Goal: Transaction & Acquisition: Purchase product/service

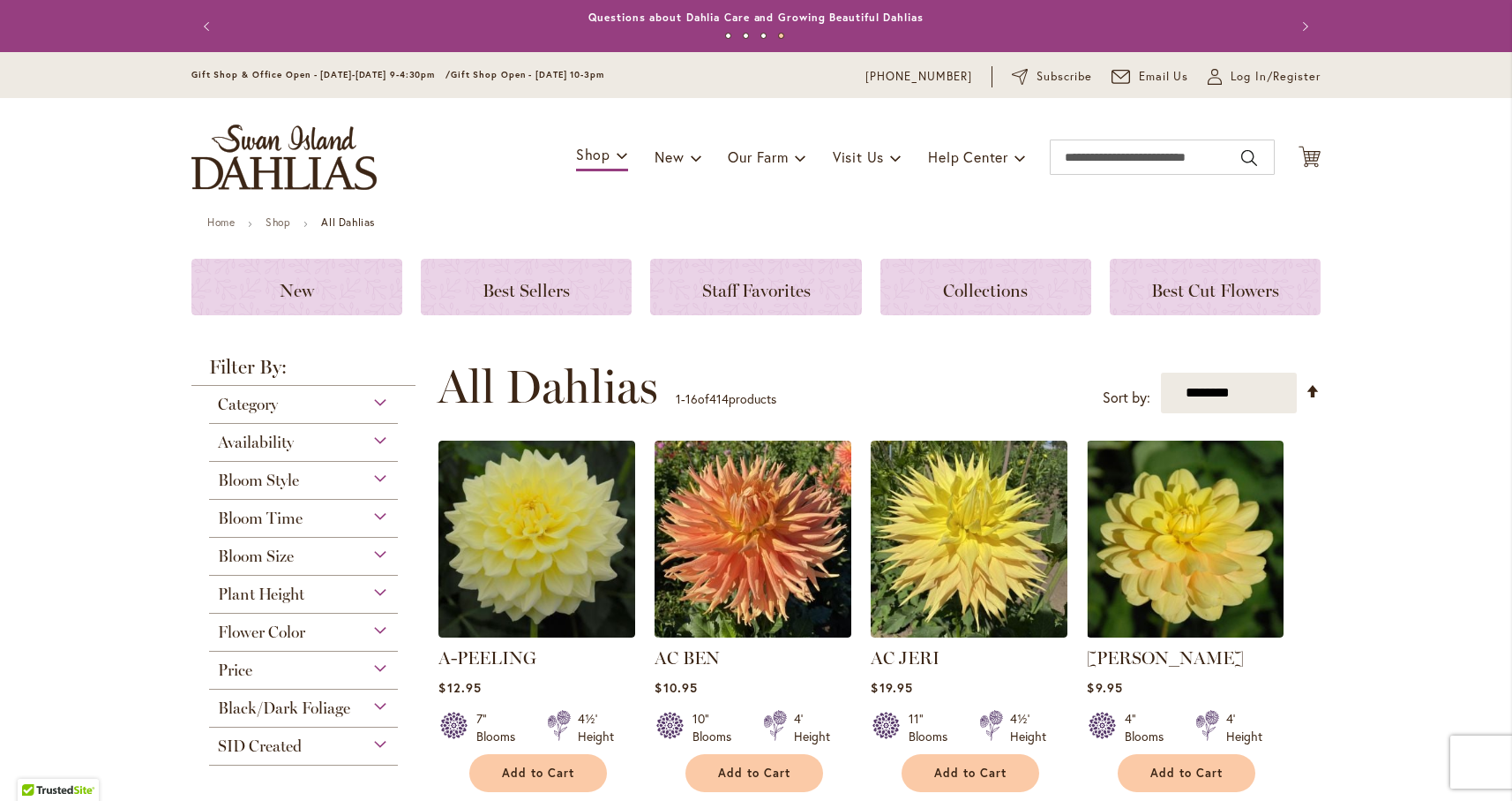
click at [274, 593] on span "Plant Height" at bounding box center [261, 594] width 87 height 20
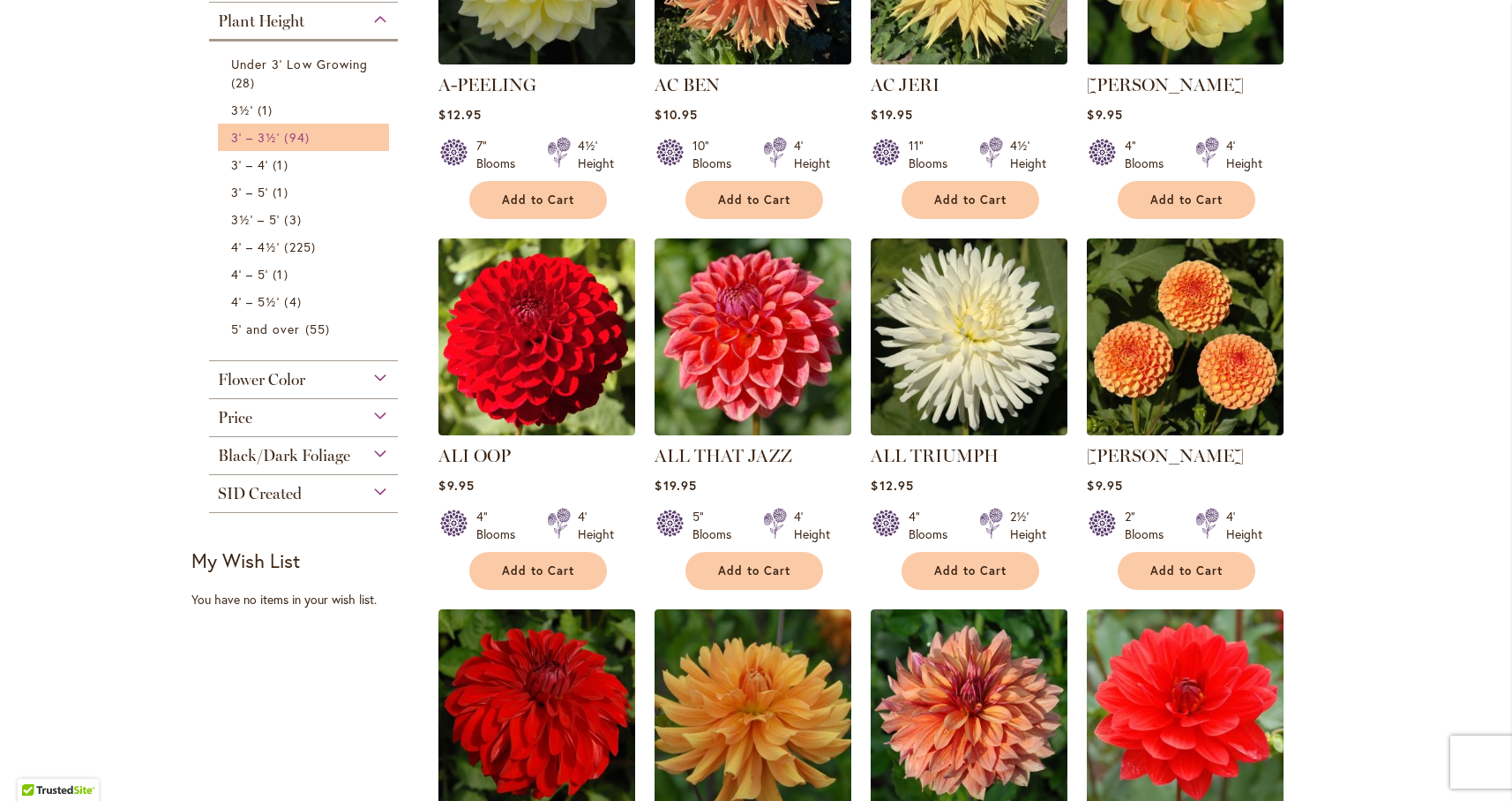
click at [244, 133] on span "3' – 3½'" at bounding box center [255, 137] width 49 height 17
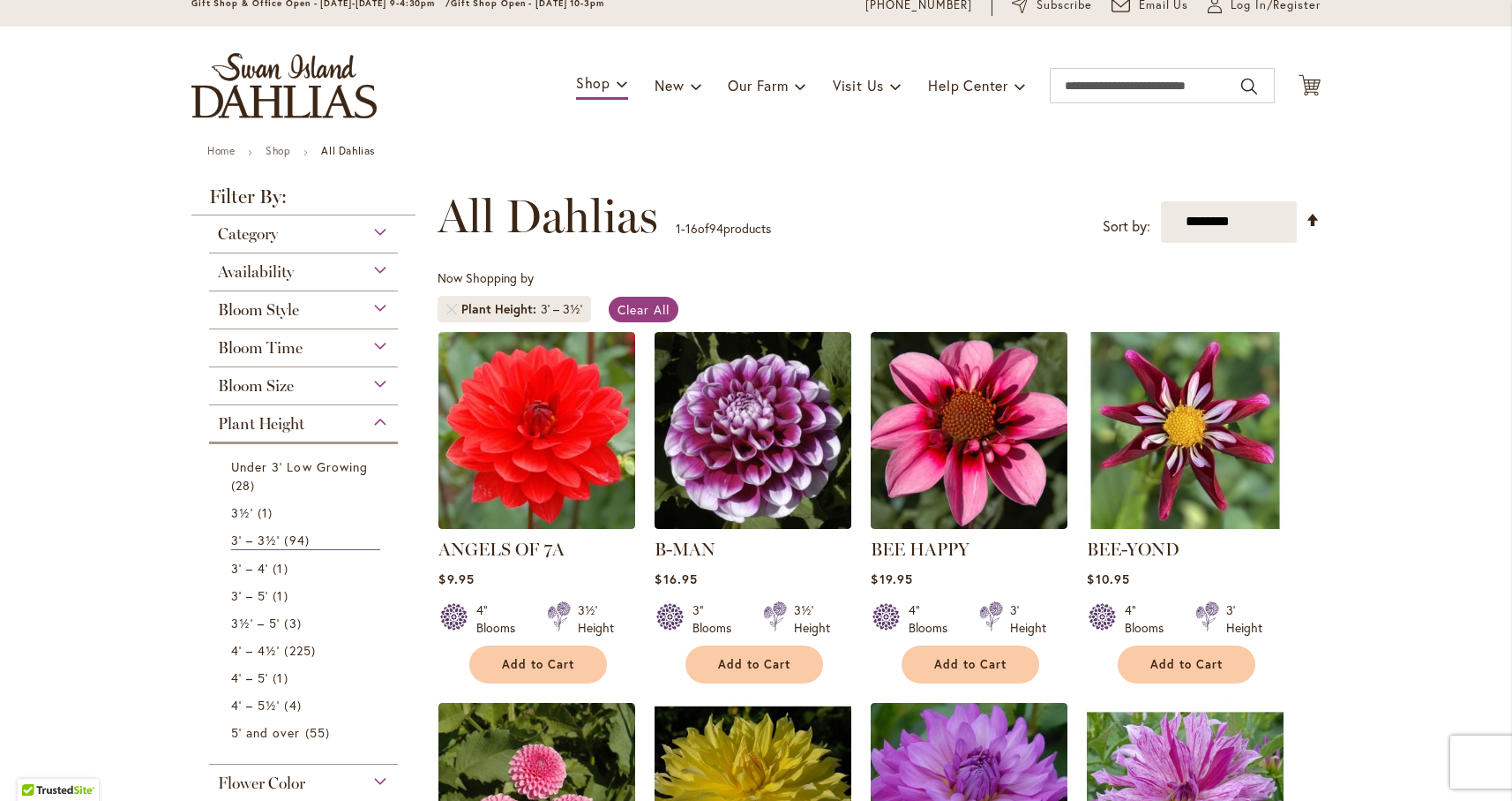
scroll to position [87, 0]
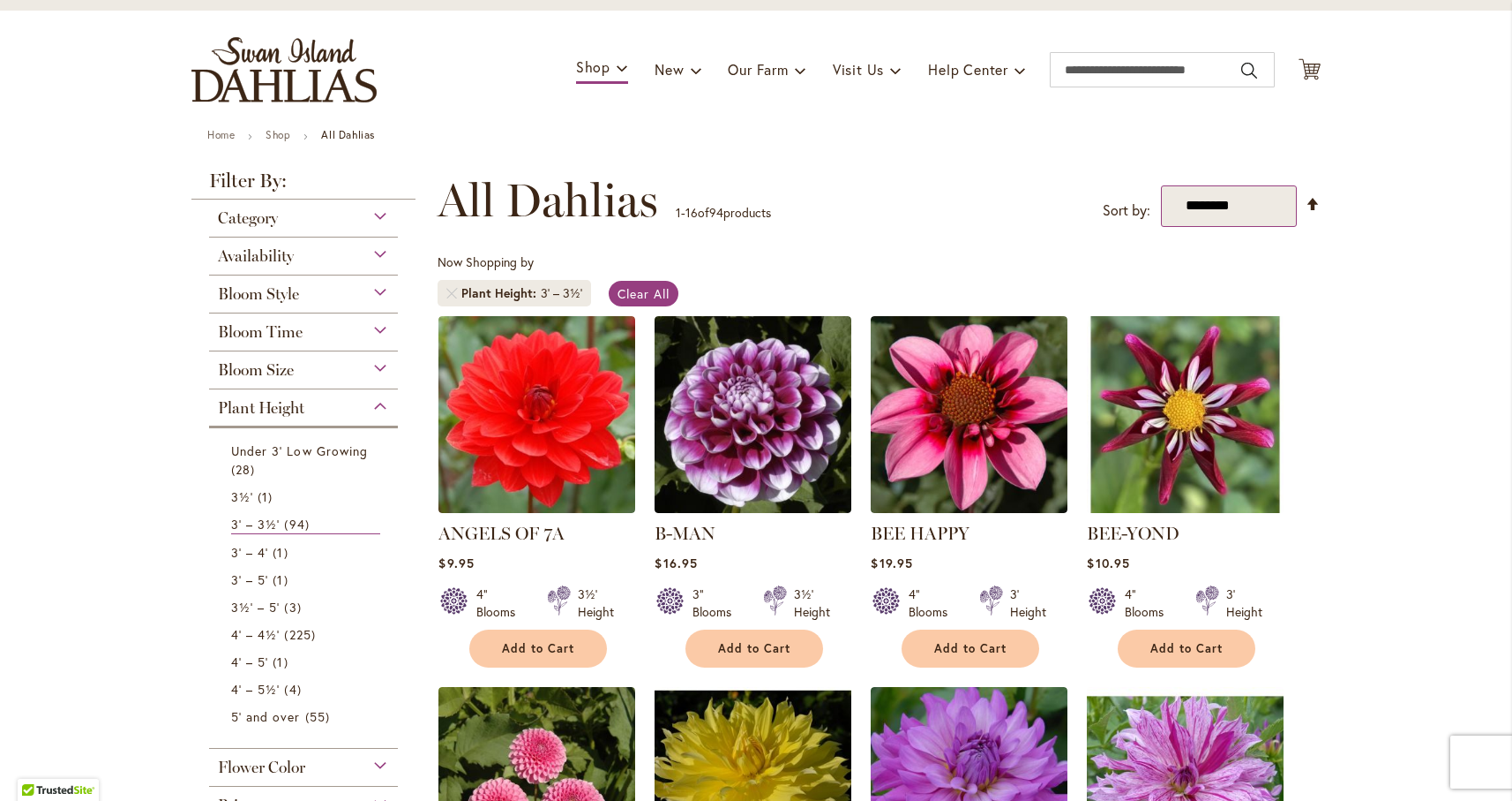
click at [1221, 212] on select "**********" at bounding box center [1230, 207] width 137 height 41
click at [1161, 186] on select "**********" at bounding box center [1230, 207] width 137 height 41
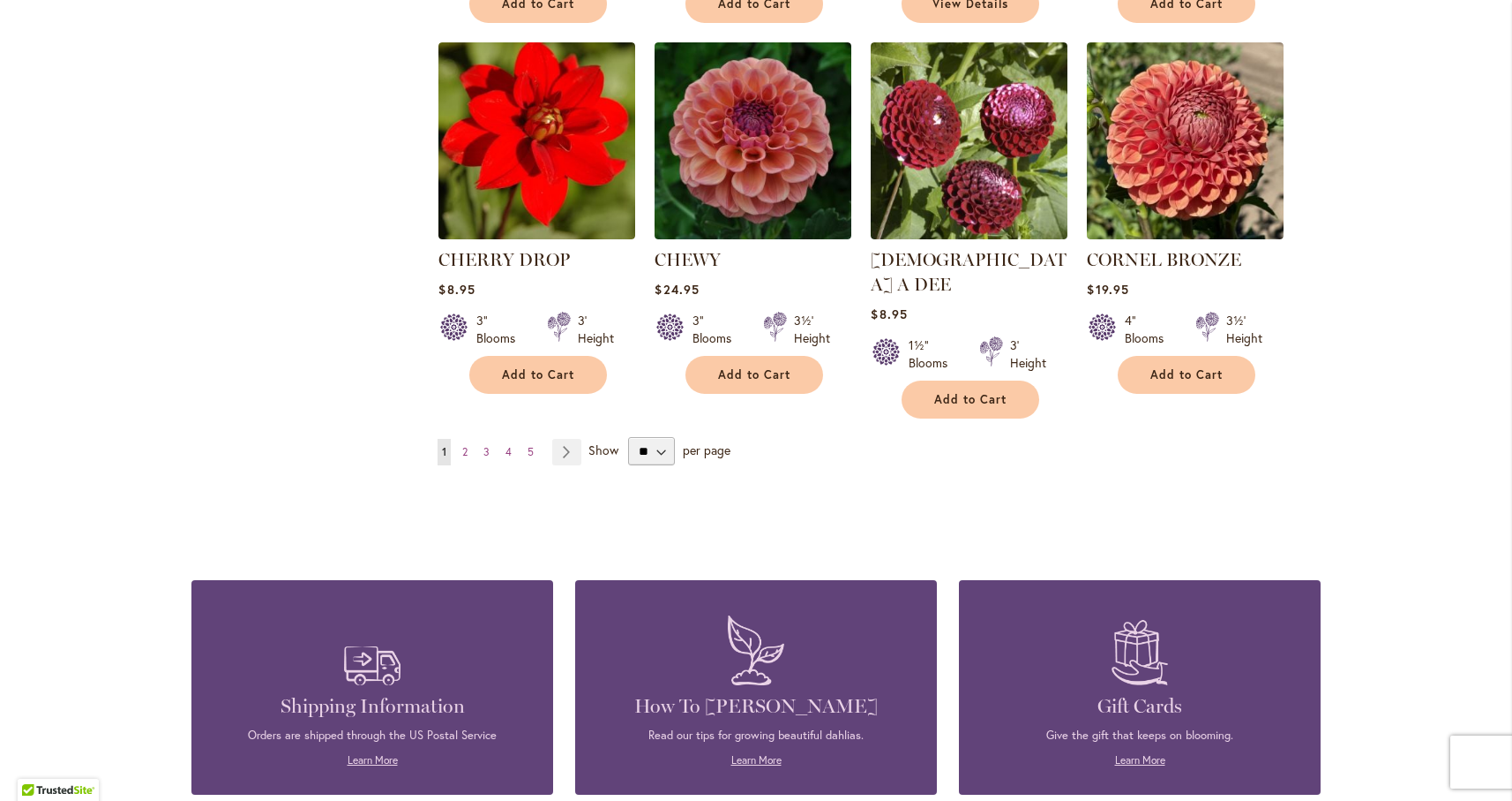
scroll to position [1494, 0]
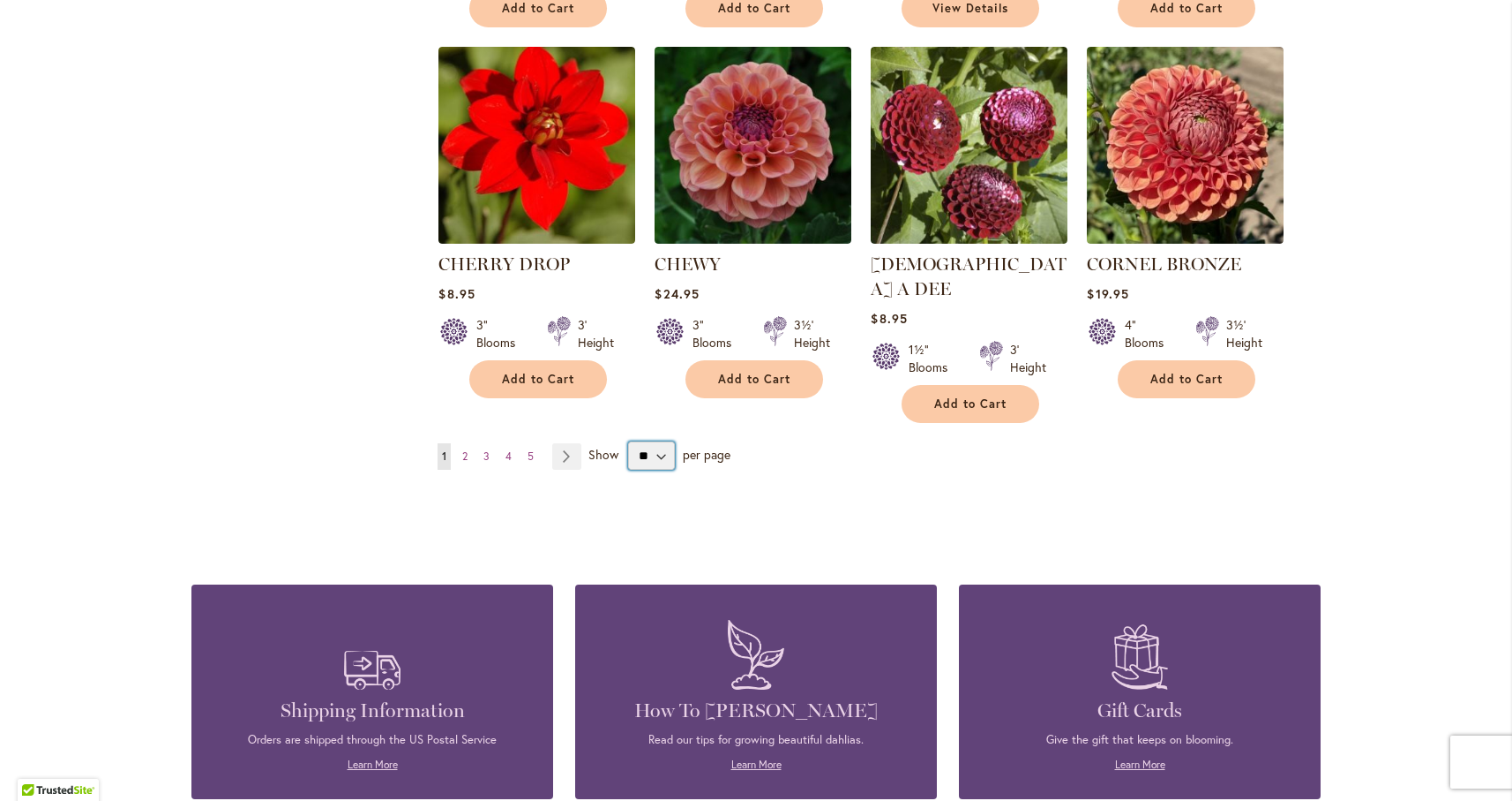
click at [657, 441] on select "** ** ** **" at bounding box center [652, 455] width 47 height 28
select select "**"
click at [628, 441] on select "** ** ** **" at bounding box center [652, 455] width 47 height 28
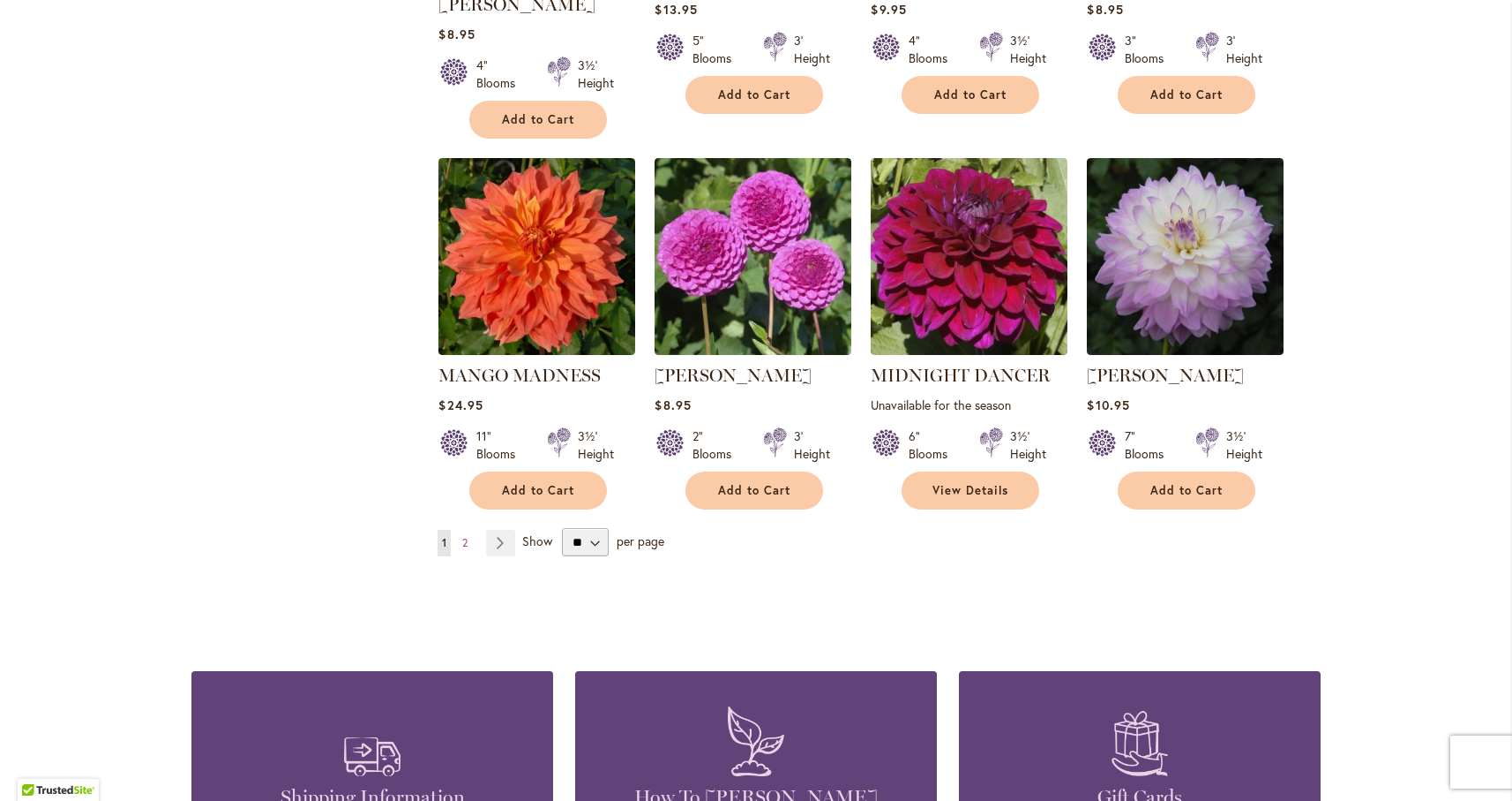
scroll to position [5987, 0]
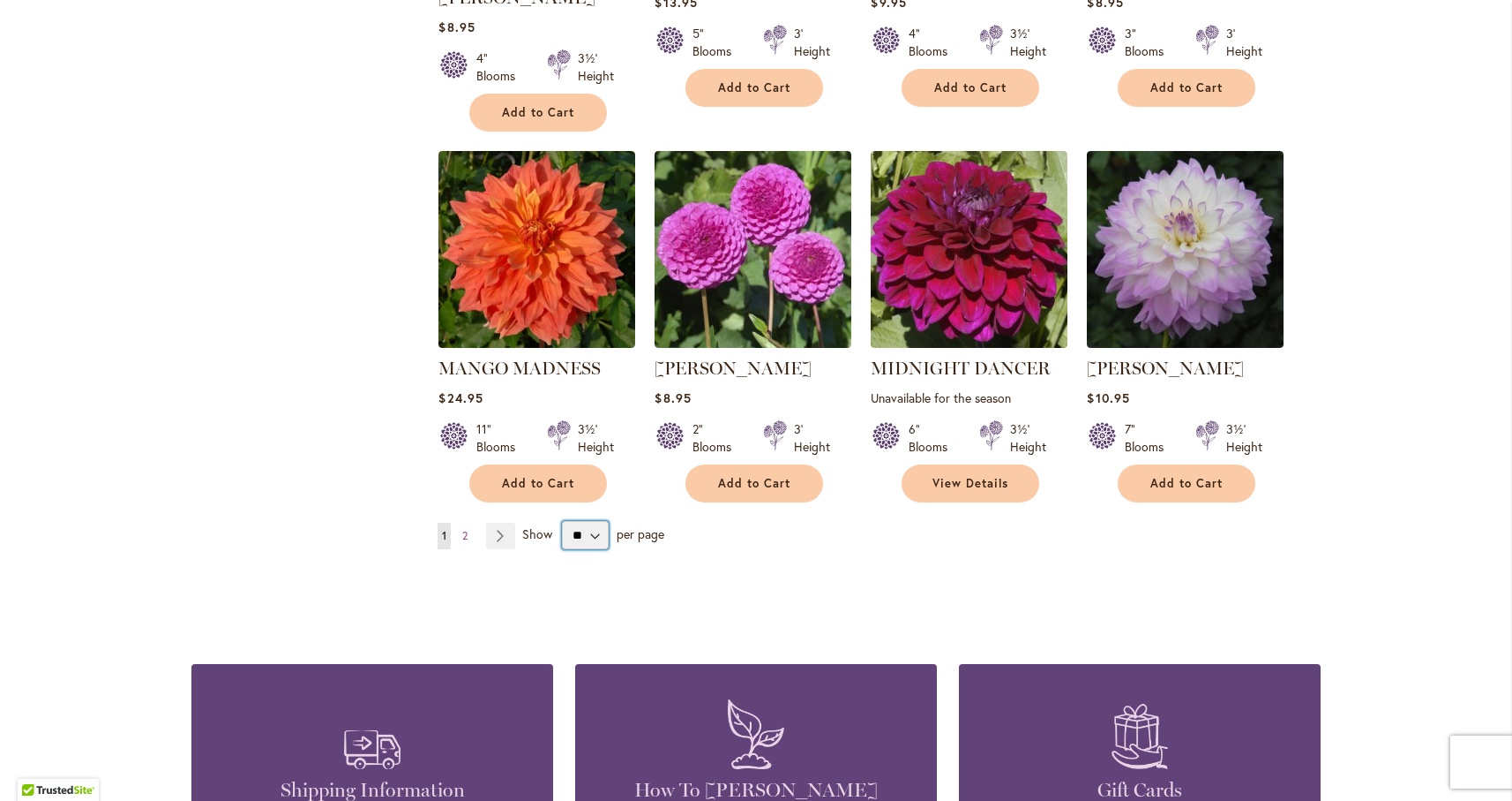
click at [590, 520] on select "** ** ** **" at bounding box center [585, 534] width 47 height 28
click at [502, 522] on link "Page Next" at bounding box center [500, 535] width 29 height 26
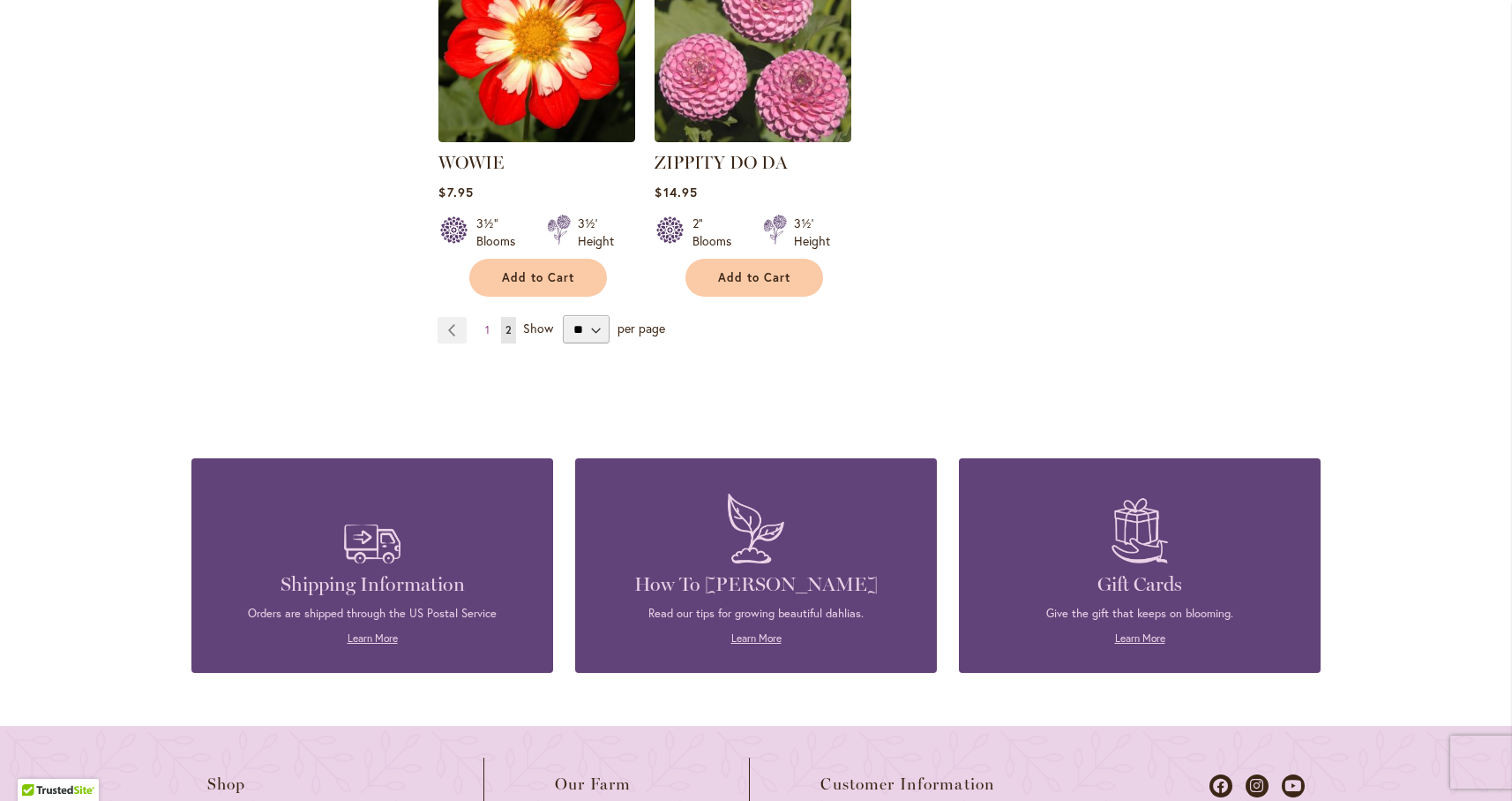
scroll to position [3096, 0]
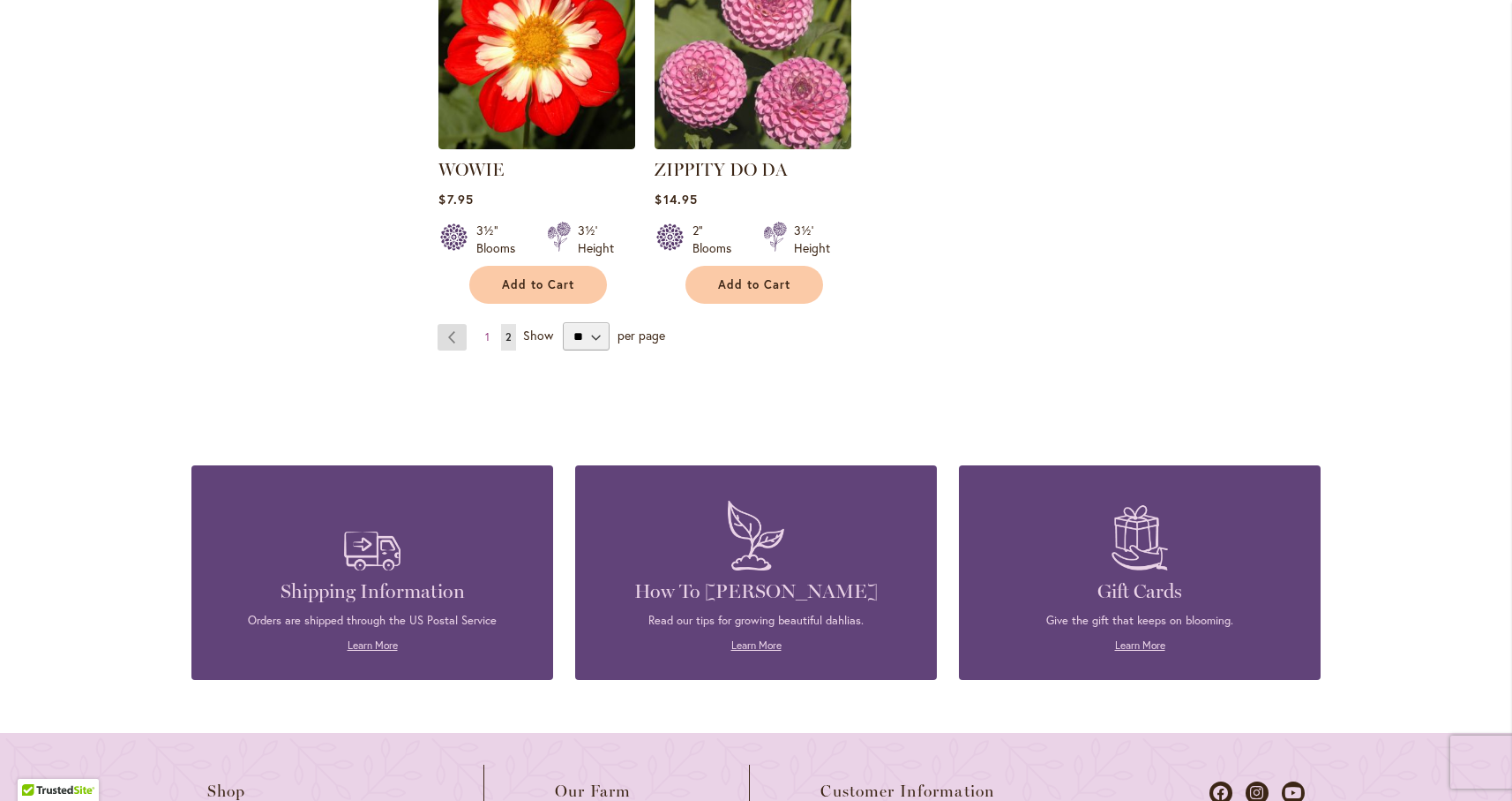
click at [453, 324] on link "Page Previous" at bounding box center [452, 336] width 29 height 26
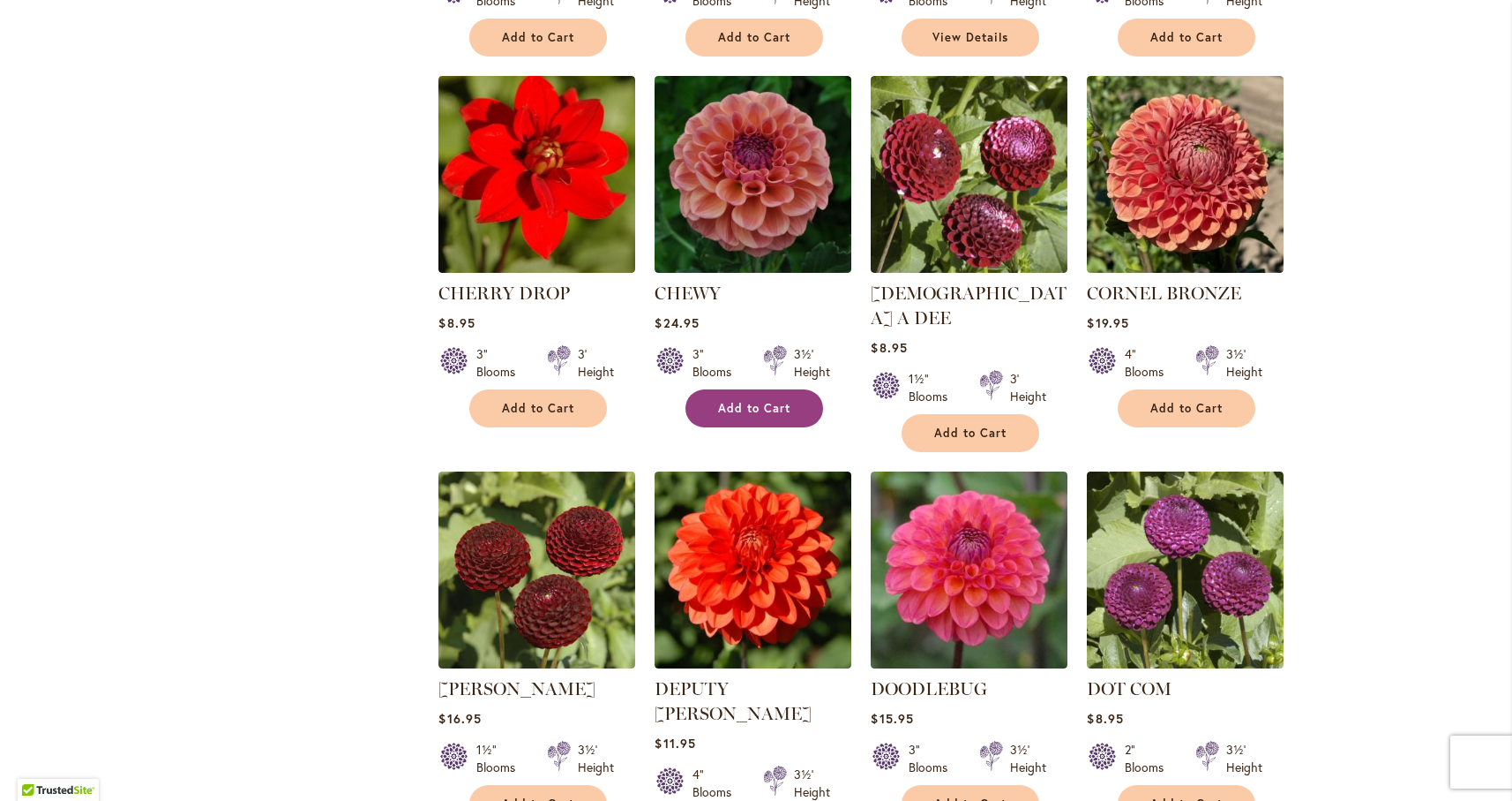
scroll to position [1466, 0]
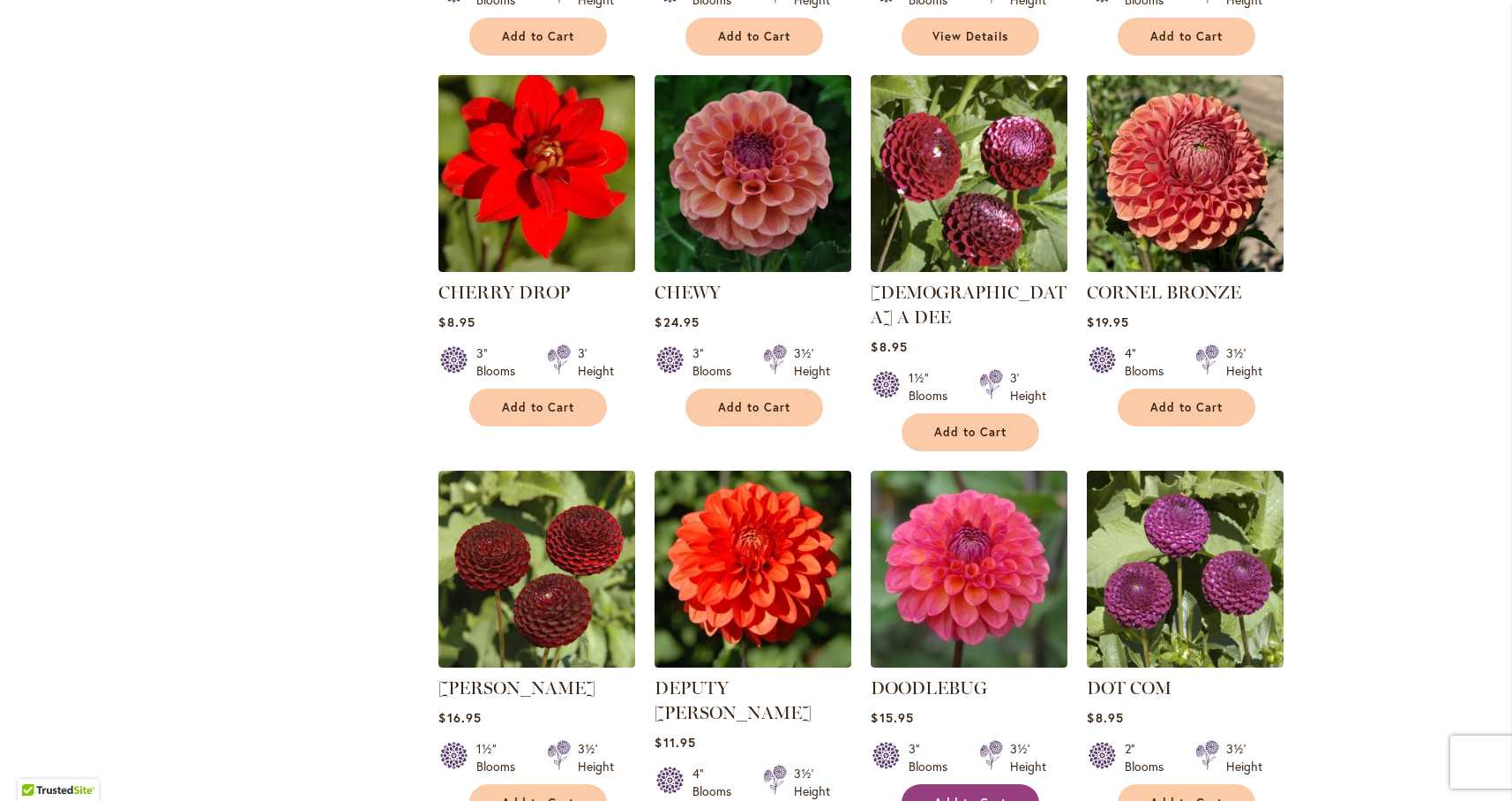
click at [953, 796] on span "Add to Cart" at bounding box center [970, 803] width 72 height 15
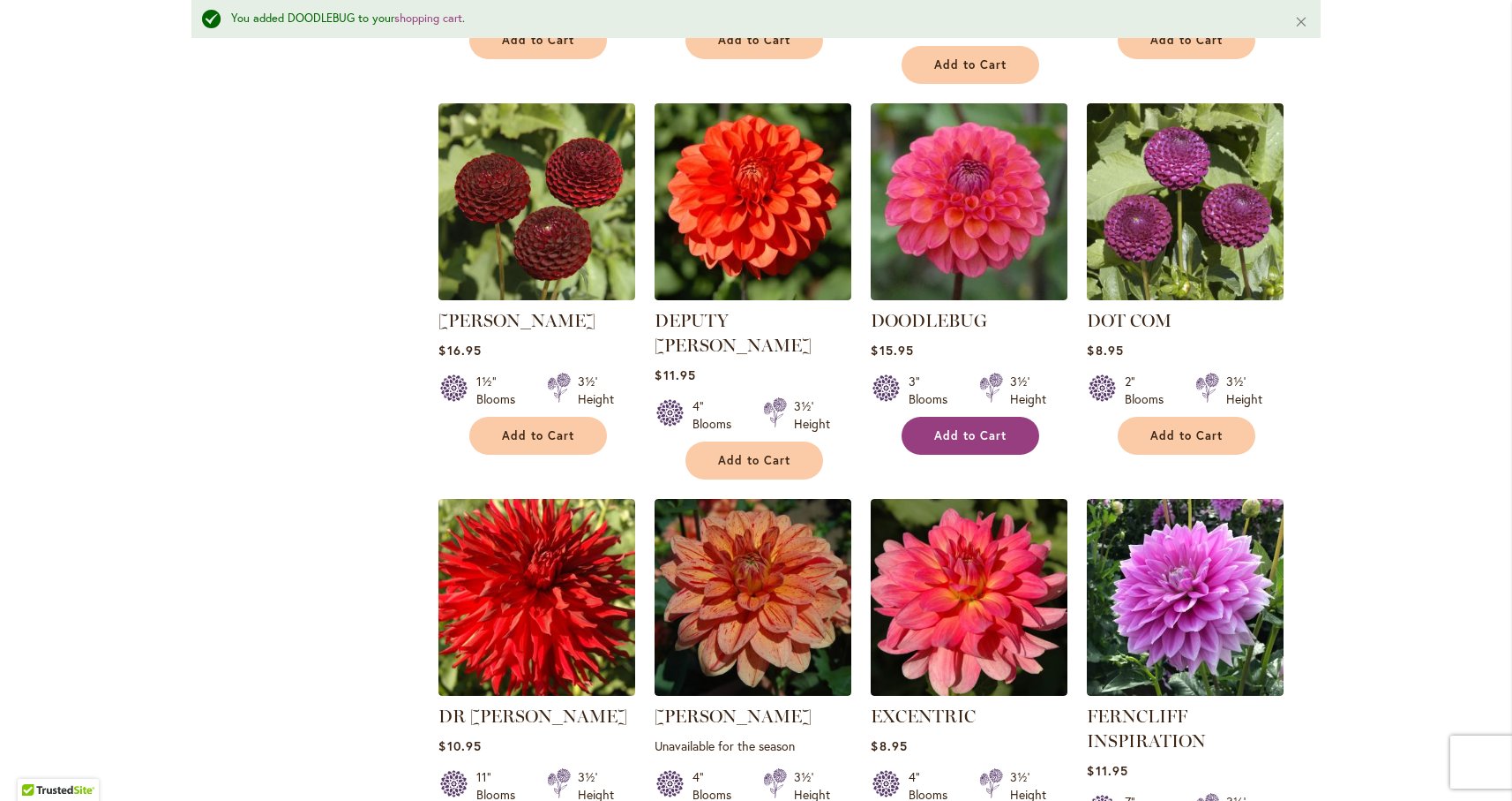
scroll to position [1909, 0]
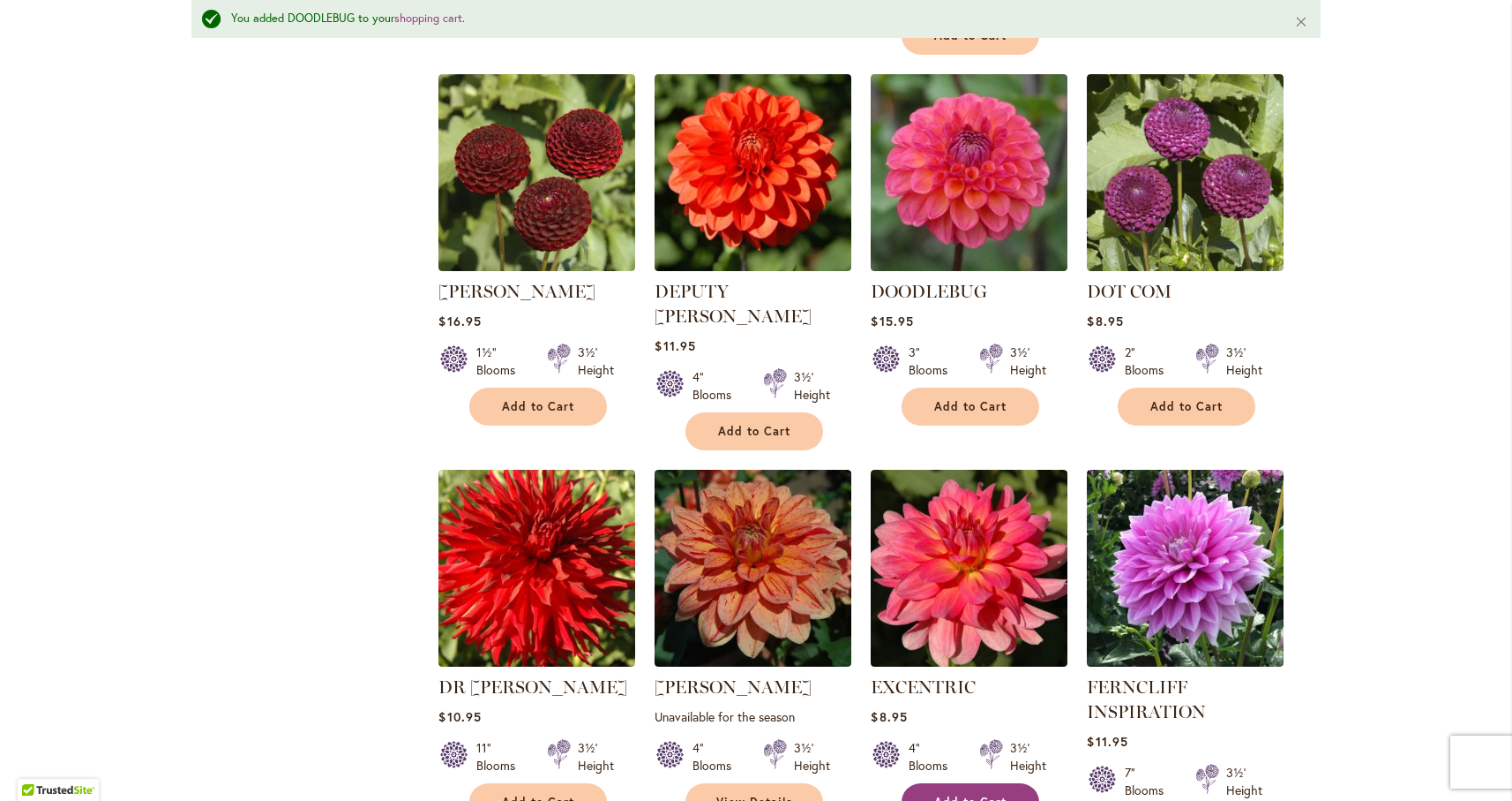
click at [968, 795] on span "Add to Cart" at bounding box center [970, 802] width 72 height 15
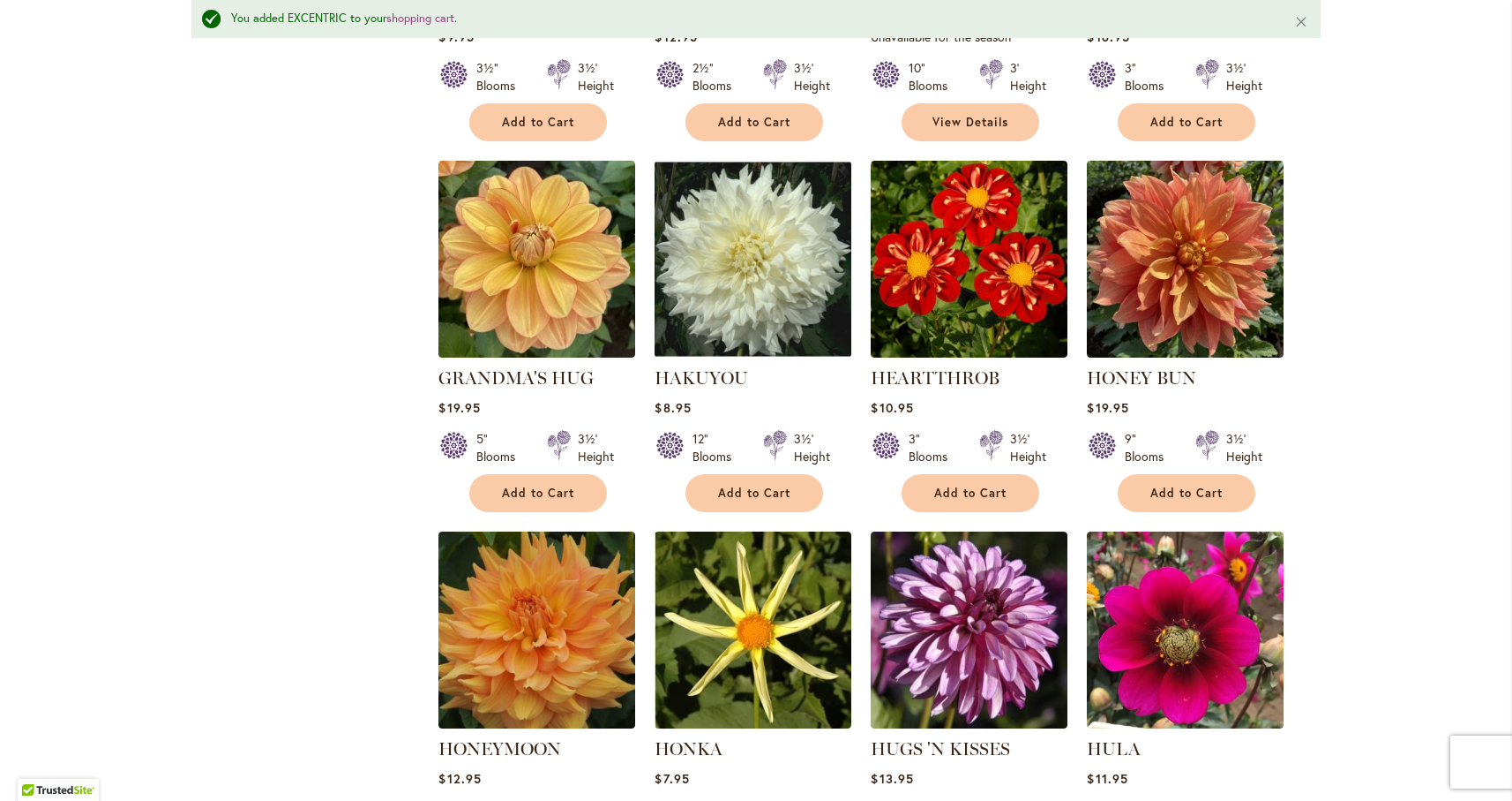
scroll to position [3356, 0]
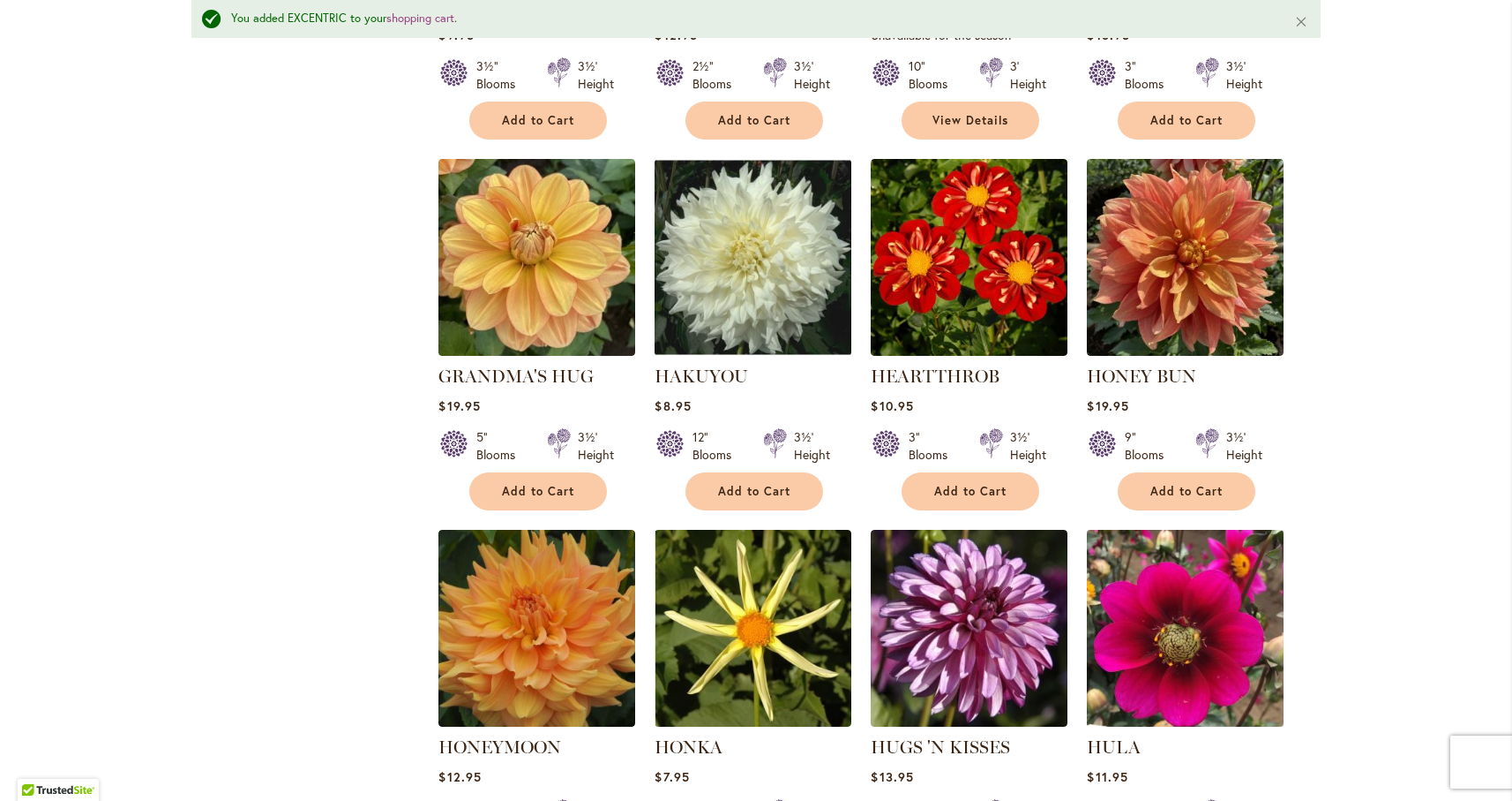
click at [1201, 524] on img at bounding box center [1186, 627] width 206 height 207
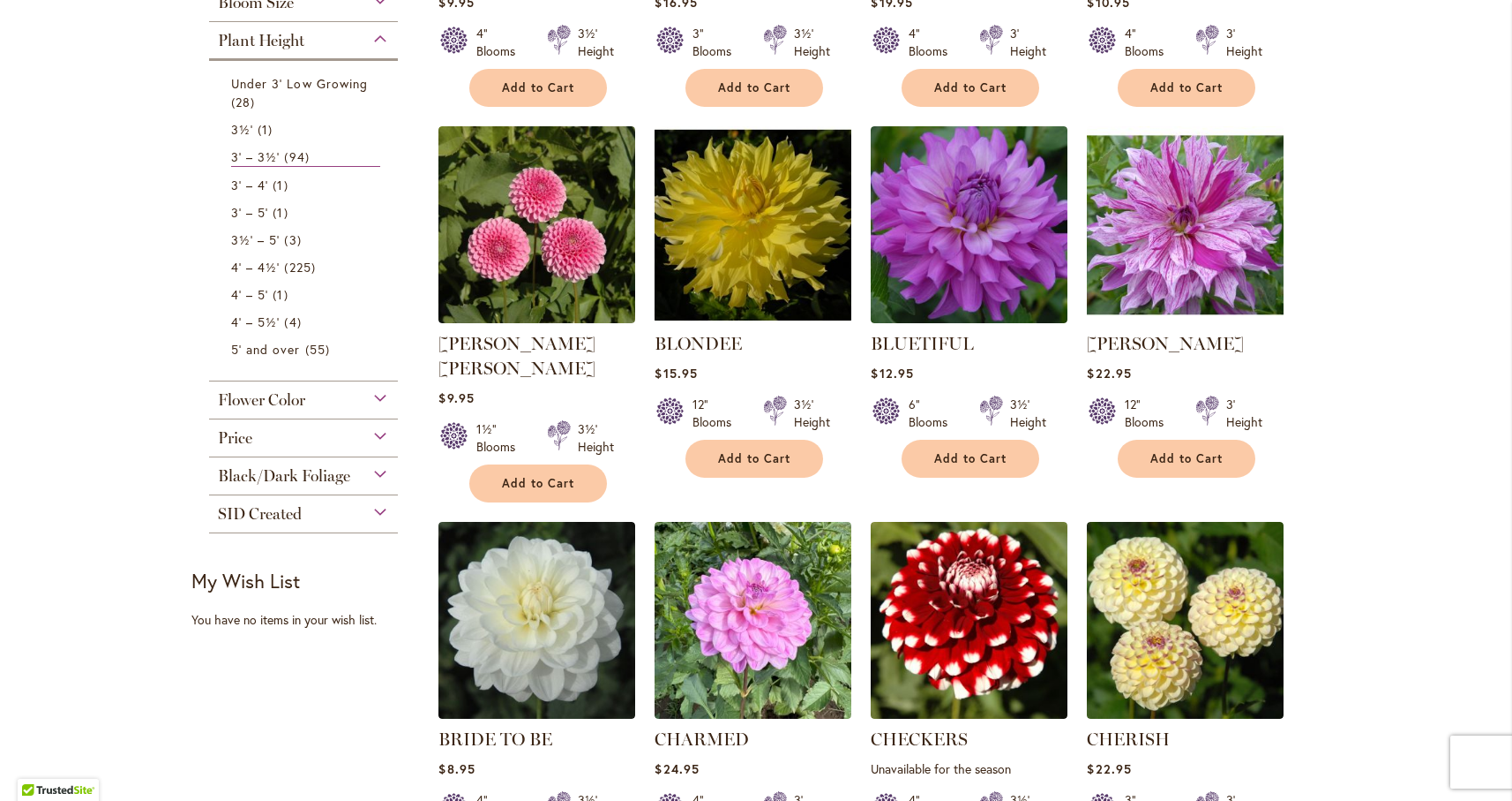
scroll to position [659, 0]
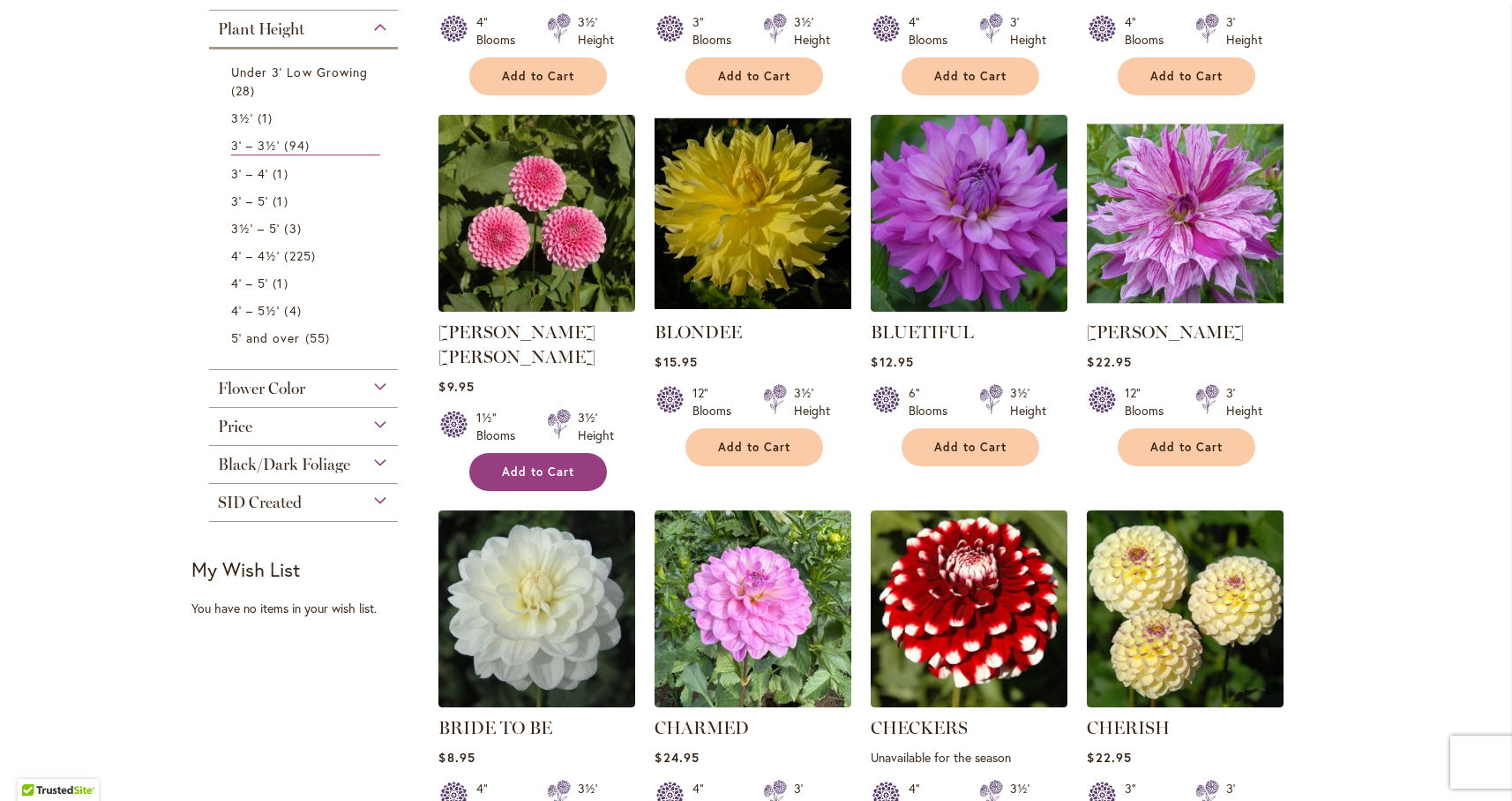
click at [511, 465] on span "Add to Cart" at bounding box center [538, 472] width 72 height 15
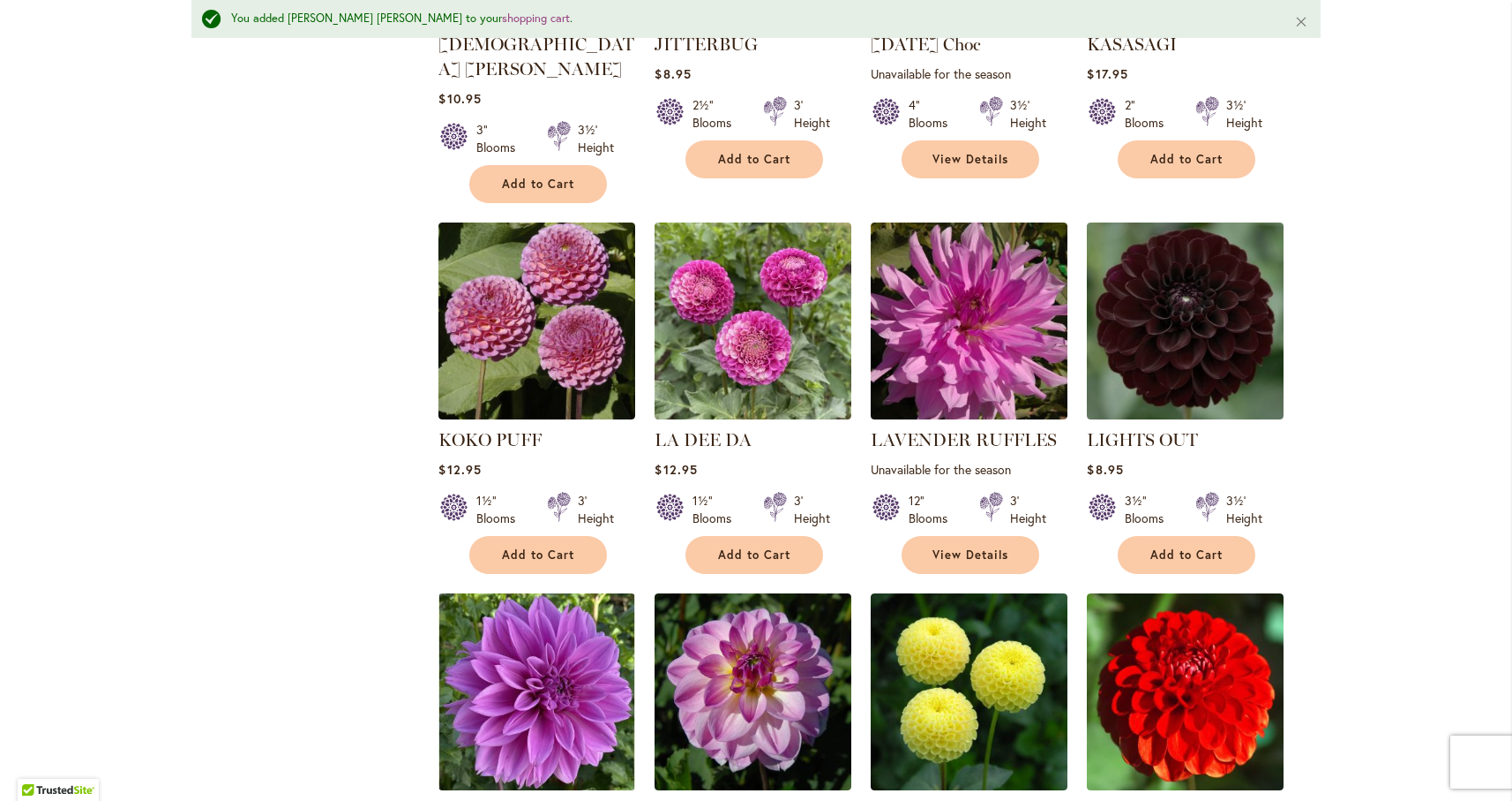
scroll to position [4807, 0]
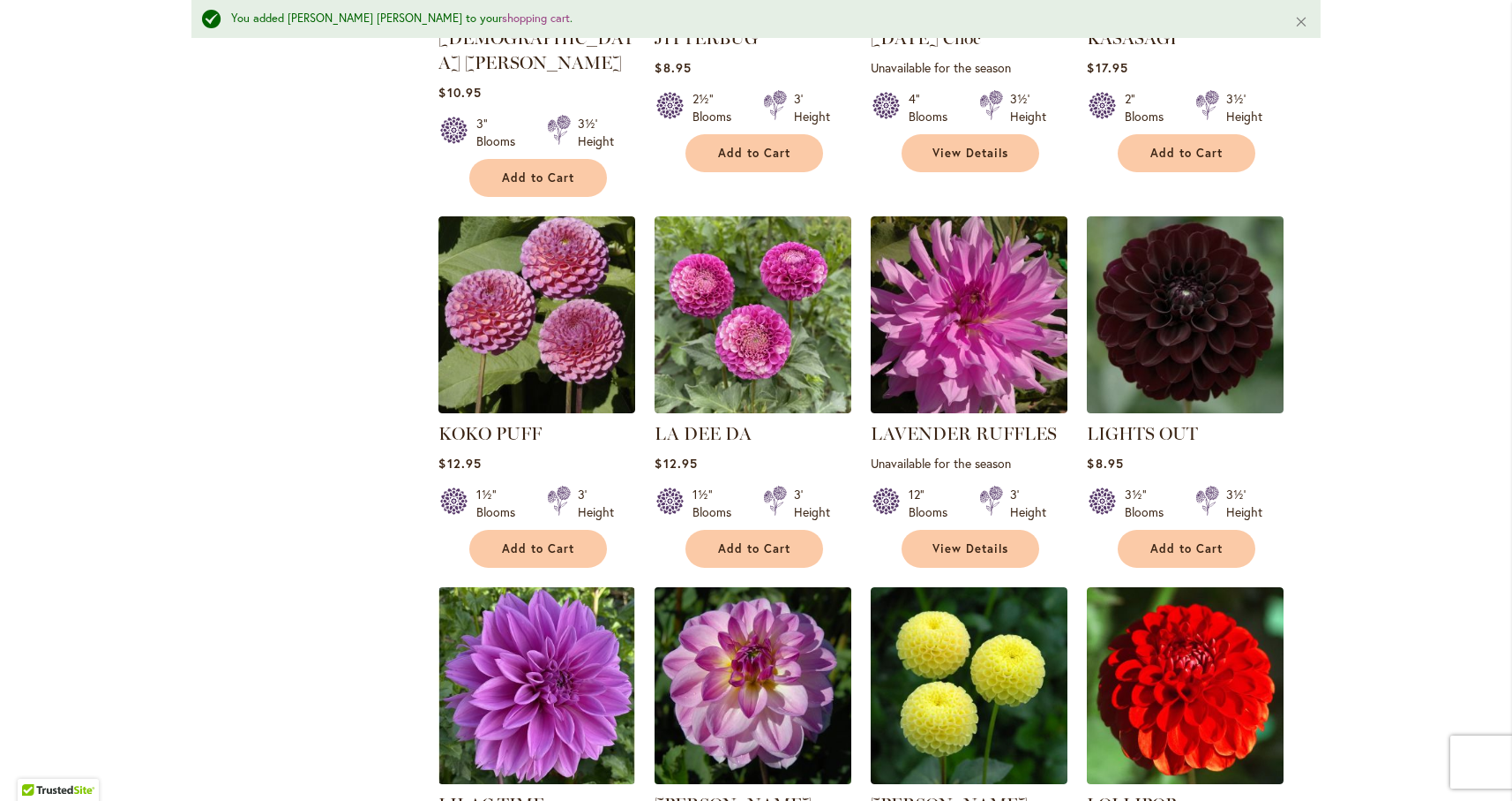
click at [820, 582] on img at bounding box center [753, 685] width 206 height 207
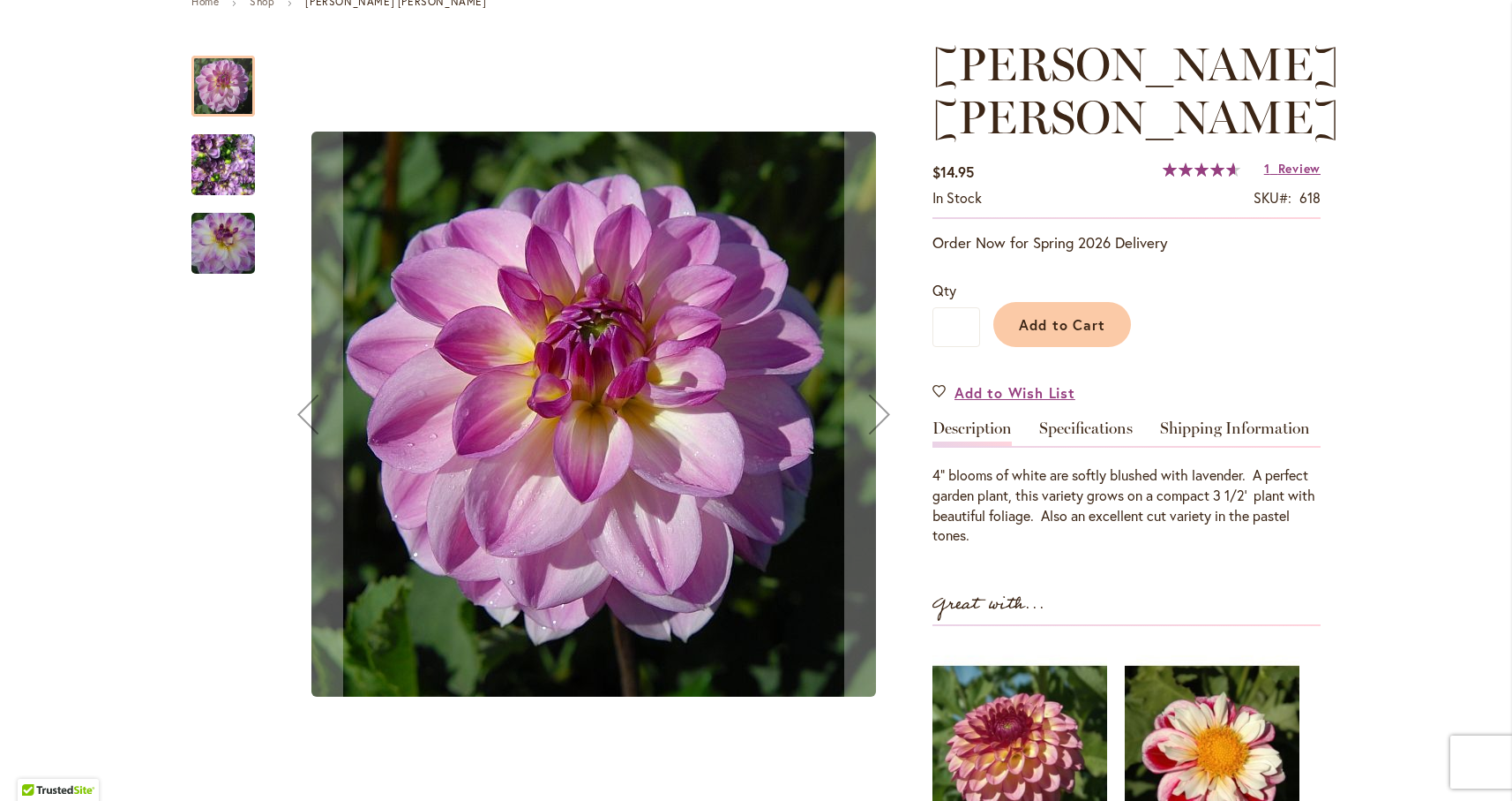
scroll to position [223, 0]
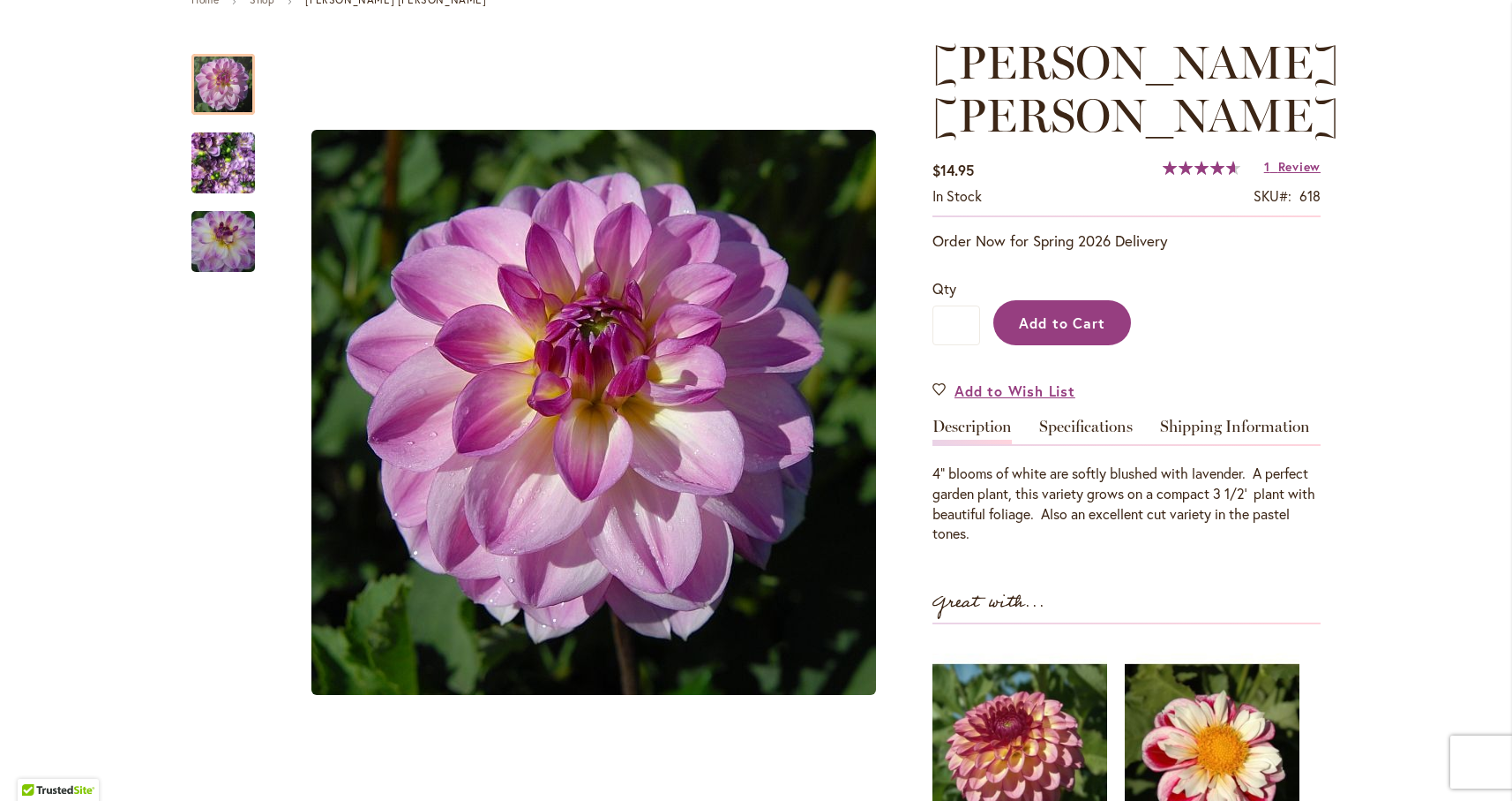
click at [1061, 313] on span "Add to Cart" at bounding box center [1062, 322] width 87 height 19
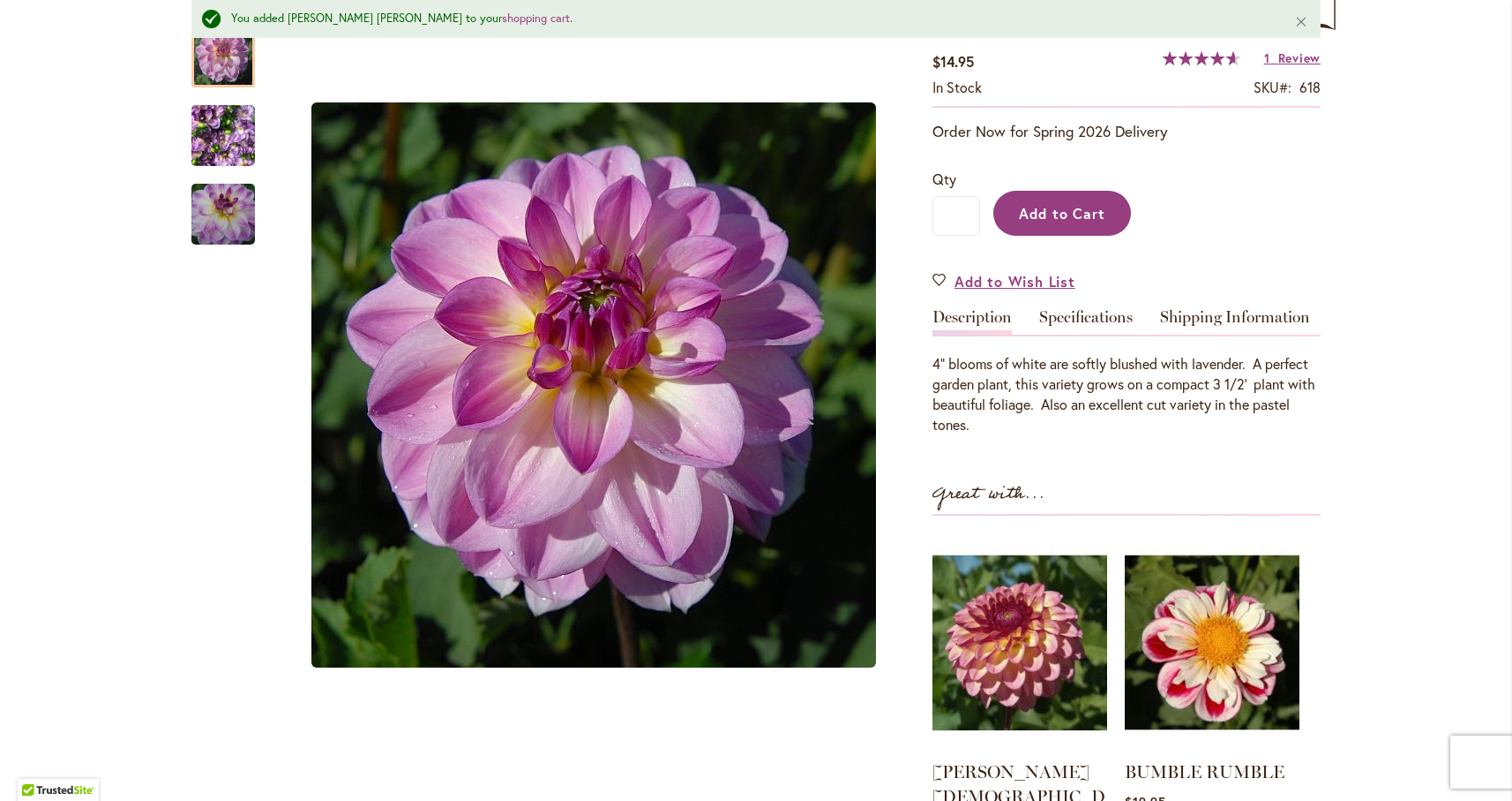
scroll to position [384, 0]
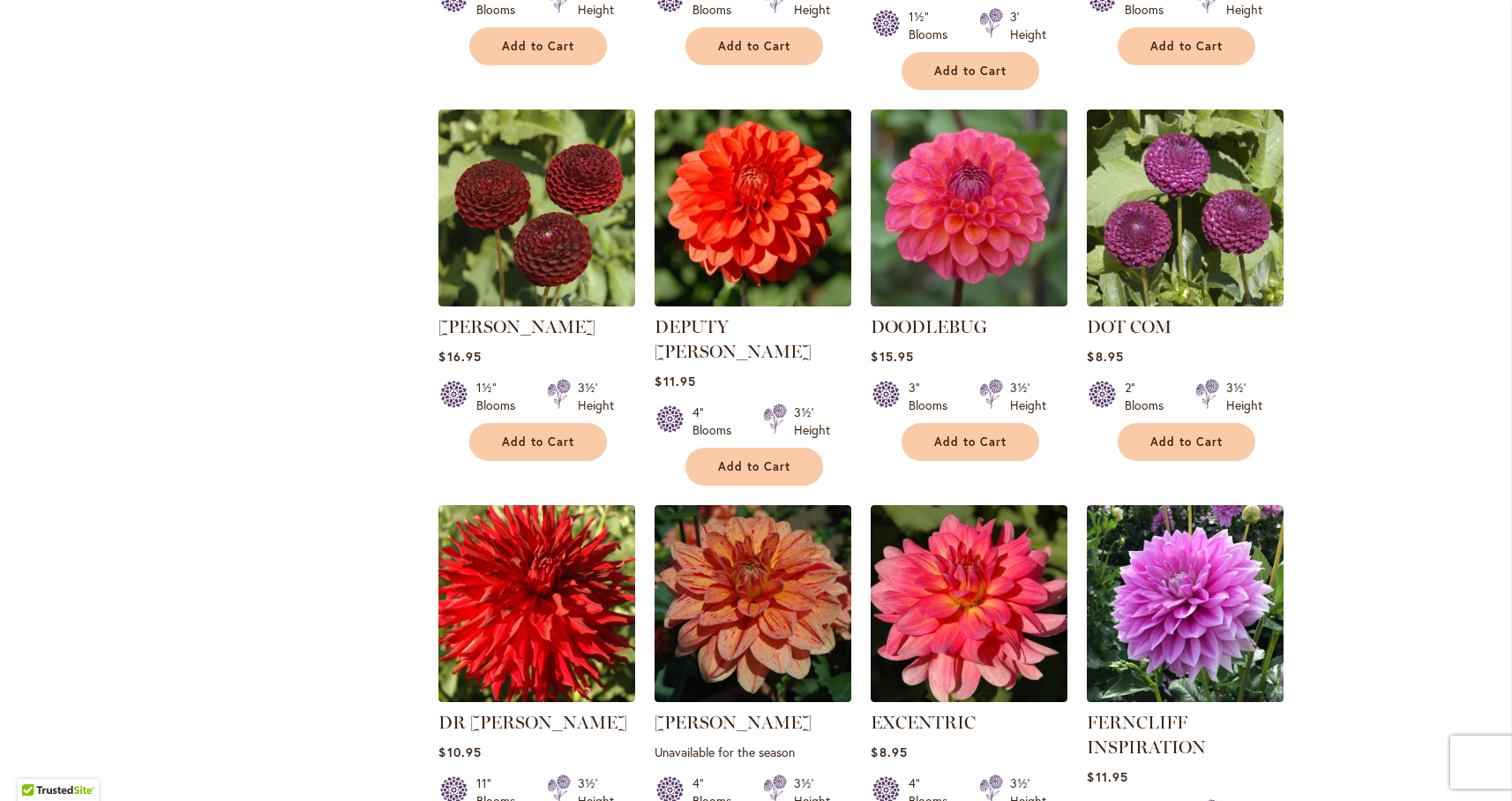
scroll to position [1825, 0]
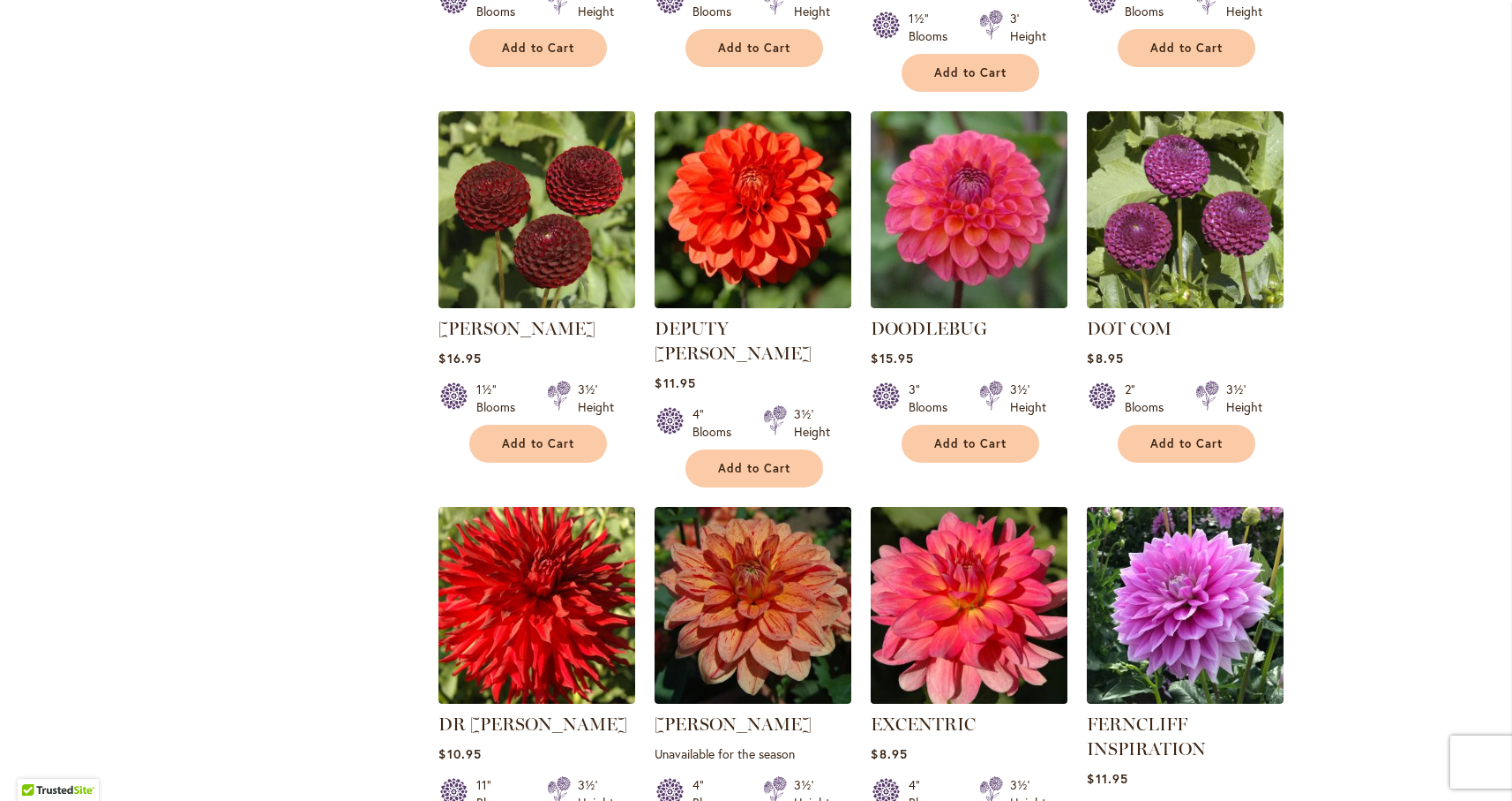
click at [967, 523] on img at bounding box center [969, 604] width 206 height 207
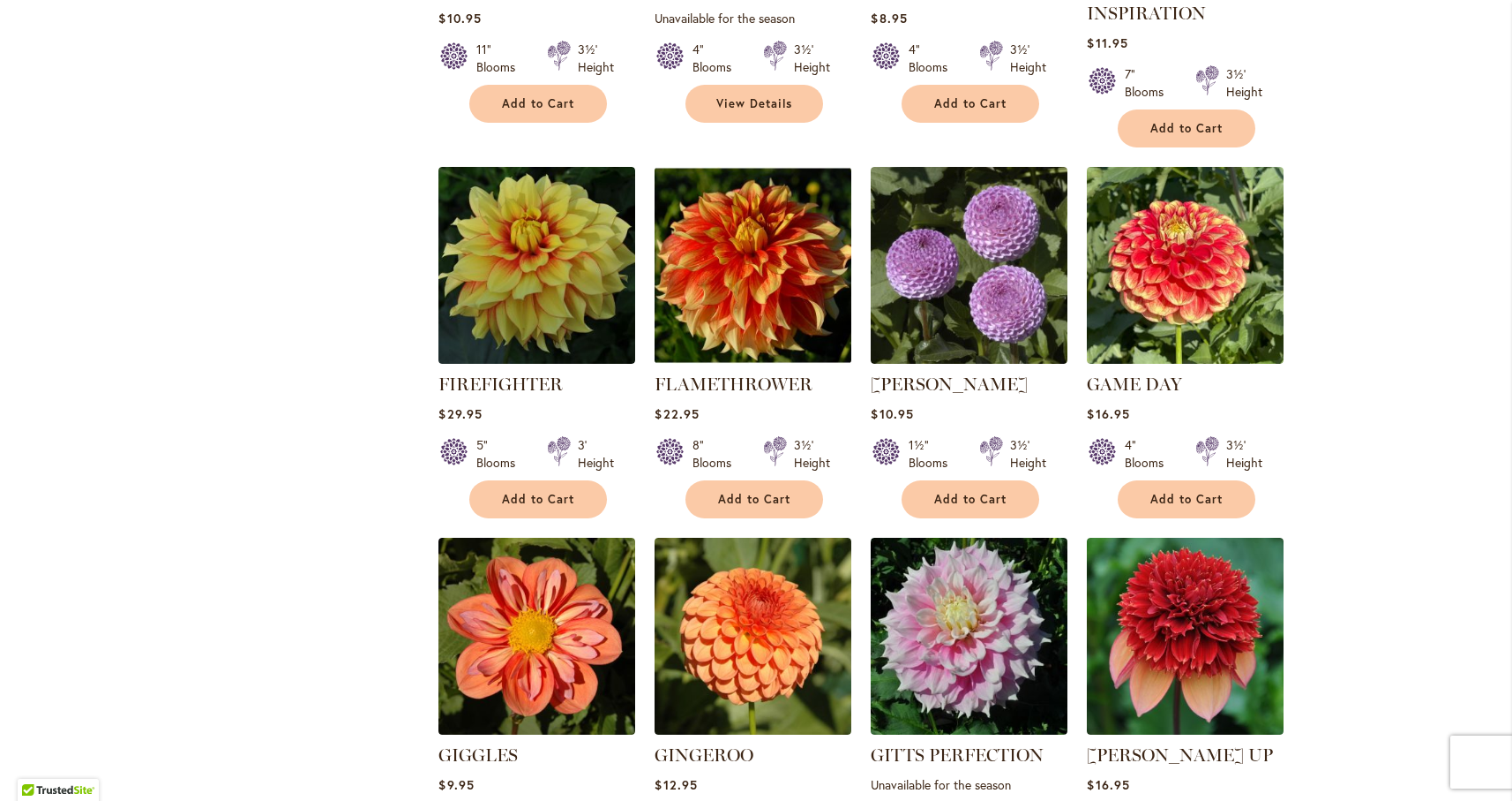
scroll to position [2562, 0]
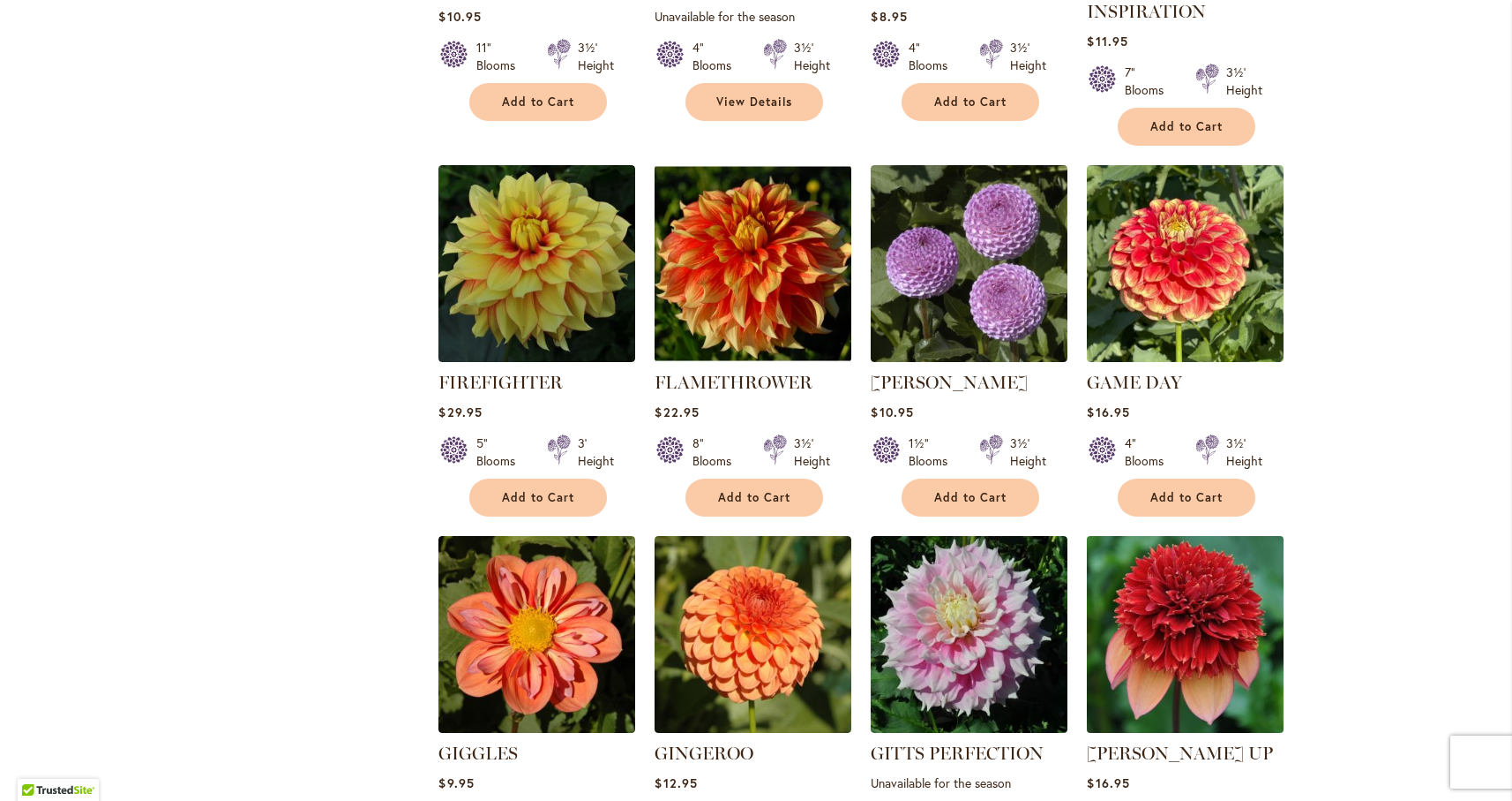
click at [1183, 547] on img at bounding box center [1186, 633] width 206 height 207
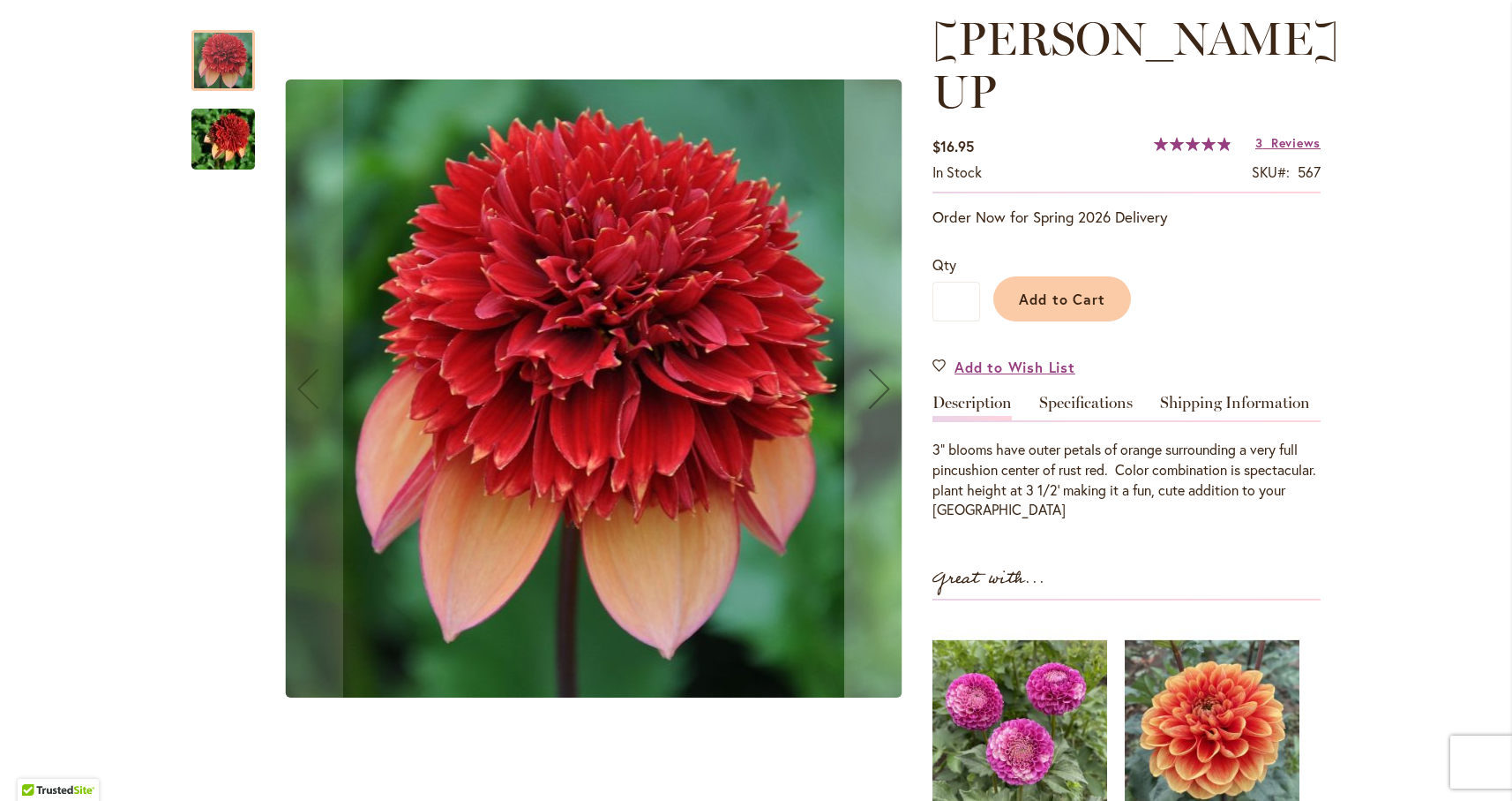
scroll to position [126, 0]
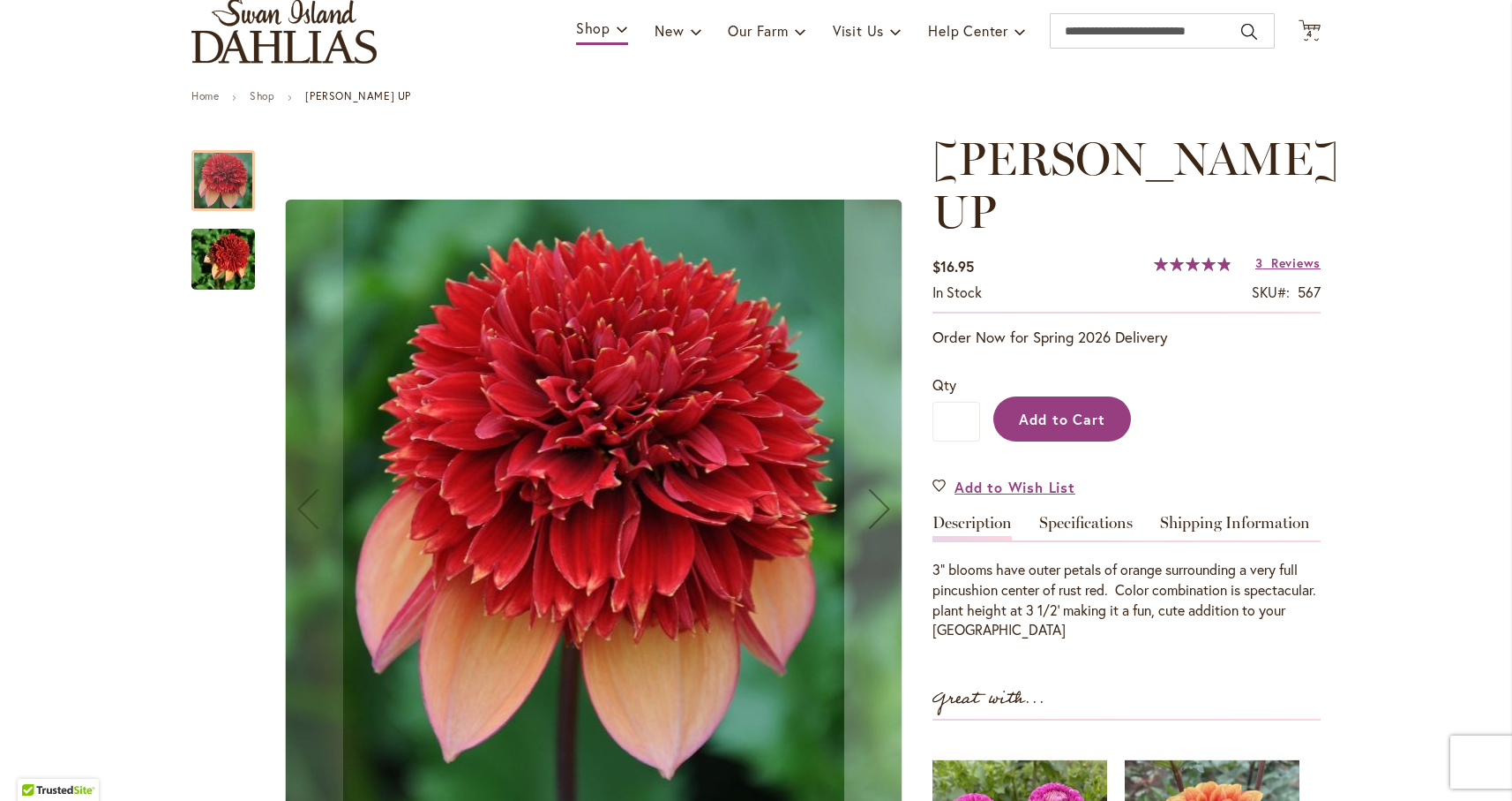
click at [1063, 410] on span "Add to Cart" at bounding box center [1062, 419] width 87 height 19
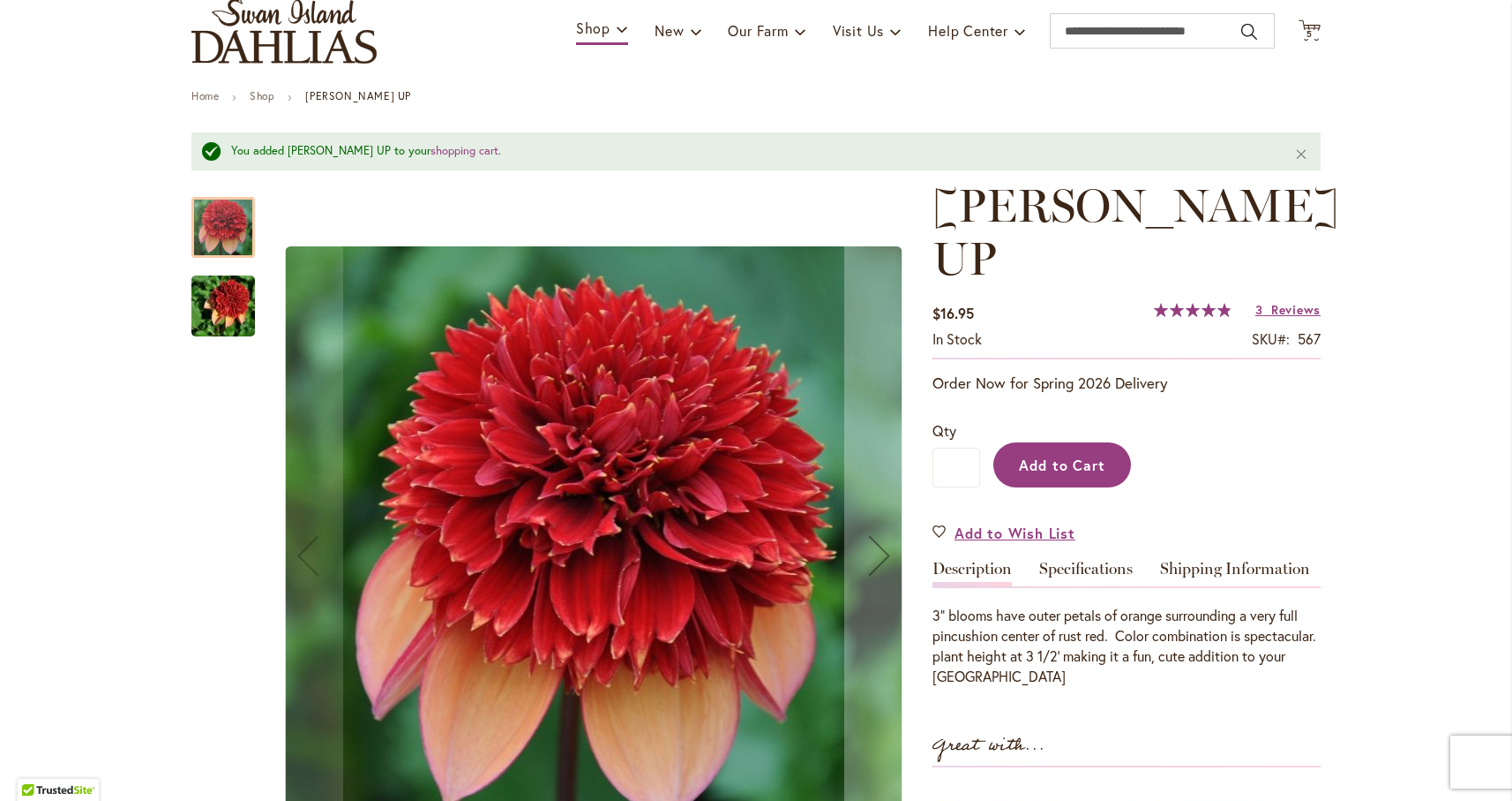
scroll to position [0, 0]
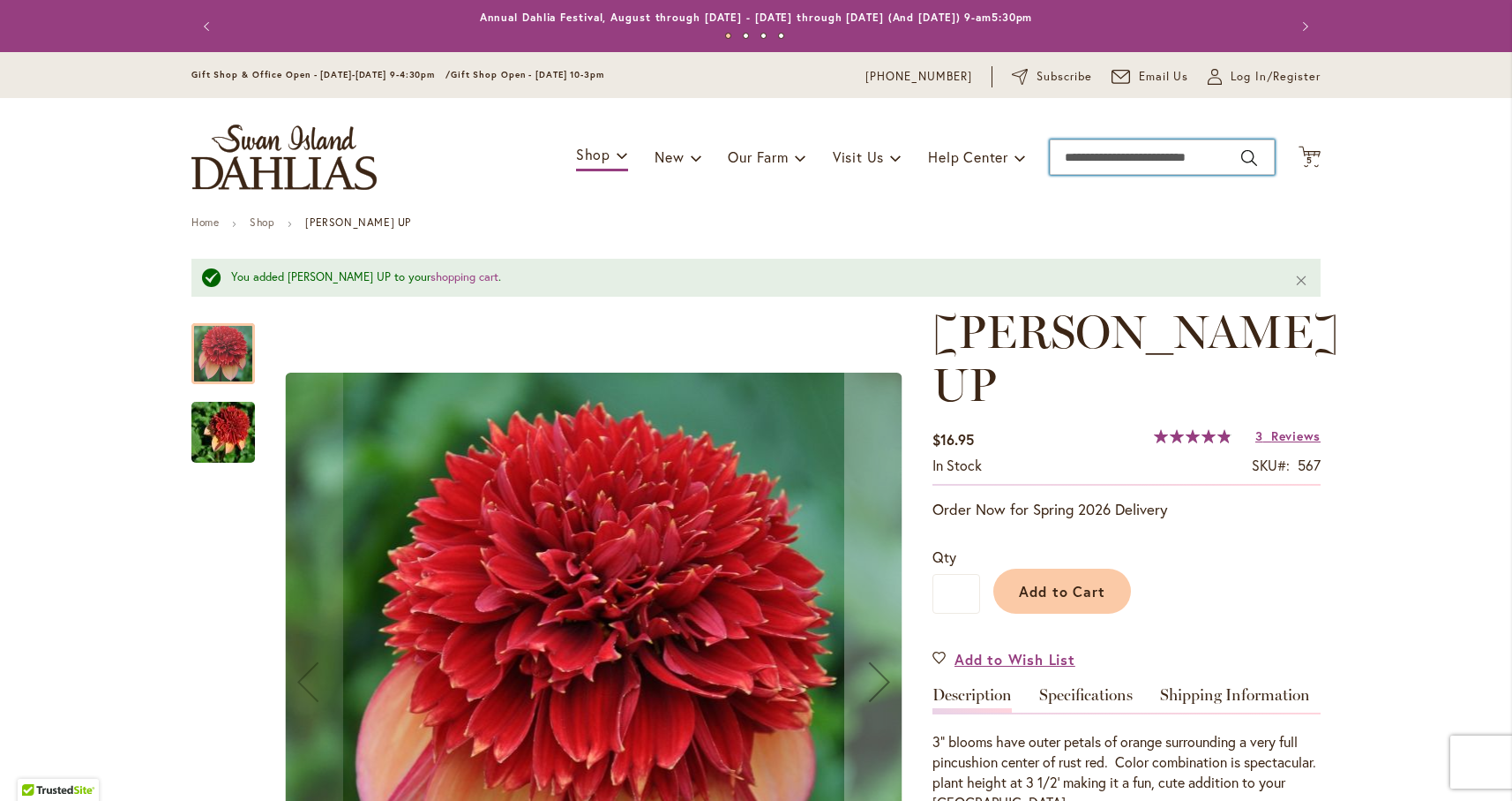
click at [1107, 164] on input "Search" at bounding box center [1163, 157] width 225 height 35
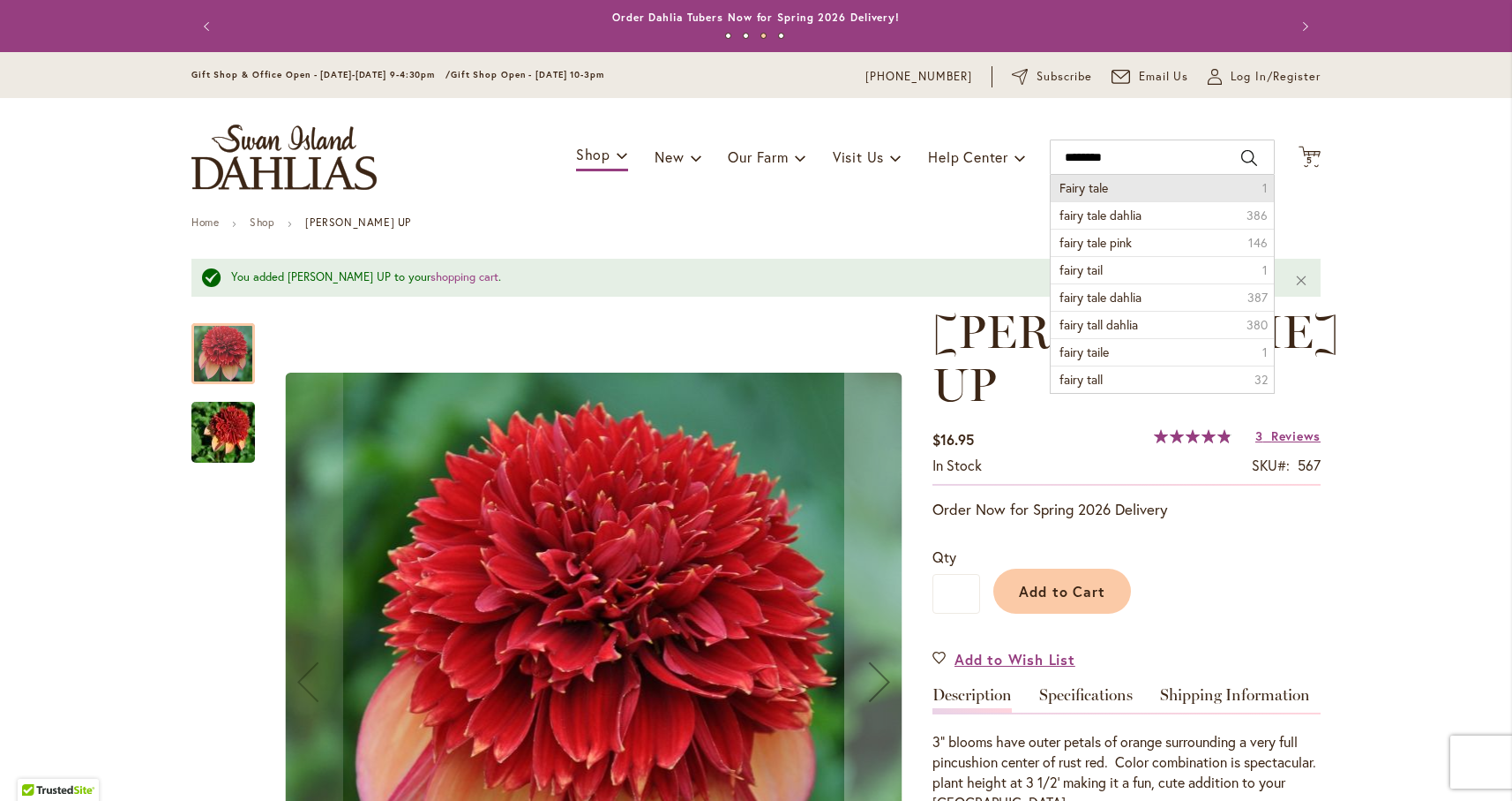
click at [1092, 184] on span "Fairy tale" at bounding box center [1084, 188] width 49 height 17
type input "**********"
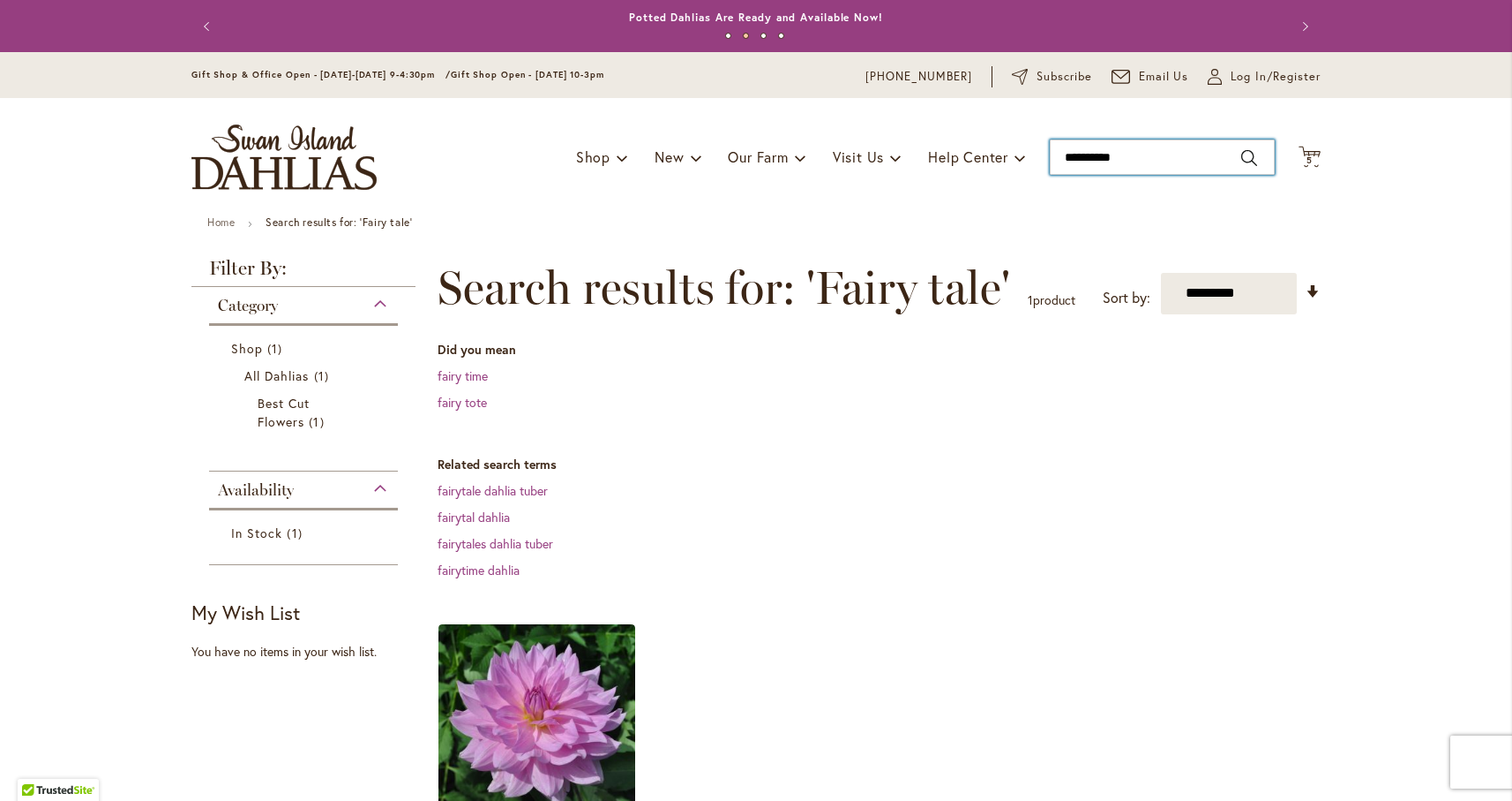
drag, startPoint x: 1138, startPoint y: 159, endPoint x: 1038, endPoint y: 159, distance: 100.0
click at [1038, 159] on div "Toggle Nav Shop Dahlia Tubers Collections Fresh Cut Dahlias Gardening Supplies …" at bounding box center [756, 157] width 1165 height 118
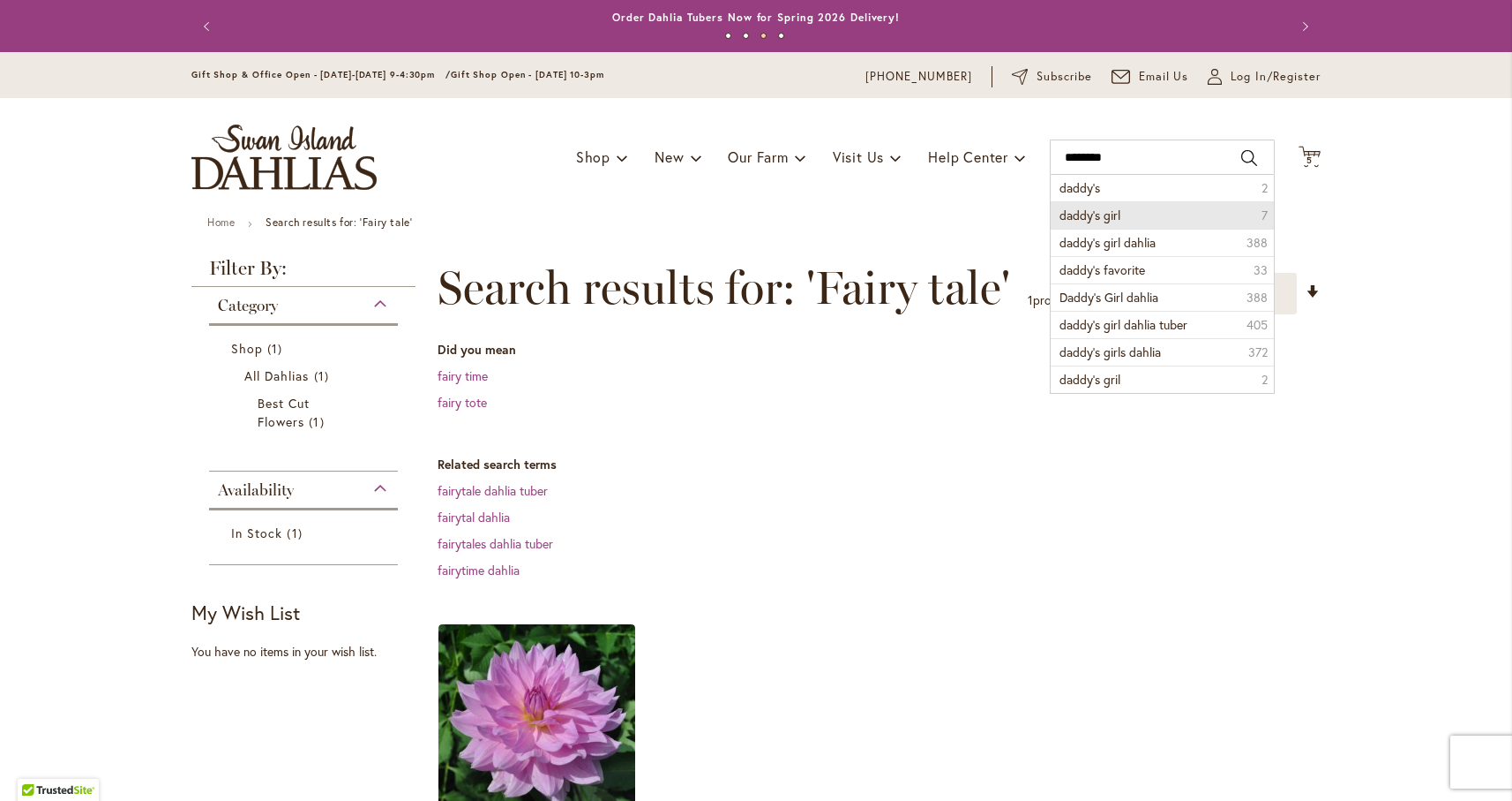
click at [1072, 226] on li "daddy's girl 7" at bounding box center [1163, 215] width 224 height 27
type input "**********"
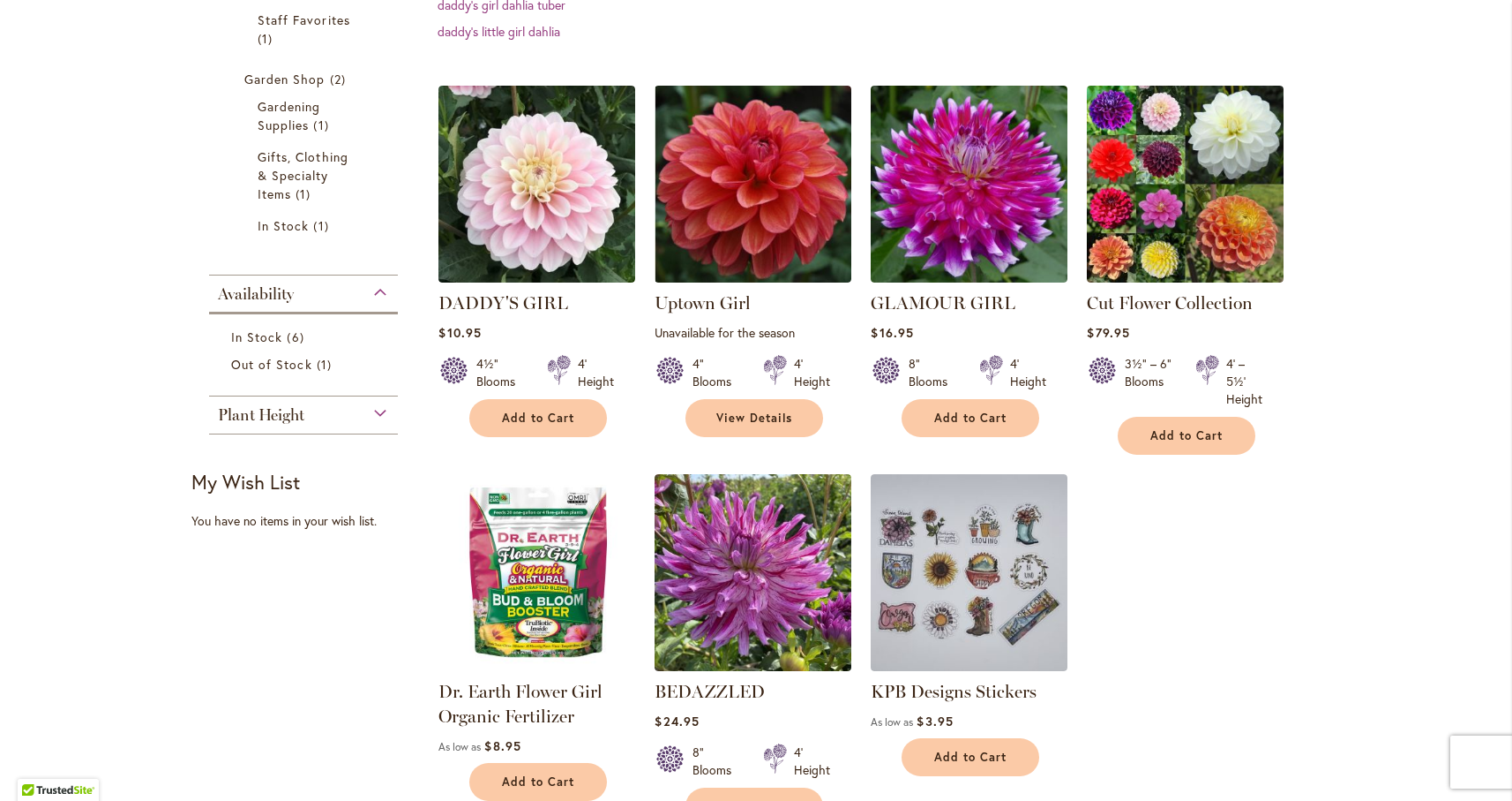
scroll to position [456, 0]
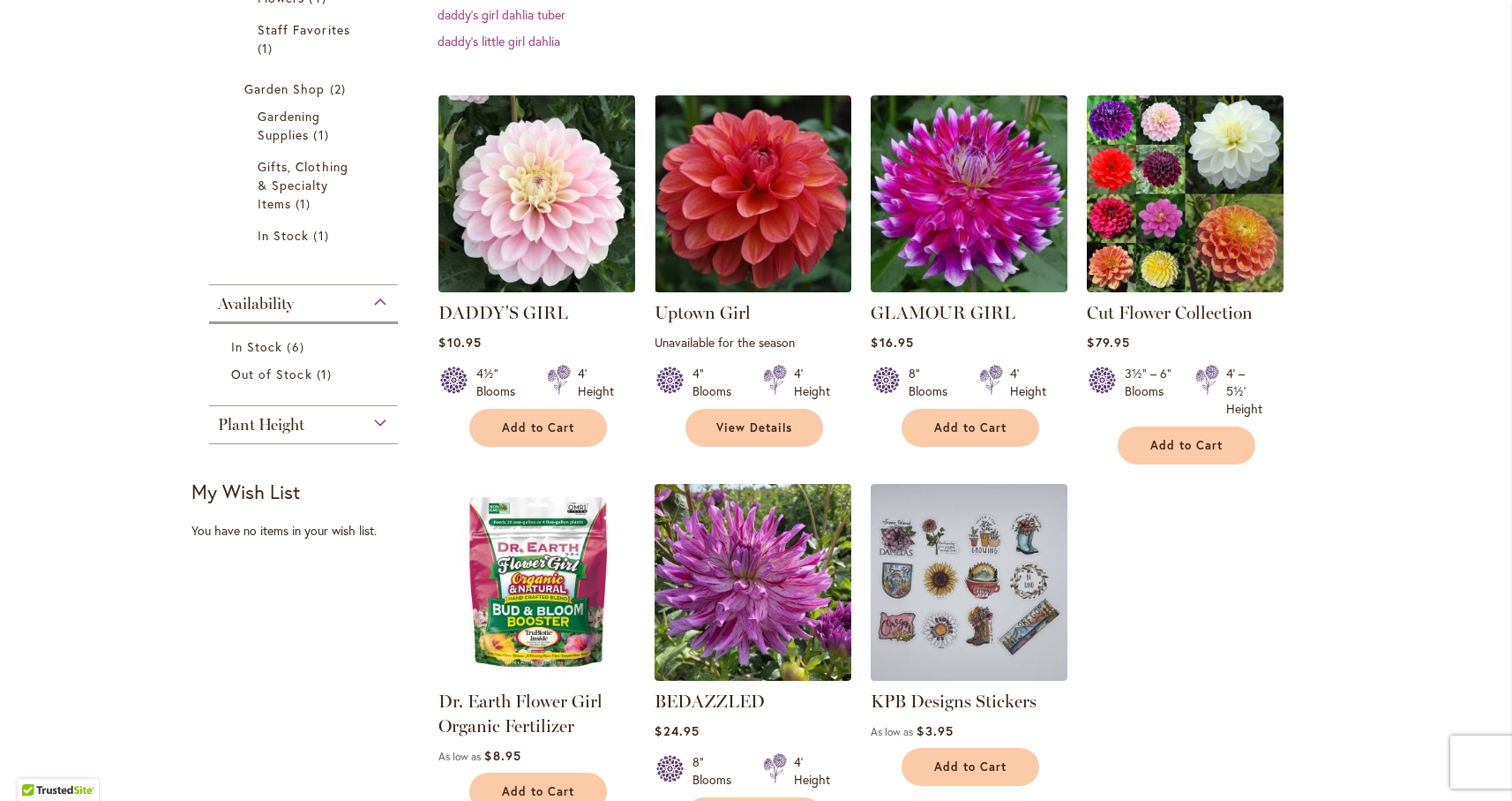
click at [560, 226] on img at bounding box center [536, 193] width 206 height 207
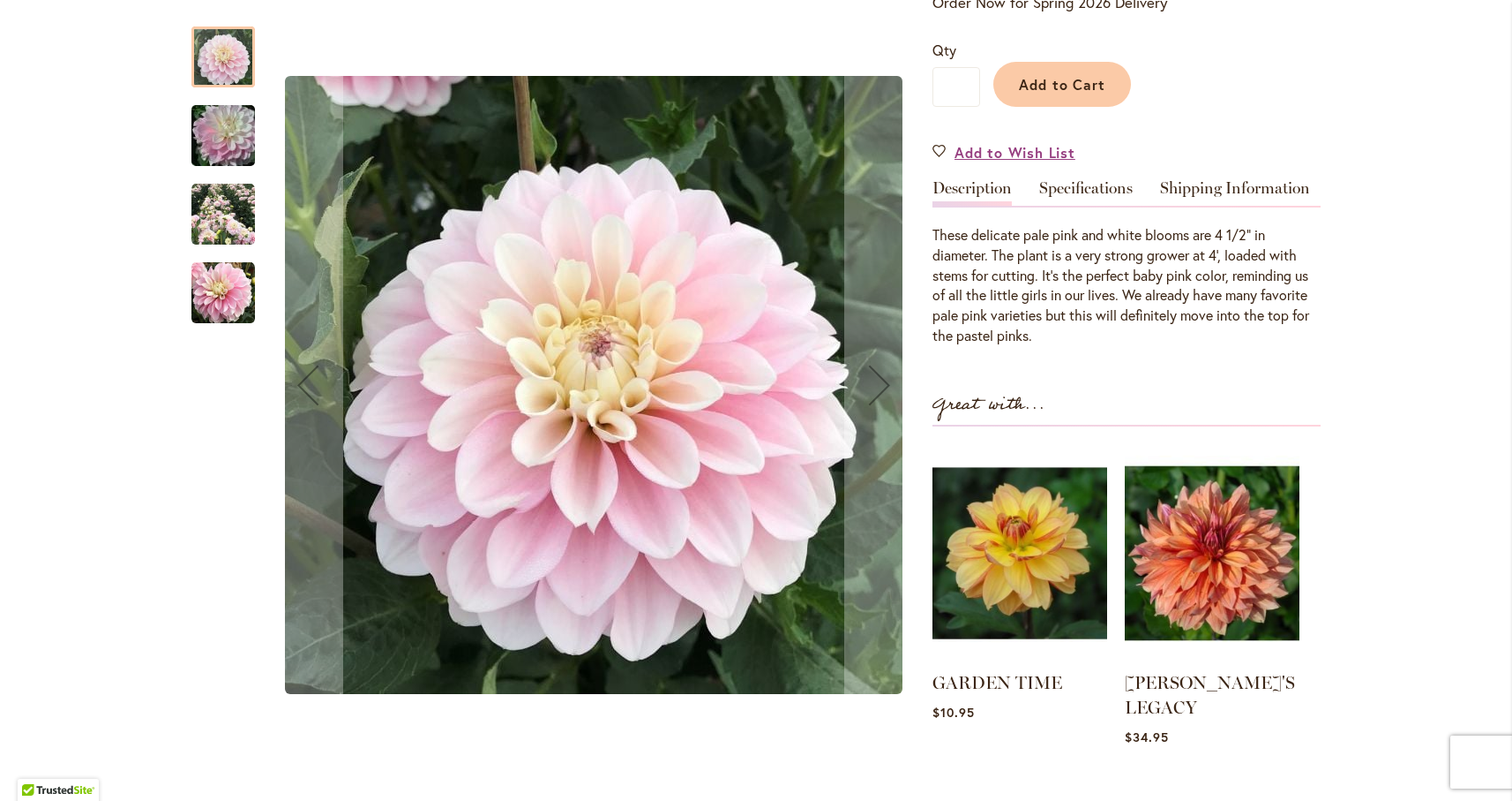
scroll to position [409, 0]
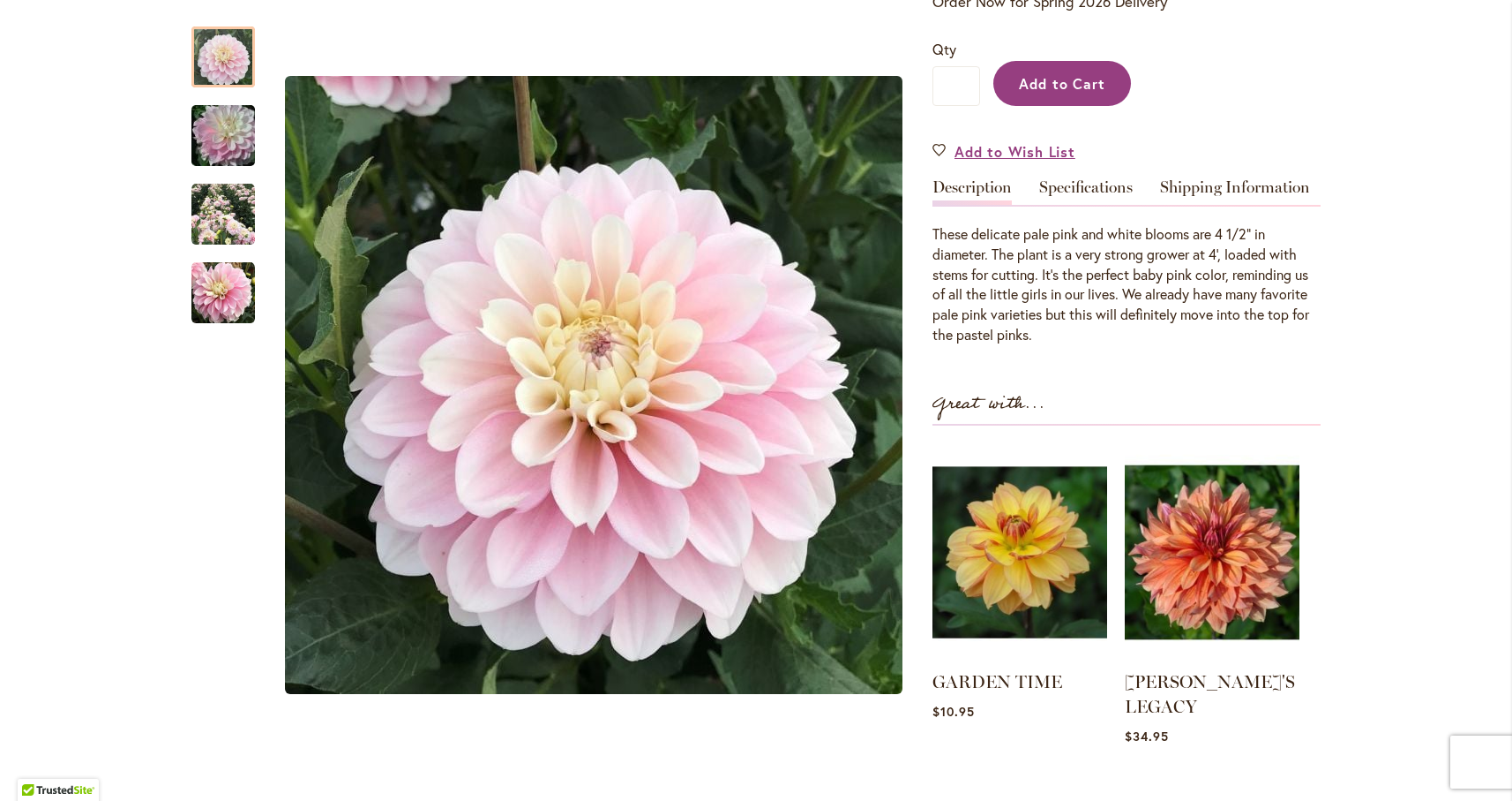
click at [1047, 90] on span "Add to Cart" at bounding box center [1062, 83] width 87 height 19
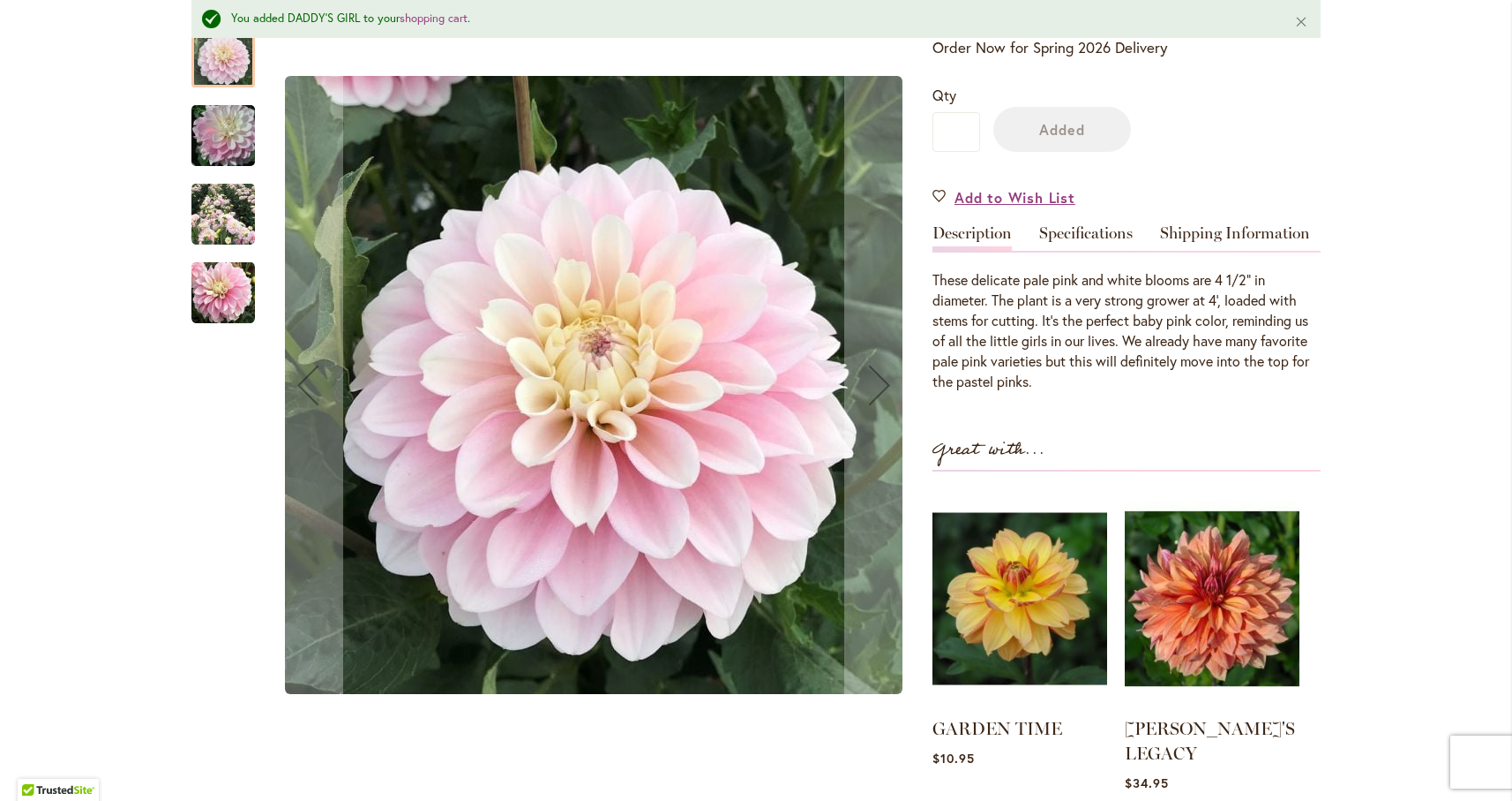
scroll to position [455, 0]
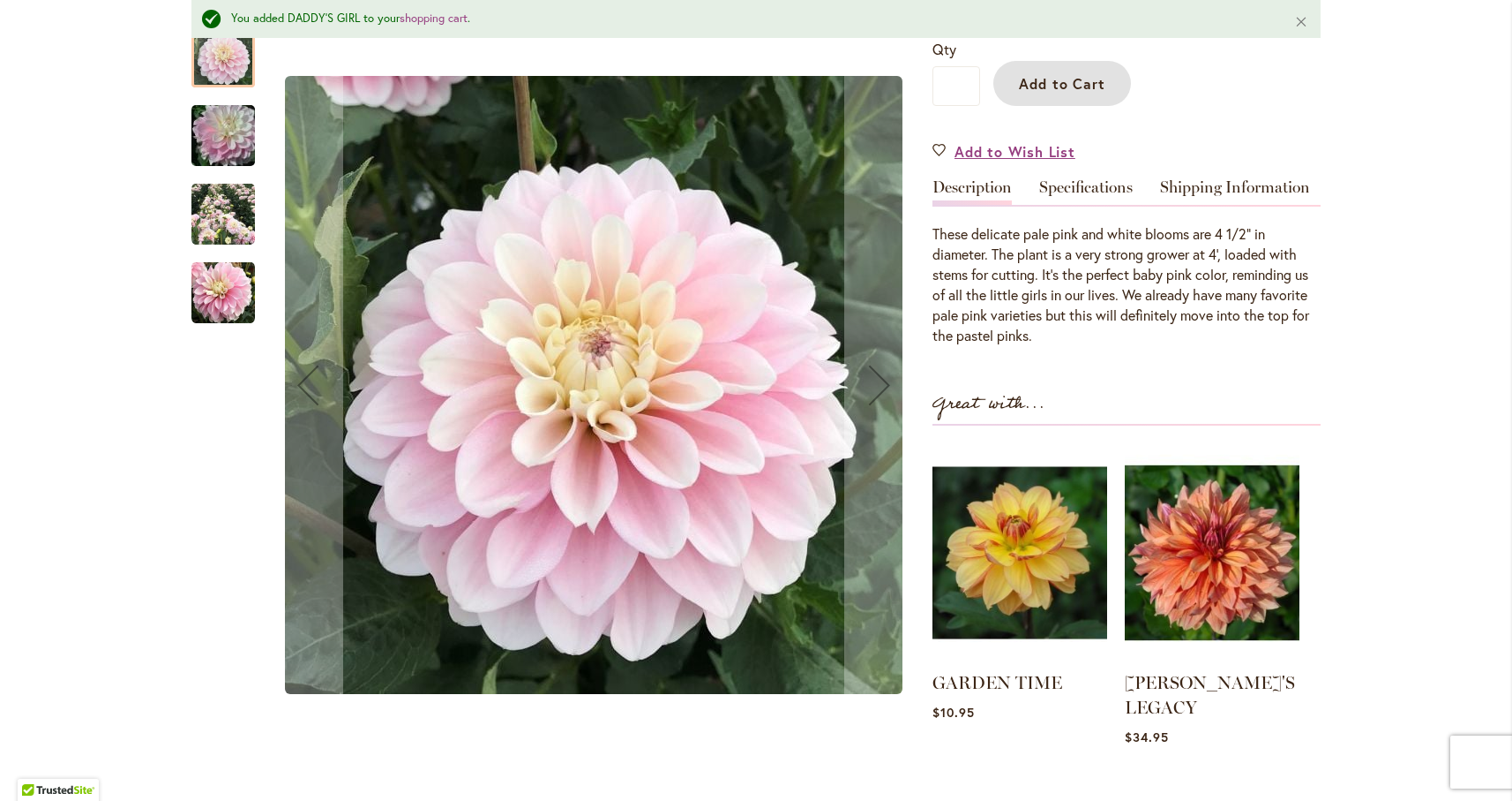
click at [236, 216] on img "DADDY'S GIRL" at bounding box center [223, 215] width 63 height 63
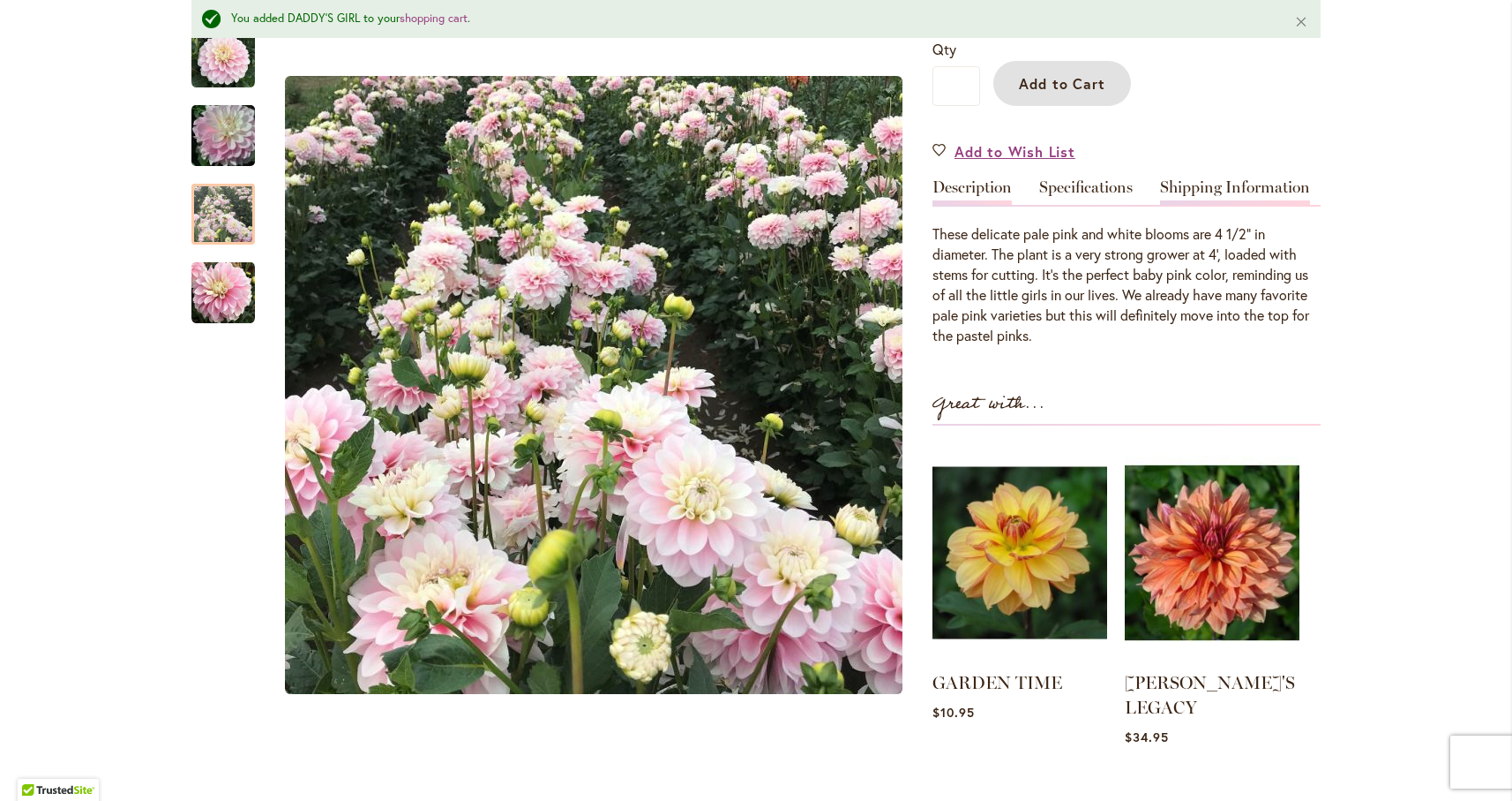
scroll to position [0, 0]
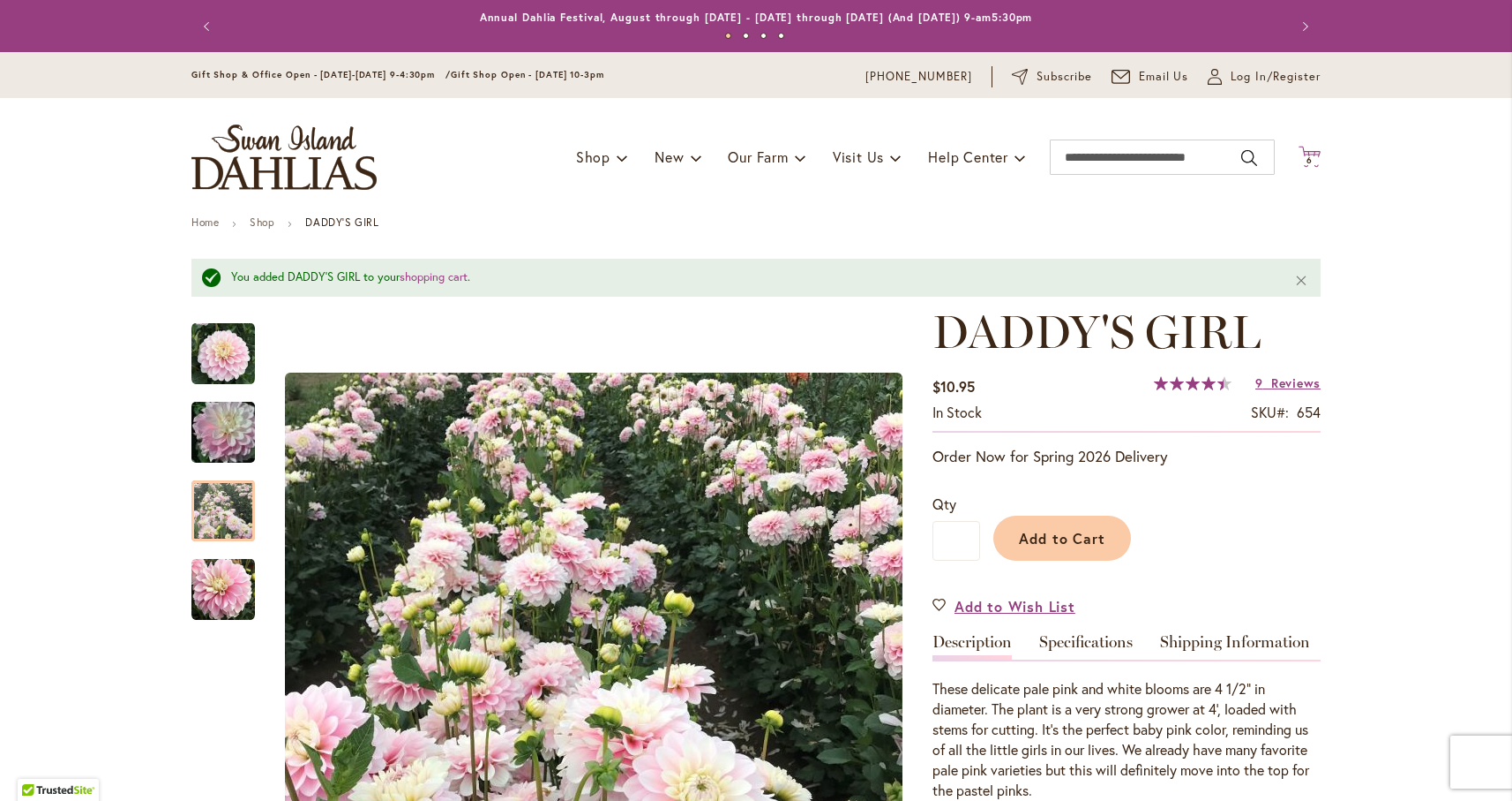
click at [1305, 158] on span "6 6 items" at bounding box center [1310, 161] width 18 height 9
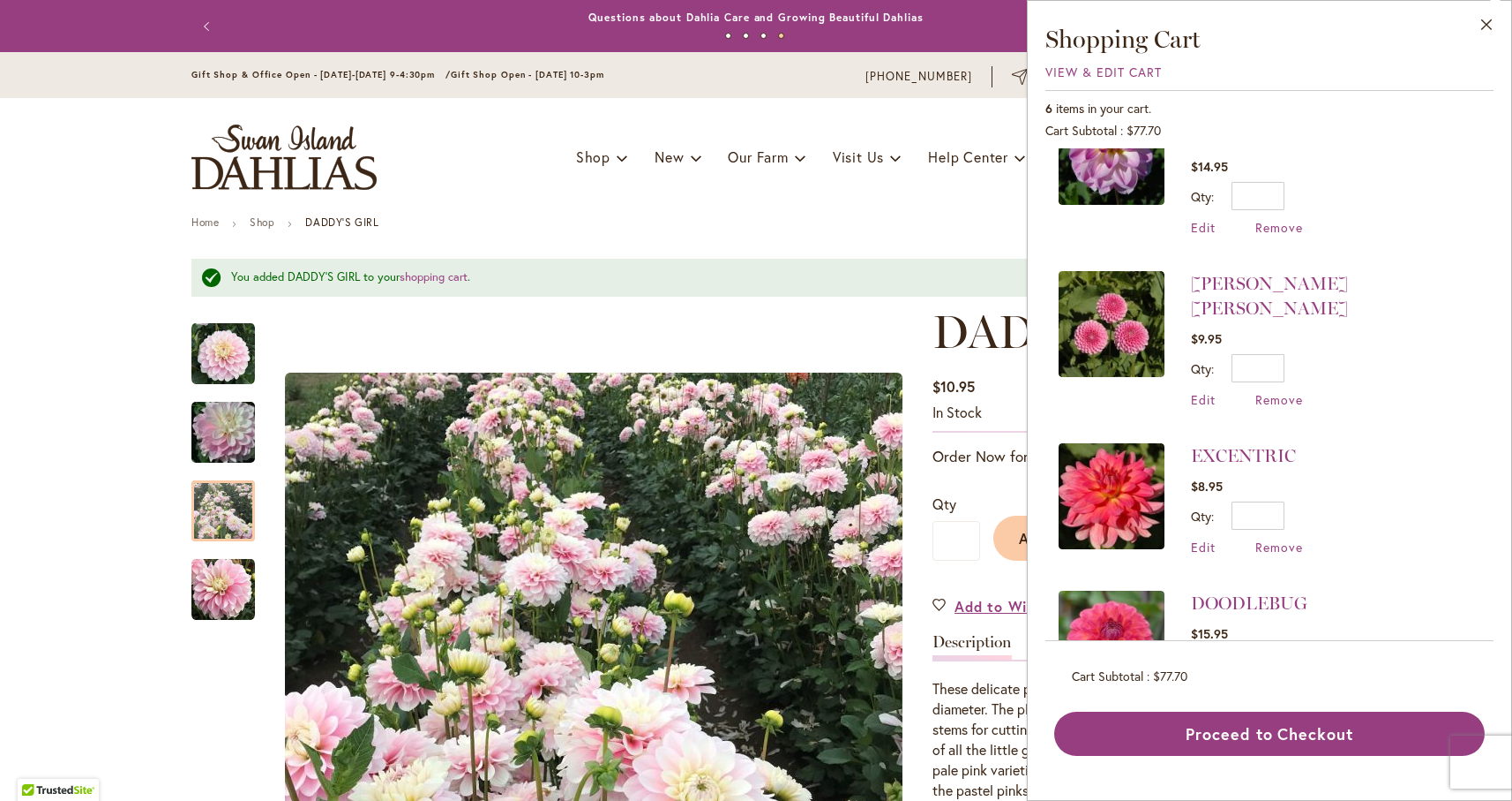
scroll to position [393, 0]
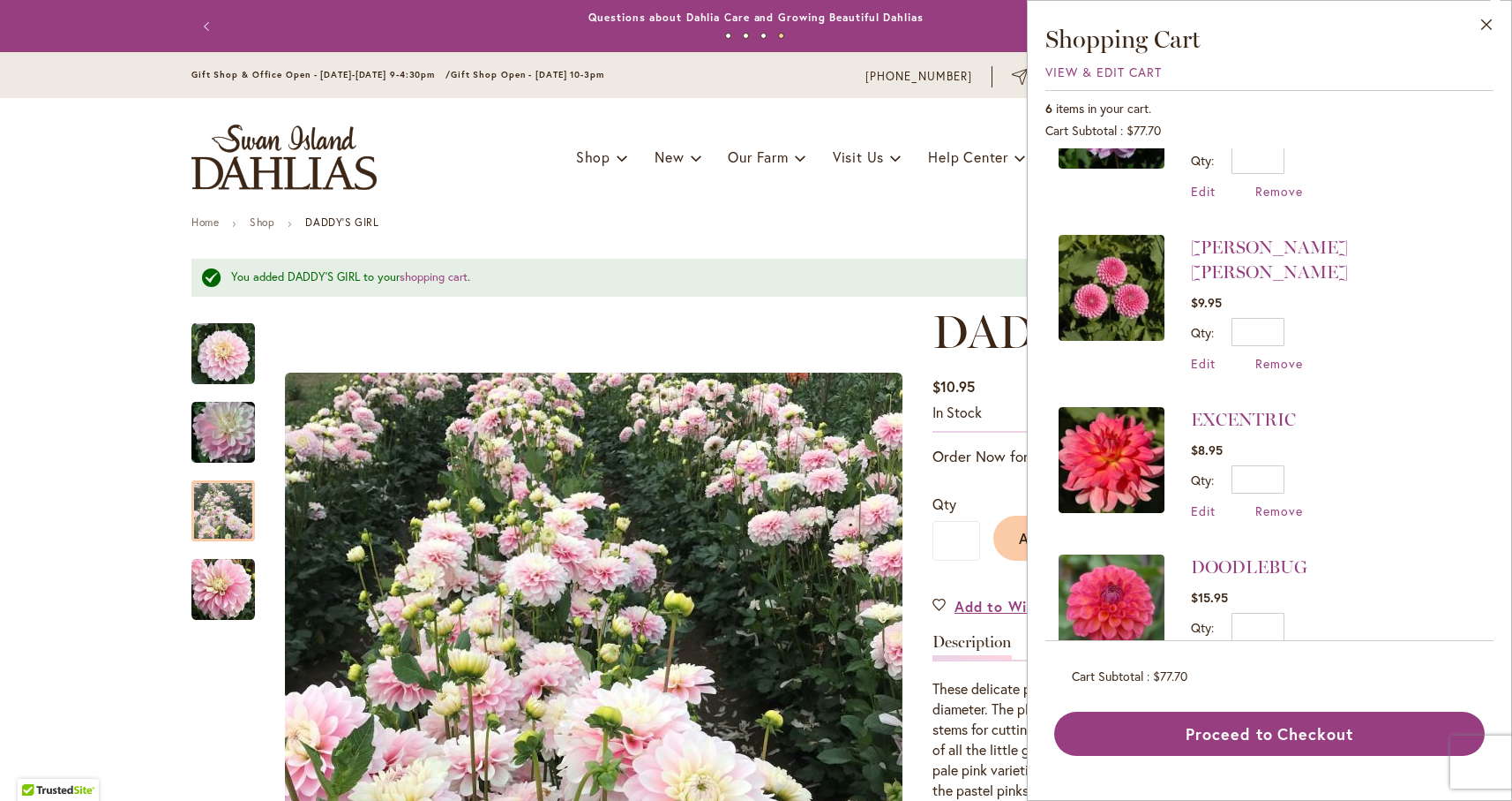
click at [1276, 649] on span "Remove" at bounding box center [1279, 658] width 48 height 17
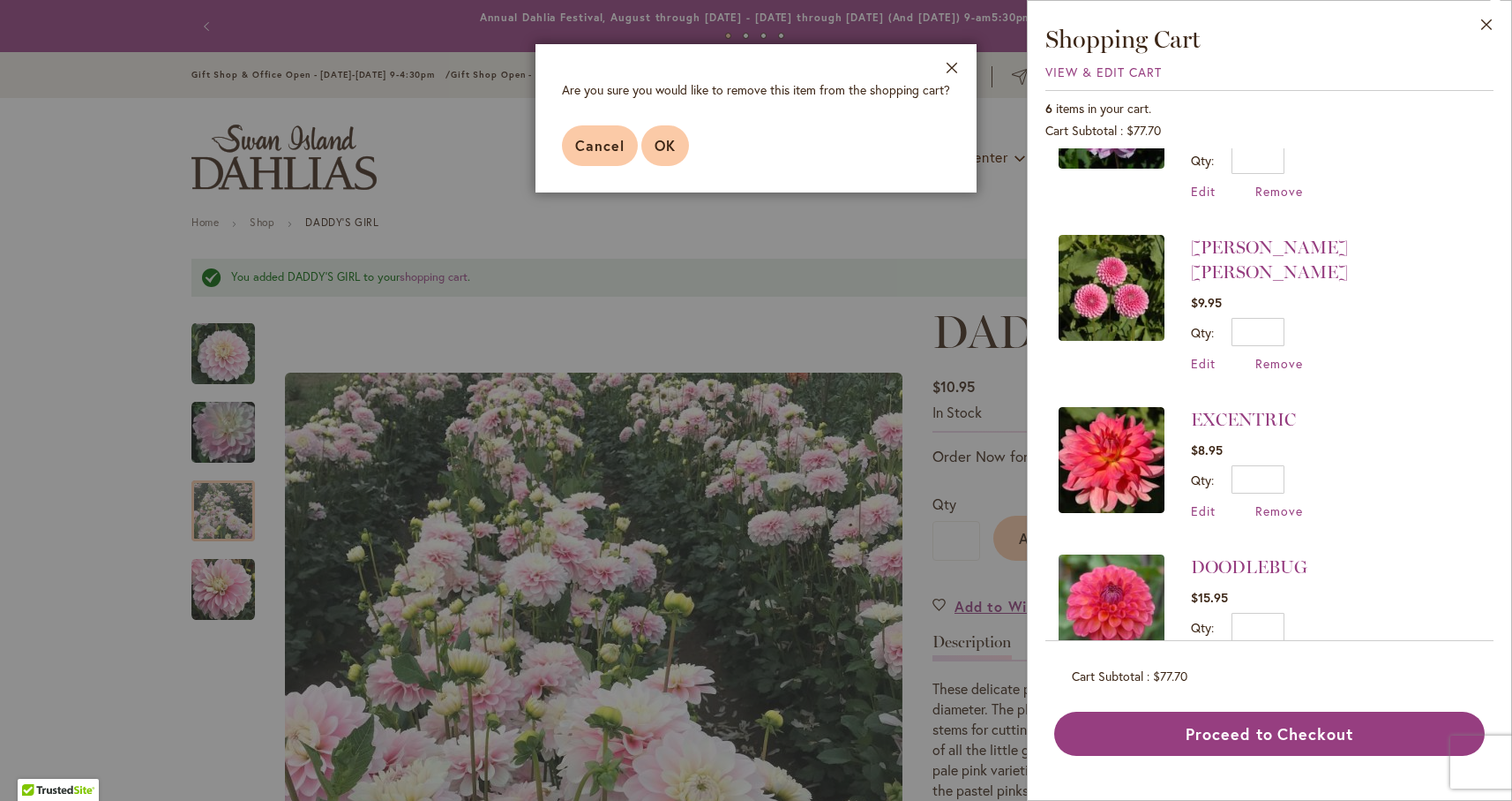
click at [661, 151] on span "OK" at bounding box center [664, 145] width 21 height 19
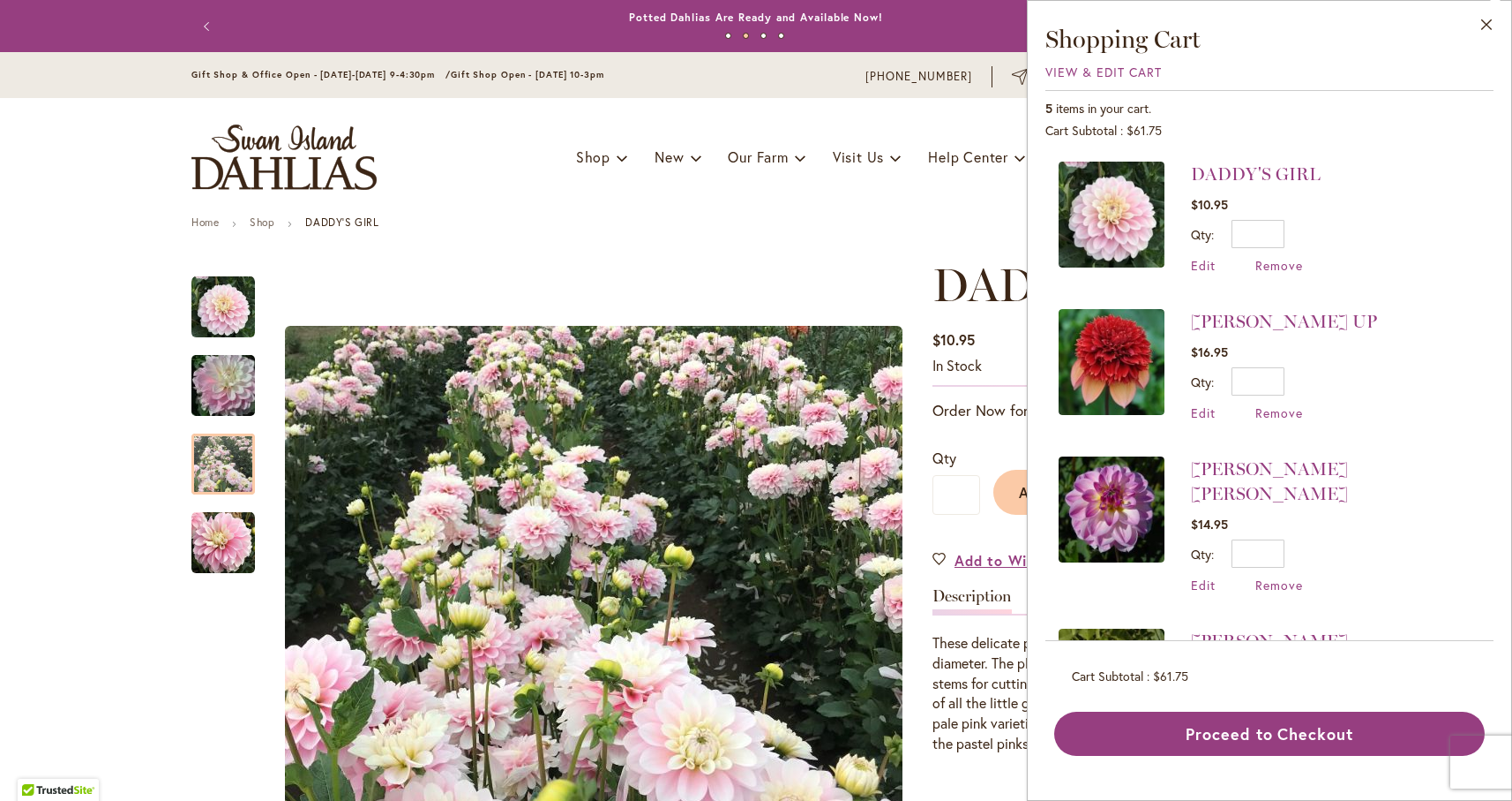
click at [818, 207] on div "Toggle Nav Shop Dahlia Tubers Collections Fresh Cut Dahlias Gardening Supplies …" at bounding box center [756, 157] width 1165 height 118
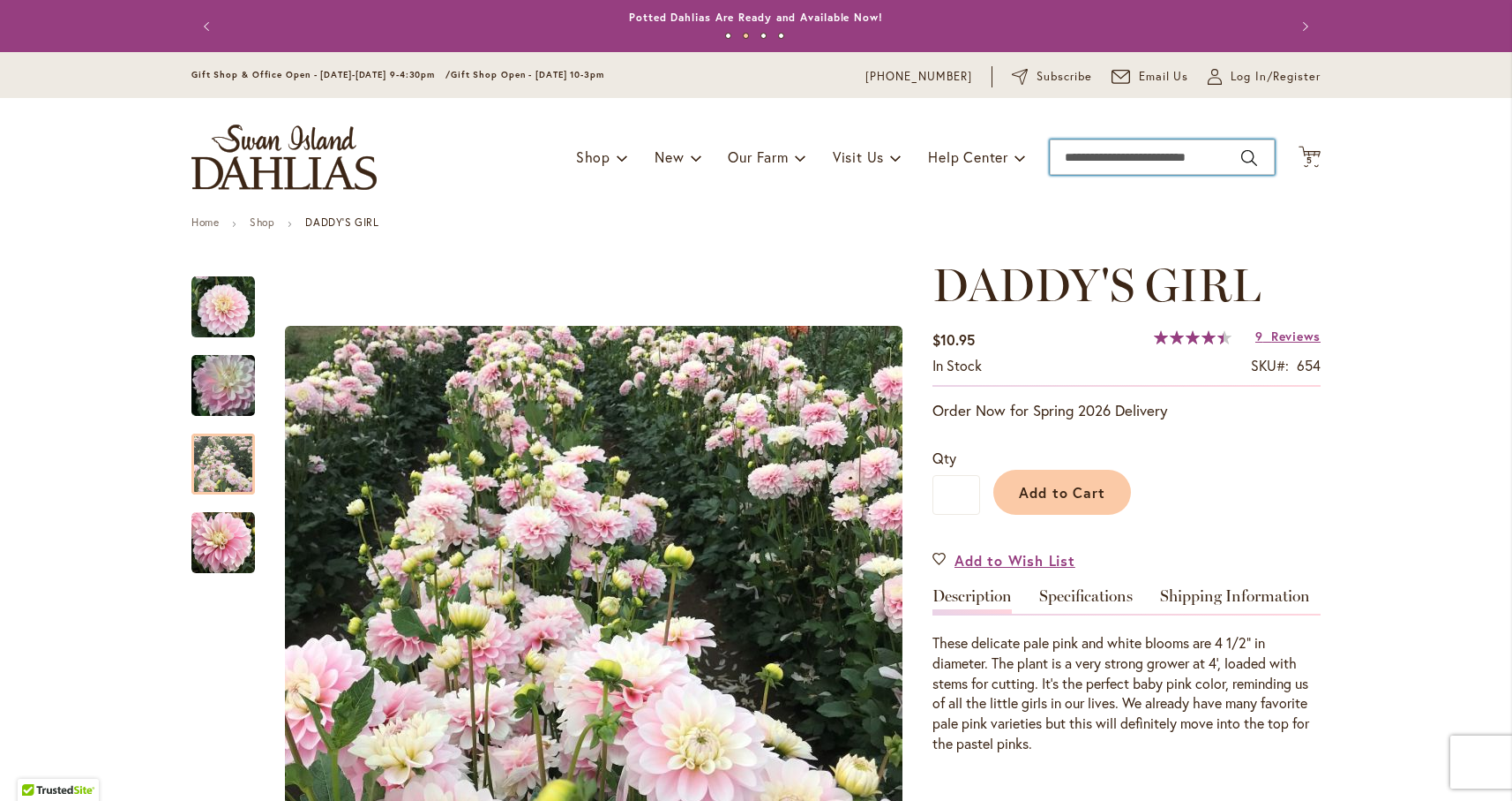
click at [1130, 157] on input "Search" at bounding box center [1163, 157] width 225 height 35
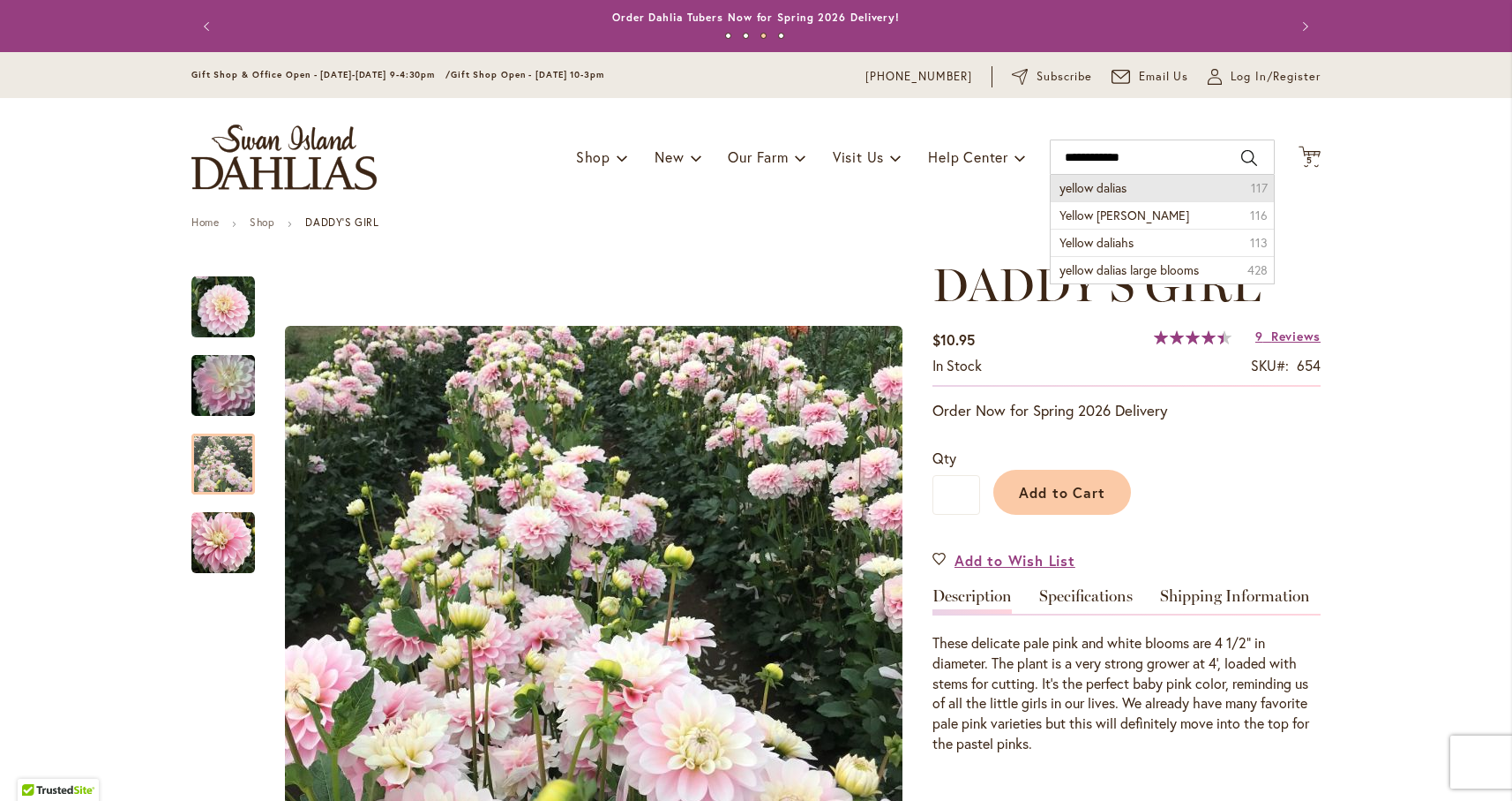
click at [1104, 191] on span "yellow dalias" at bounding box center [1093, 188] width 67 height 17
type input "**********"
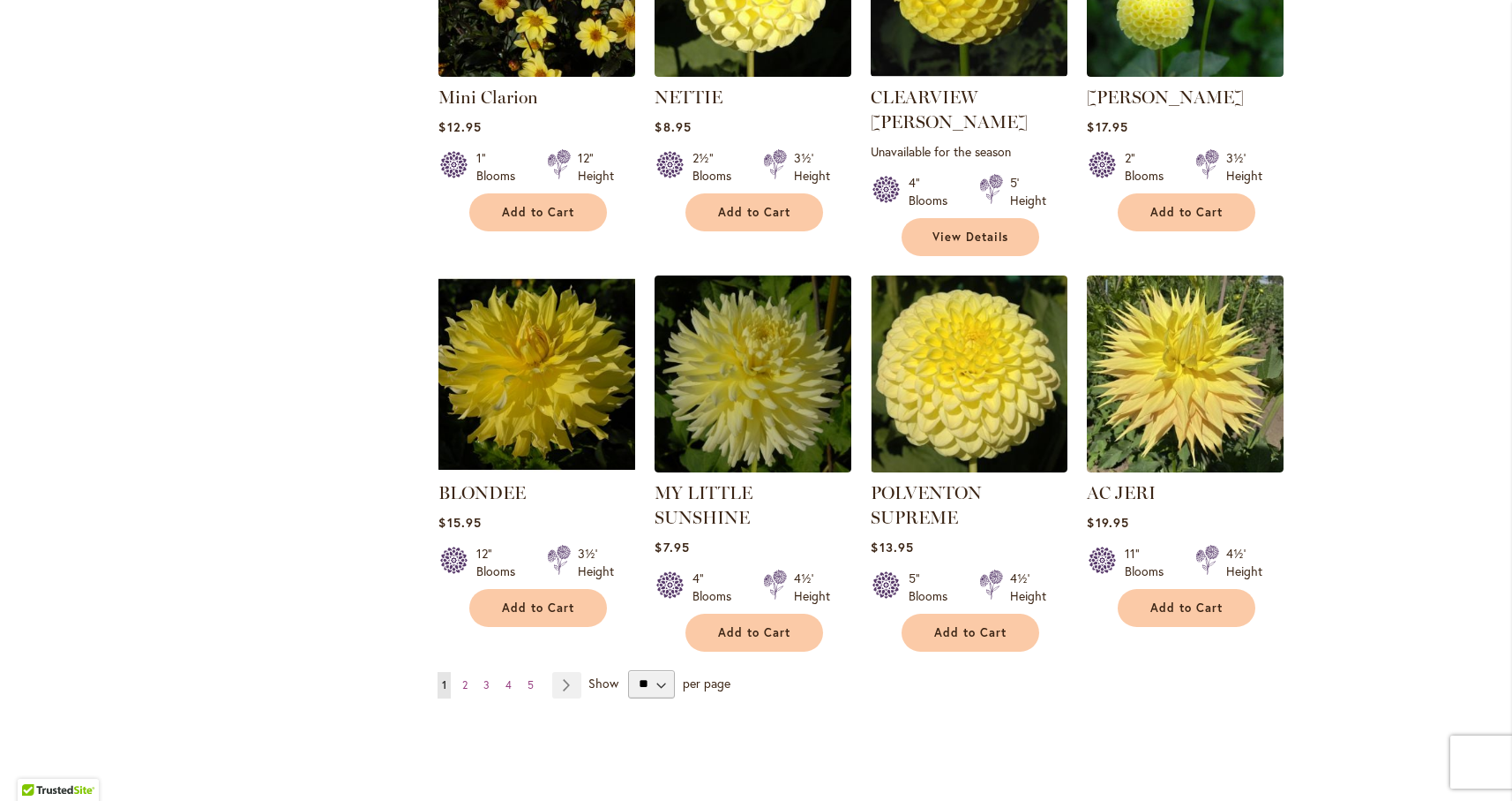
scroll to position [1560, 0]
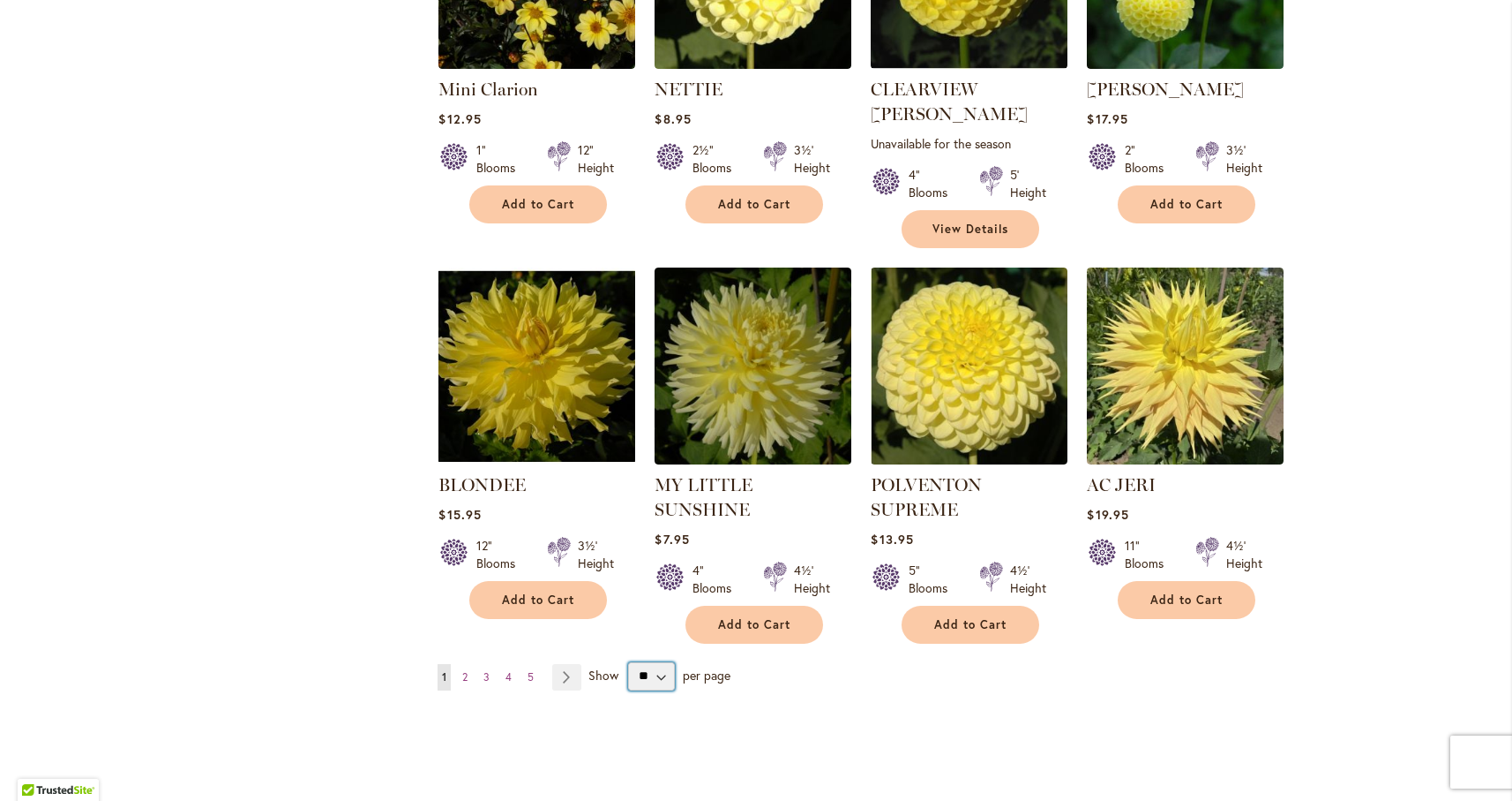
click at [664, 662] on select "** ** ** **" at bounding box center [652, 676] width 47 height 28
select select "**"
click at [628, 662] on select "** ** ** **" at bounding box center [652, 676] width 47 height 28
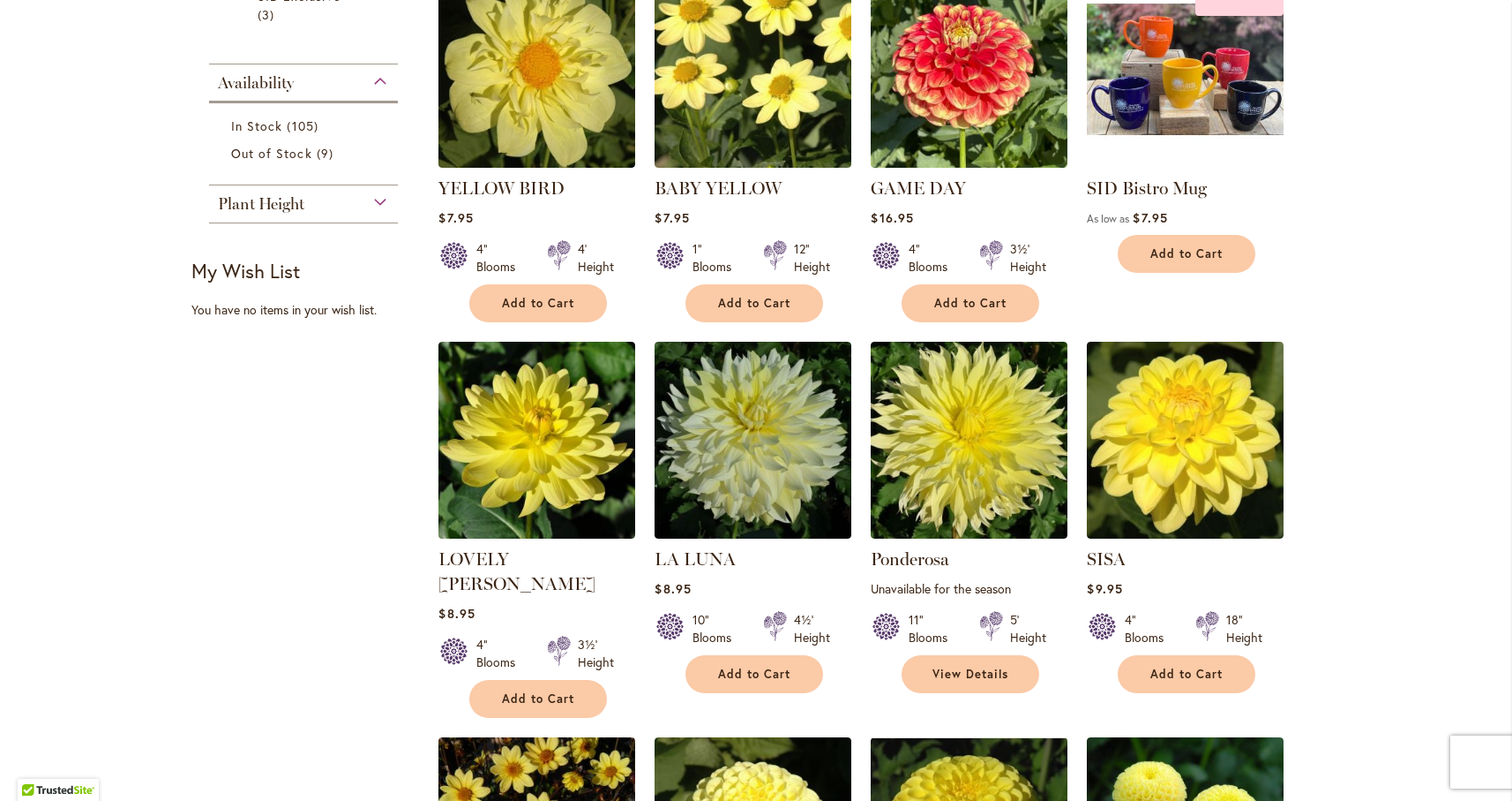
scroll to position [0, 0]
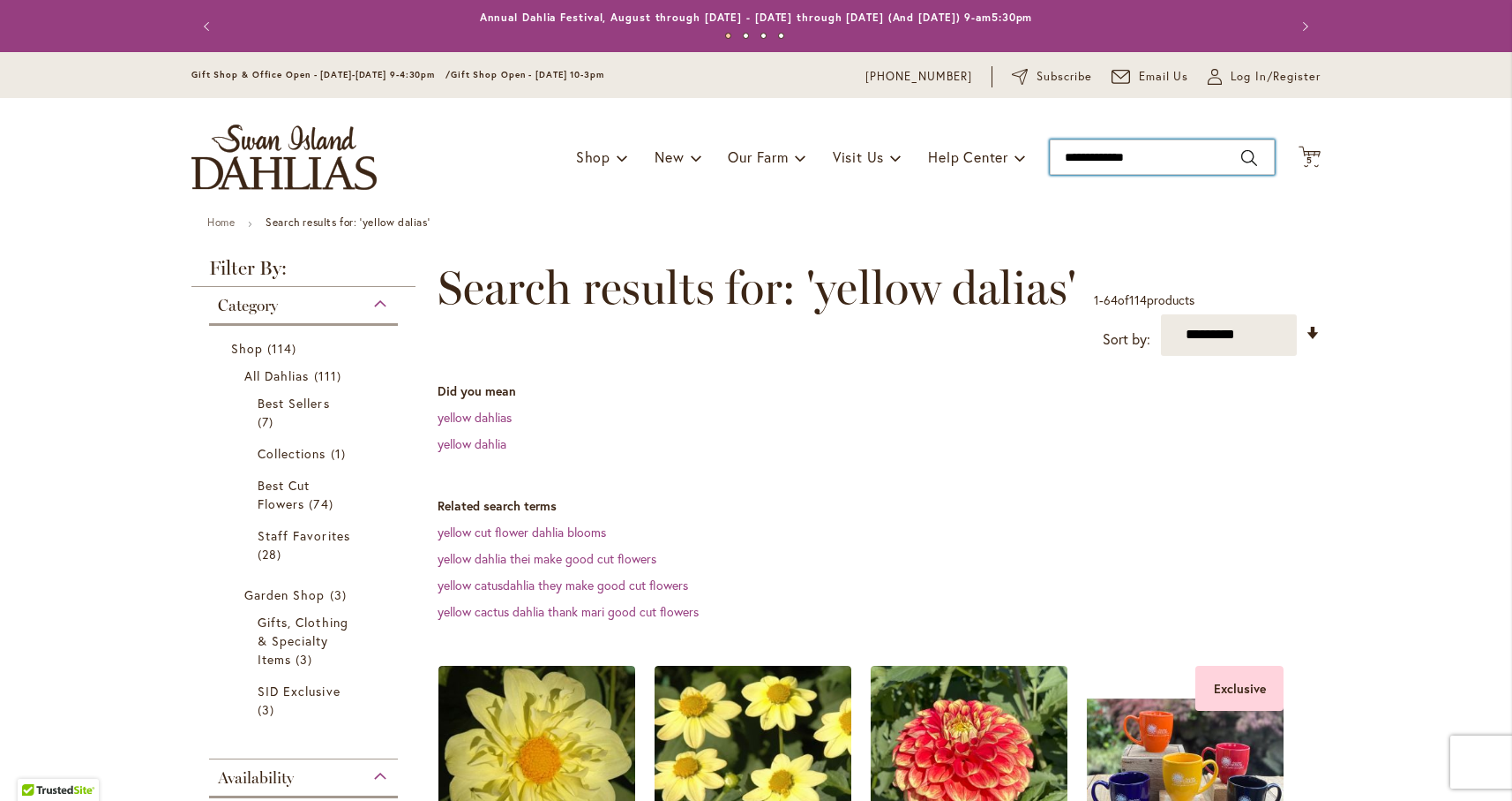
drag, startPoint x: 1152, startPoint y: 156, endPoint x: 1044, endPoint y: 156, distance: 108.0
click at [1044, 156] on div "Toggle Nav Shop Dahlia Tubers Collections Fresh Cut Dahlias Gardening Supplies …" at bounding box center [756, 157] width 1165 height 118
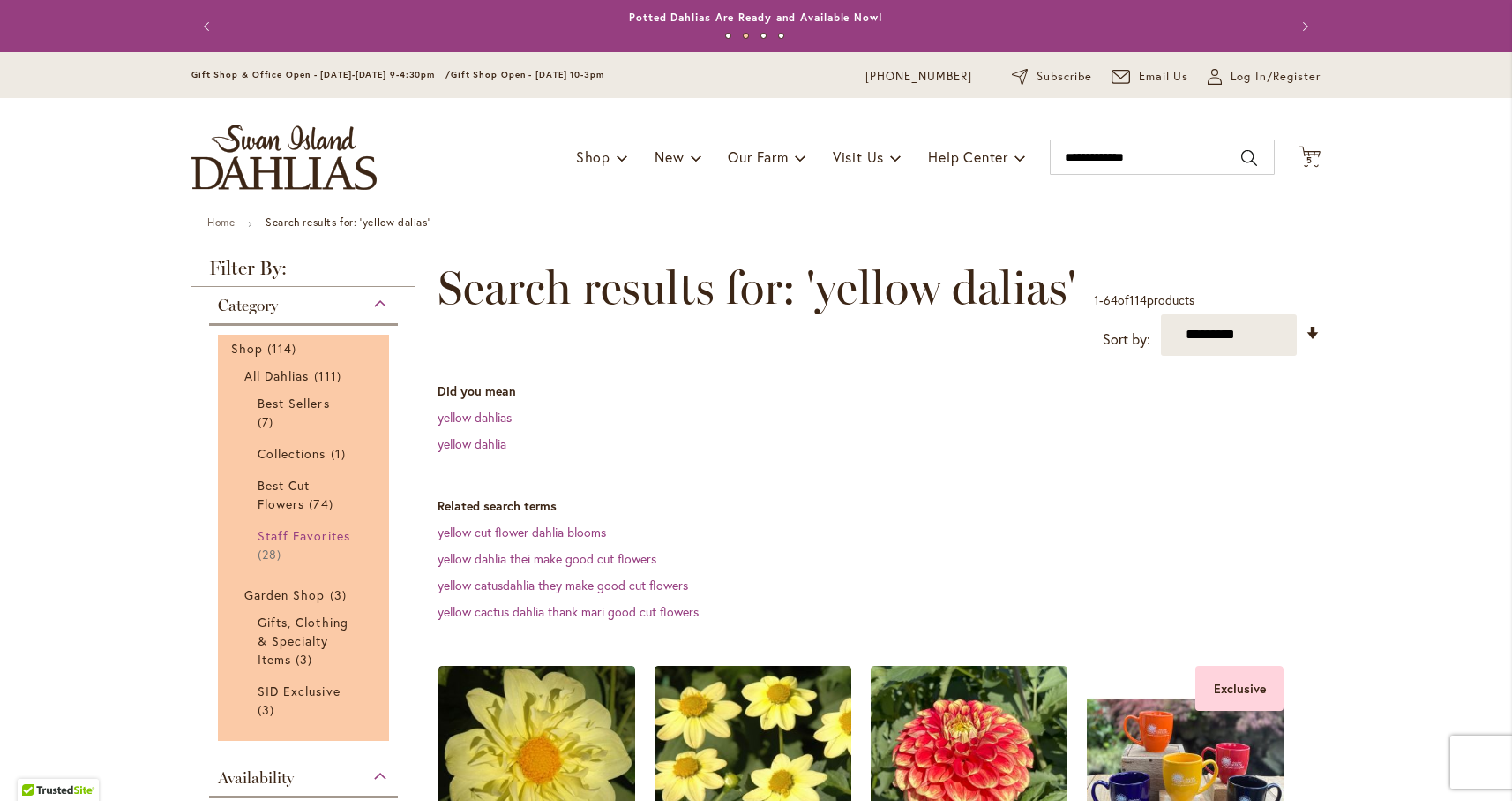
click at [326, 538] on span "Staff Favorites" at bounding box center [304, 535] width 93 height 17
type input "**********"
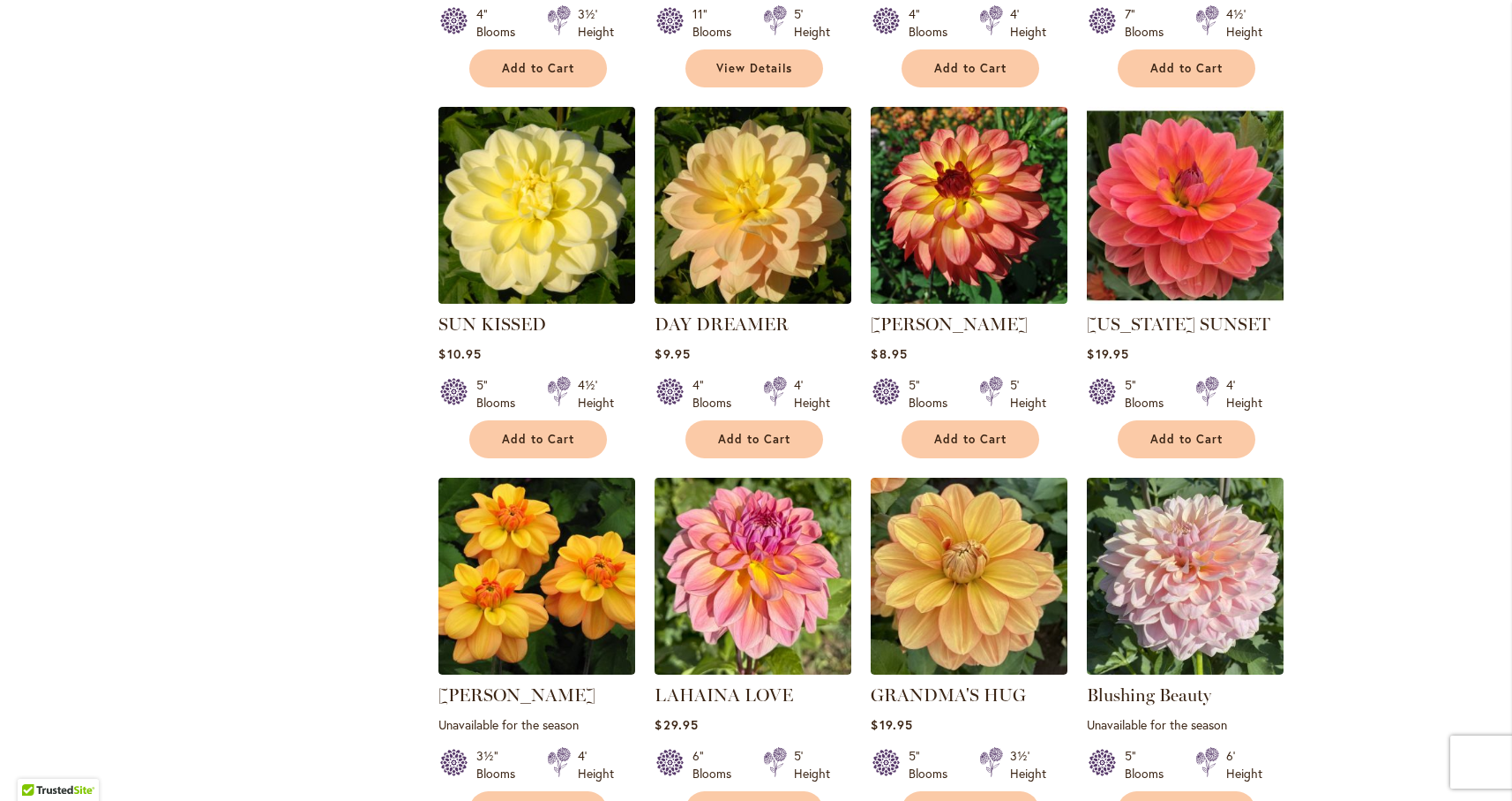
scroll to position [1011, 0]
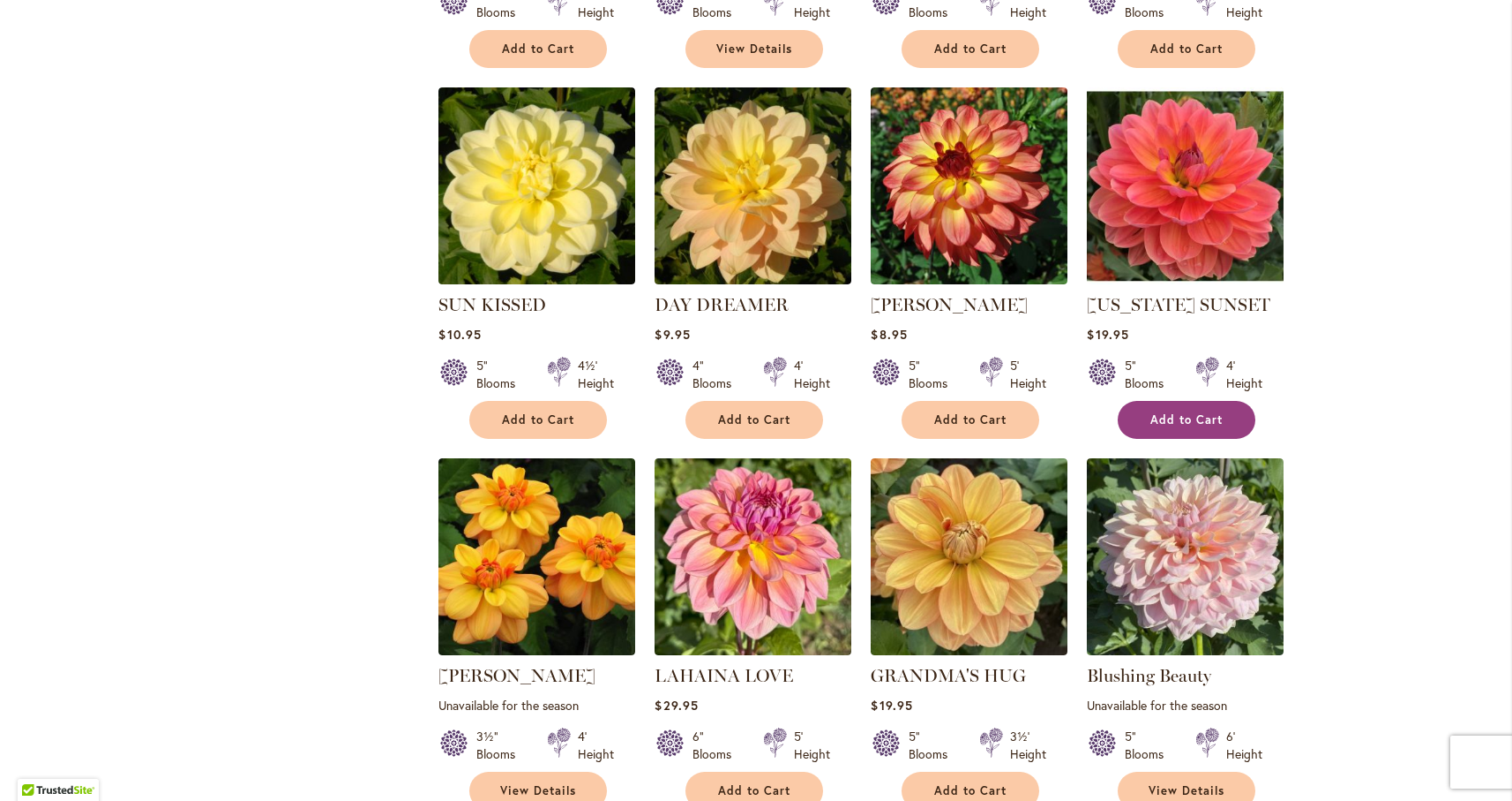
click at [1186, 412] on span "Add to Cart" at bounding box center [1187, 419] width 72 height 15
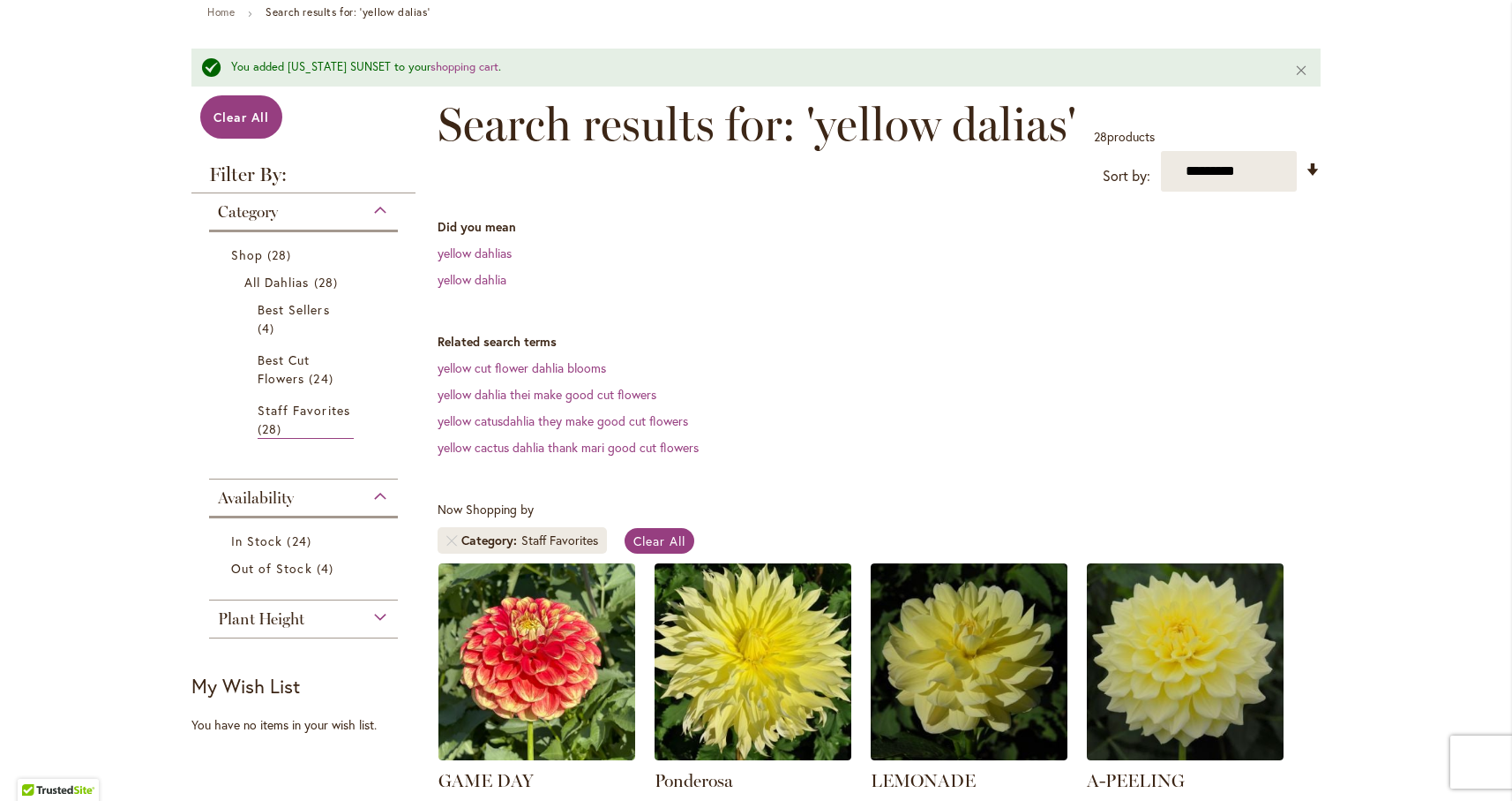
scroll to position [196, 0]
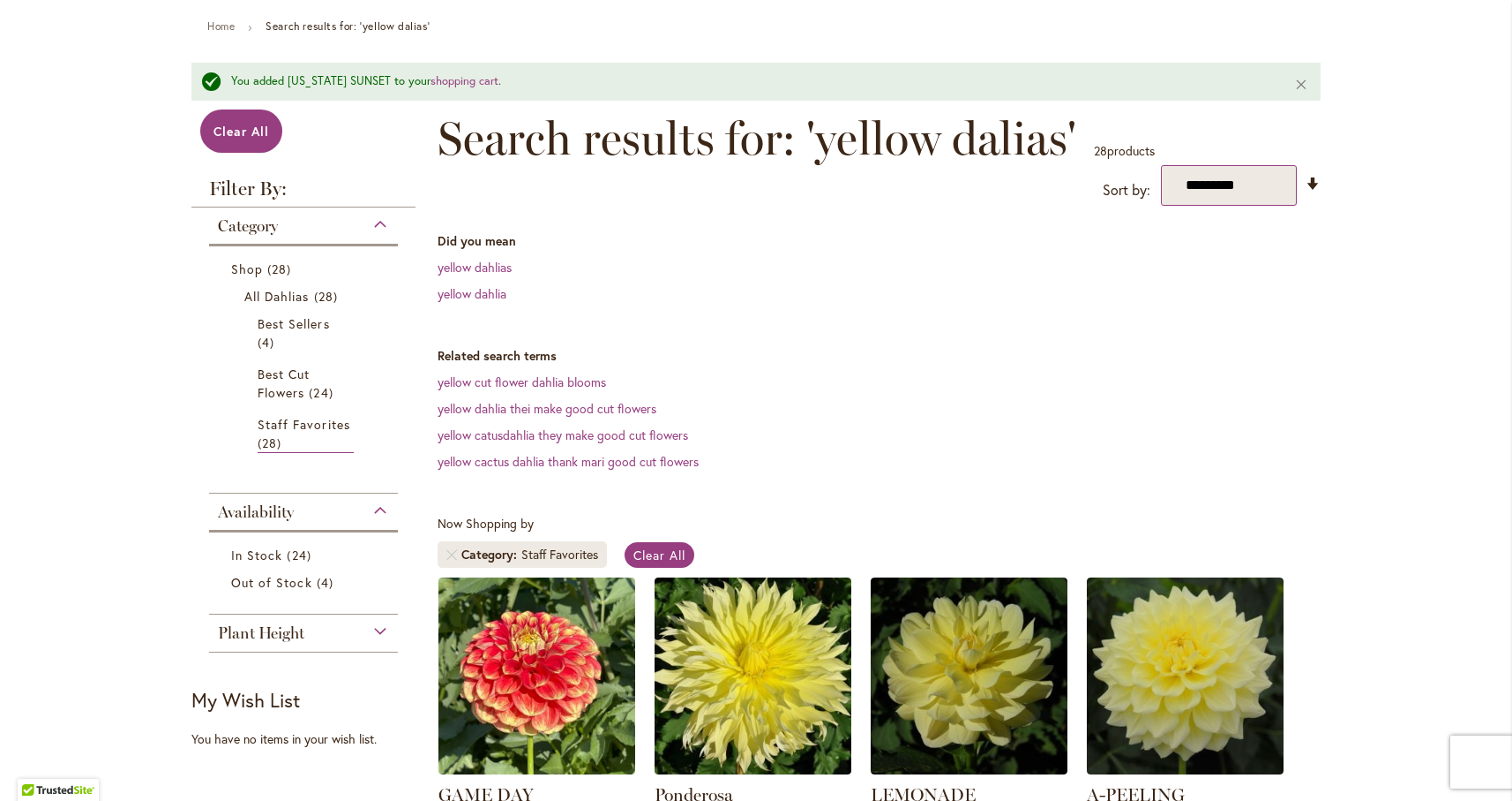
click at [1189, 190] on select "**********" at bounding box center [1230, 186] width 137 height 41
select select "**********"
click at [1161, 165] on select "**********" at bounding box center [1230, 186] width 137 height 41
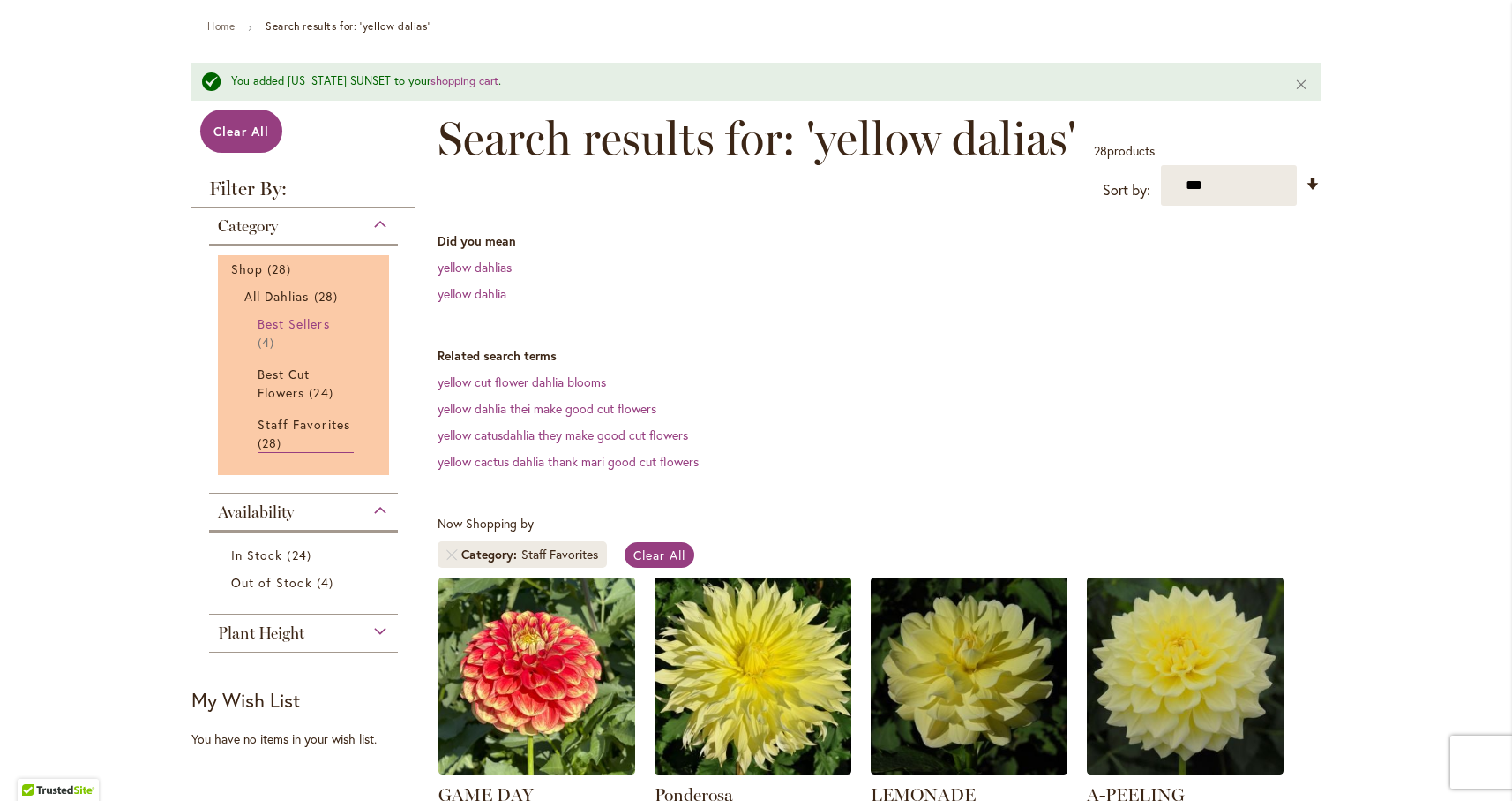
click at [300, 325] on span "Best Sellers" at bounding box center [294, 323] width 72 height 17
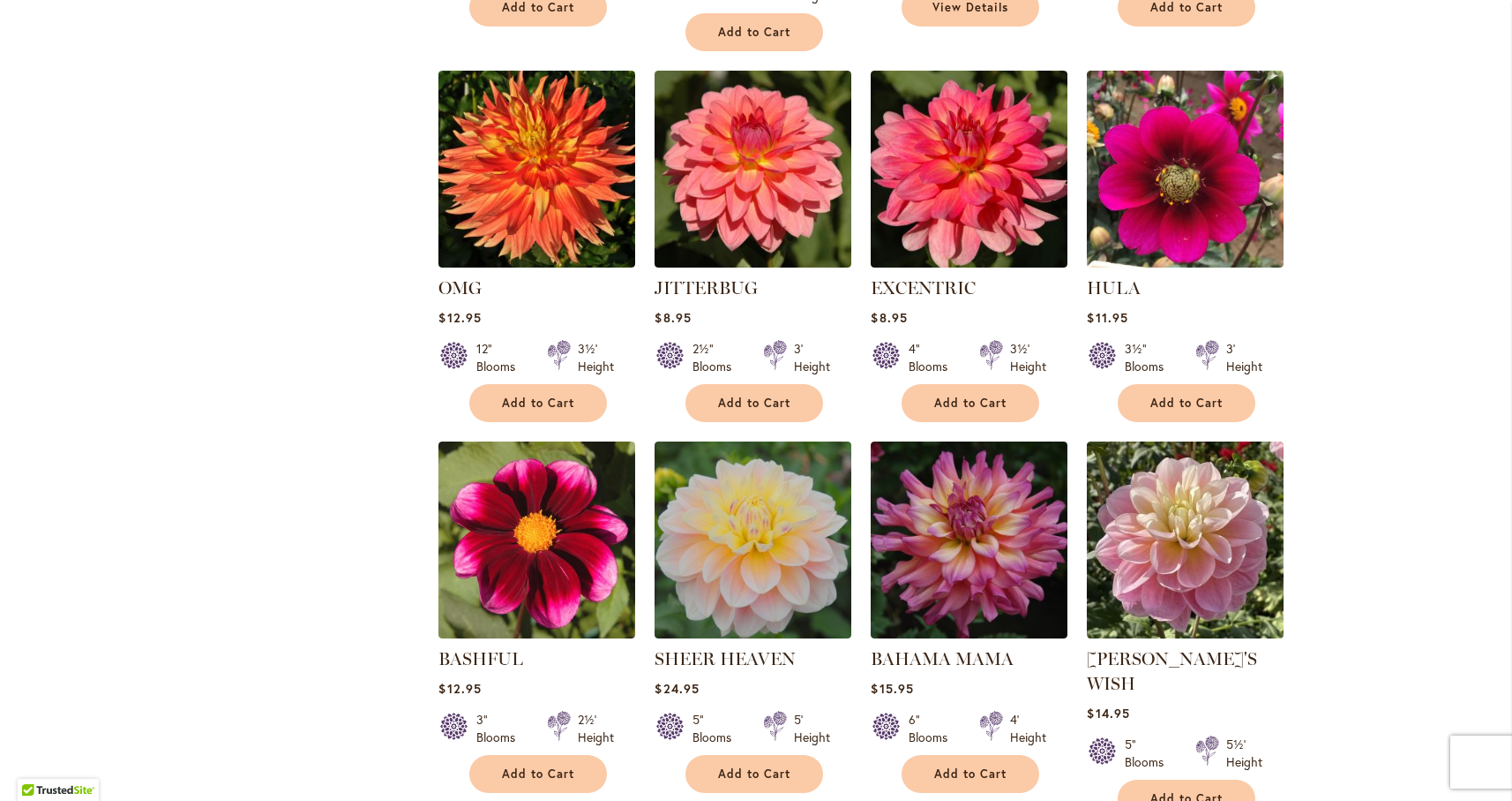
scroll to position [2531, 0]
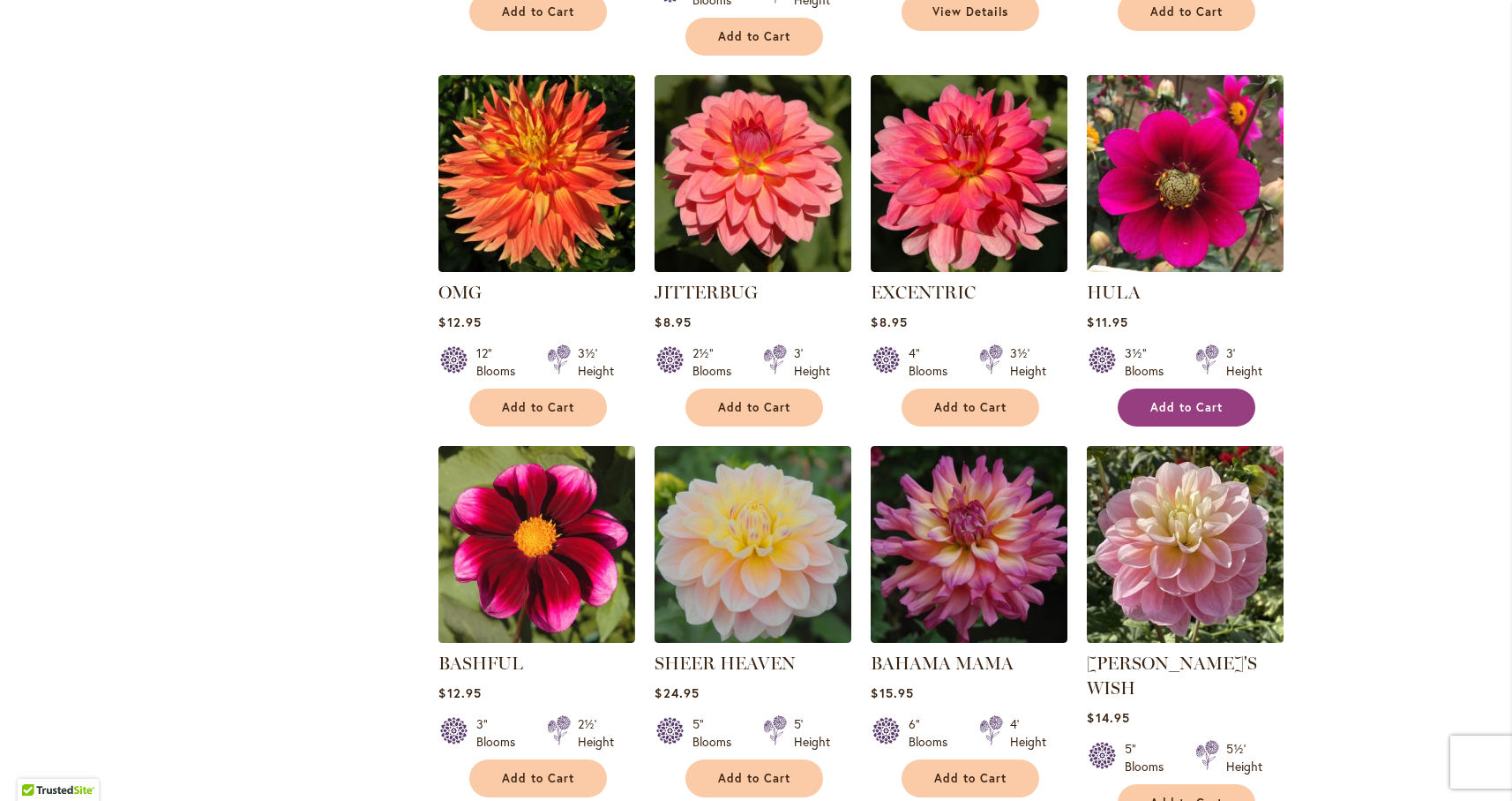
click at [1183, 401] on span "Add to Cart" at bounding box center [1187, 407] width 72 height 15
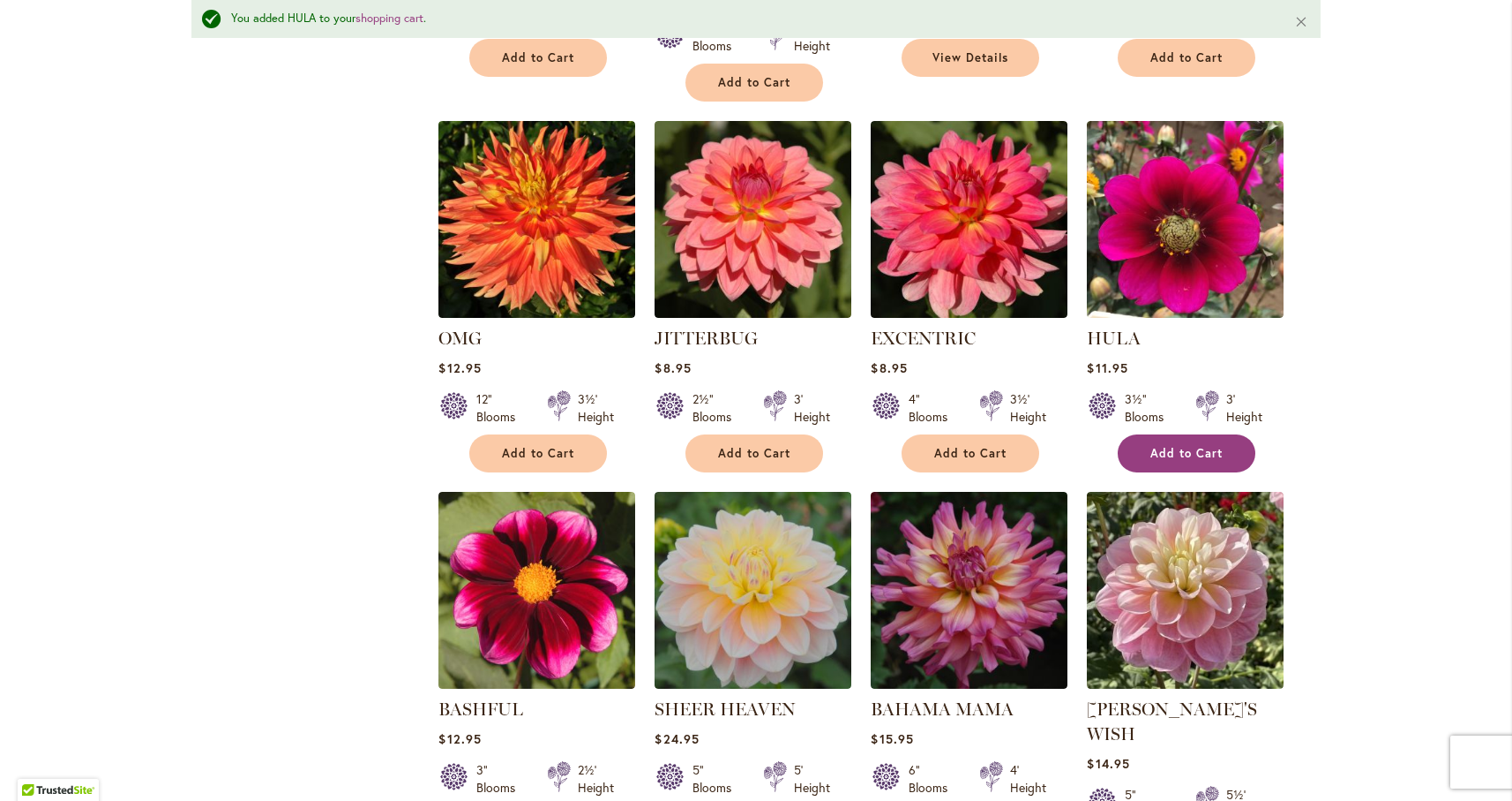
scroll to position [2578, 0]
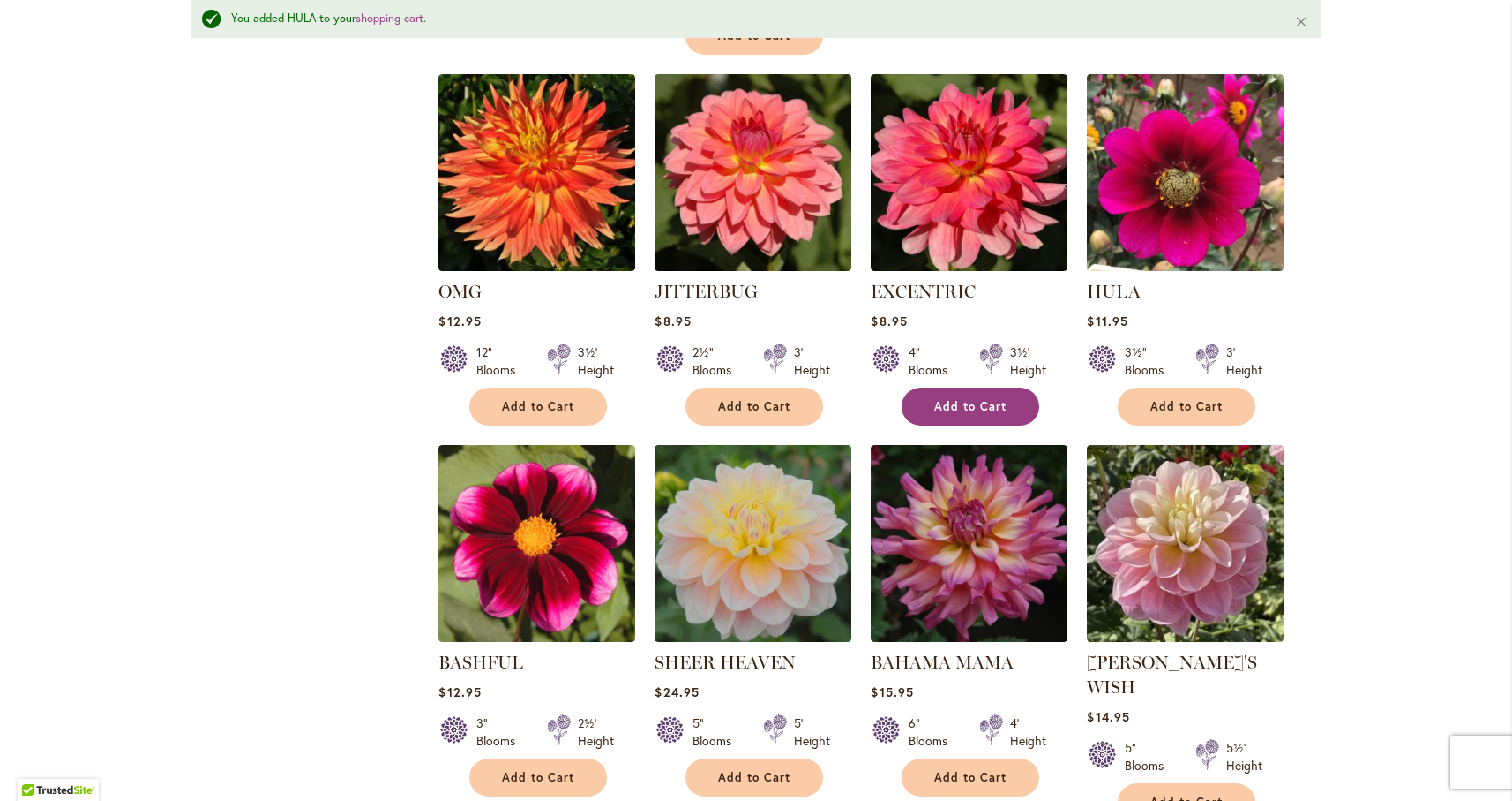
click at [963, 401] on span "Add to Cart" at bounding box center [970, 406] width 72 height 15
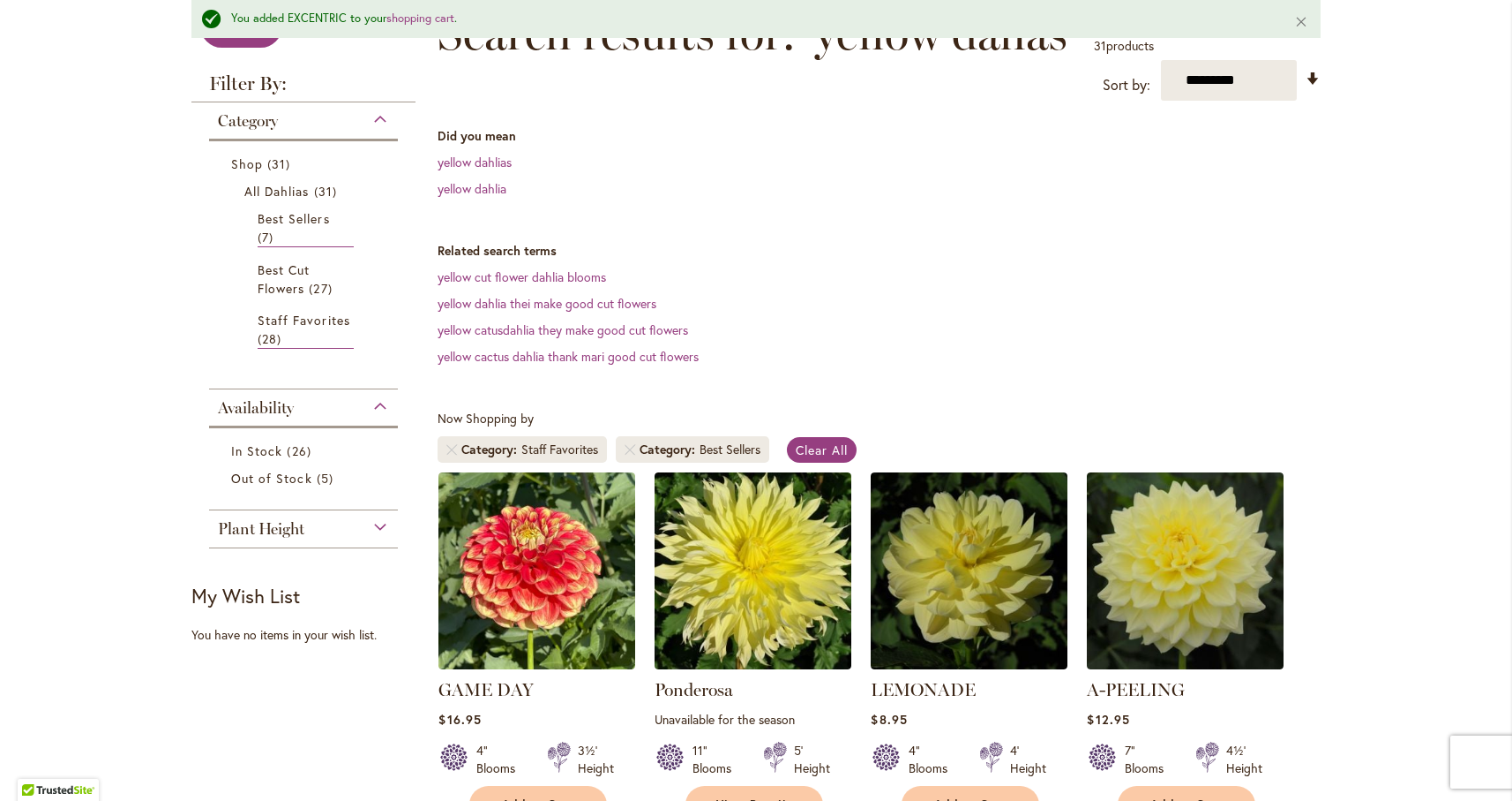
scroll to position [0, 0]
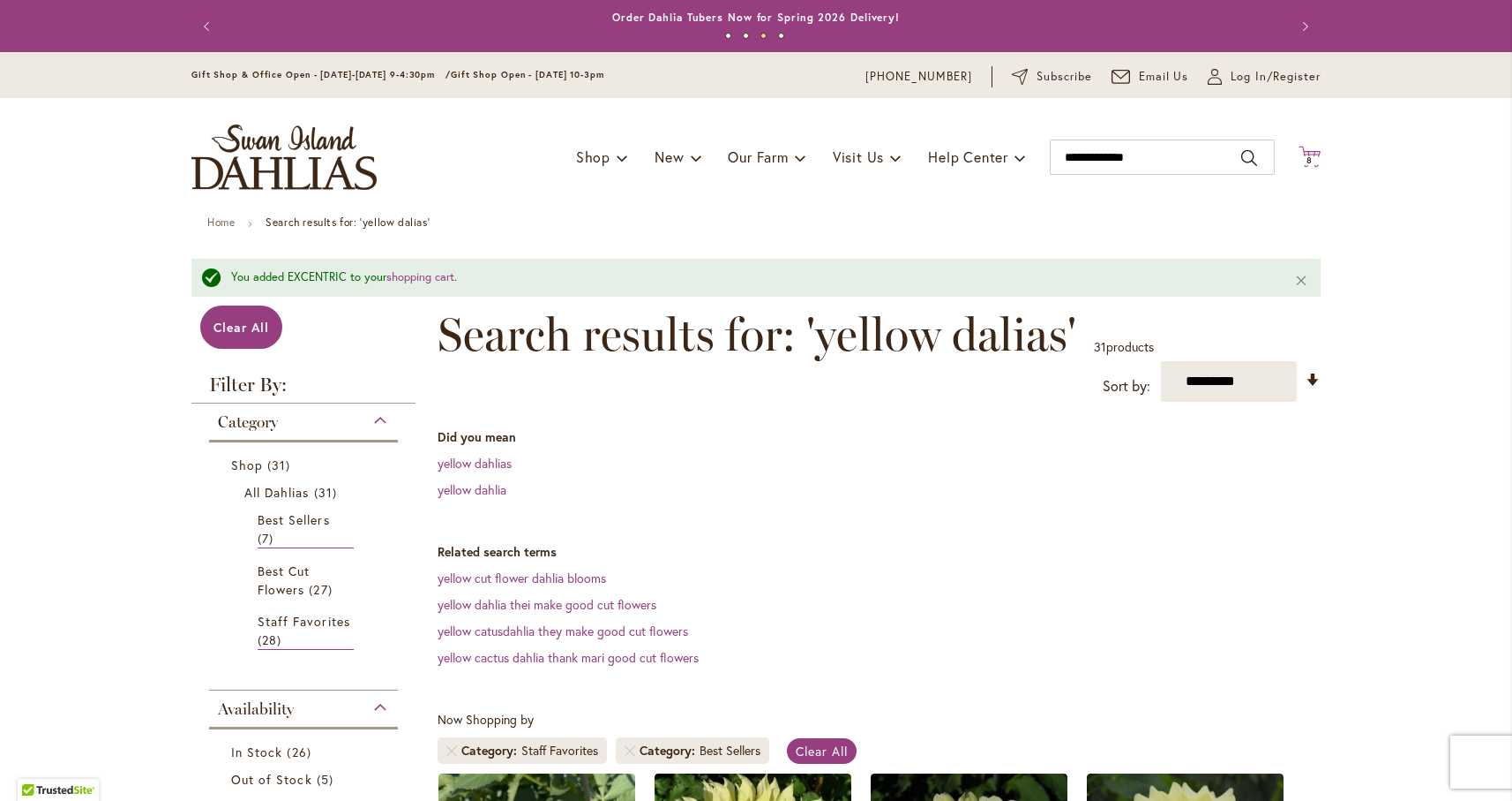
click at [1310, 152] on icon at bounding box center [1310, 155] width 22 height 21
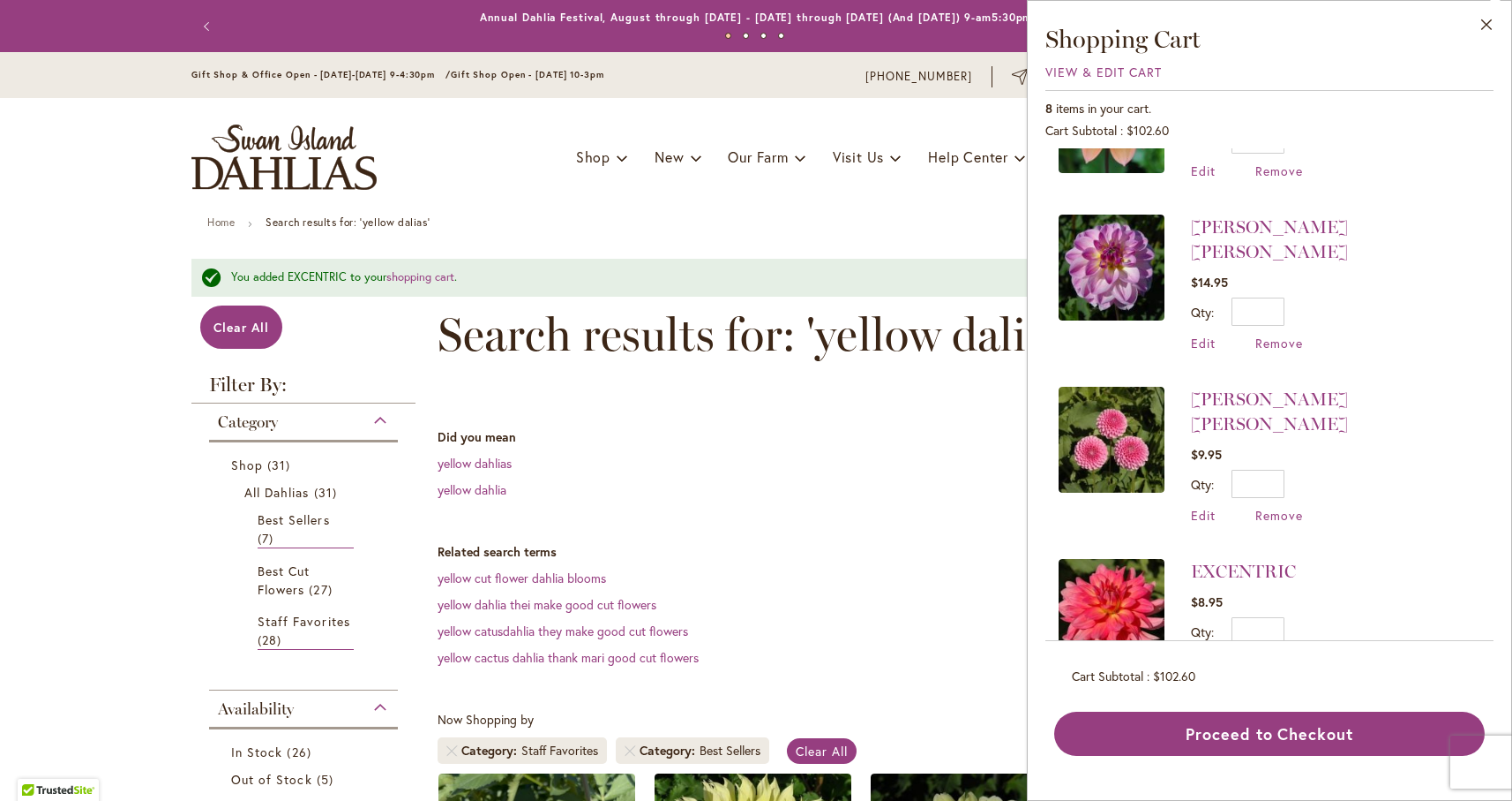
scroll to position [539, 0]
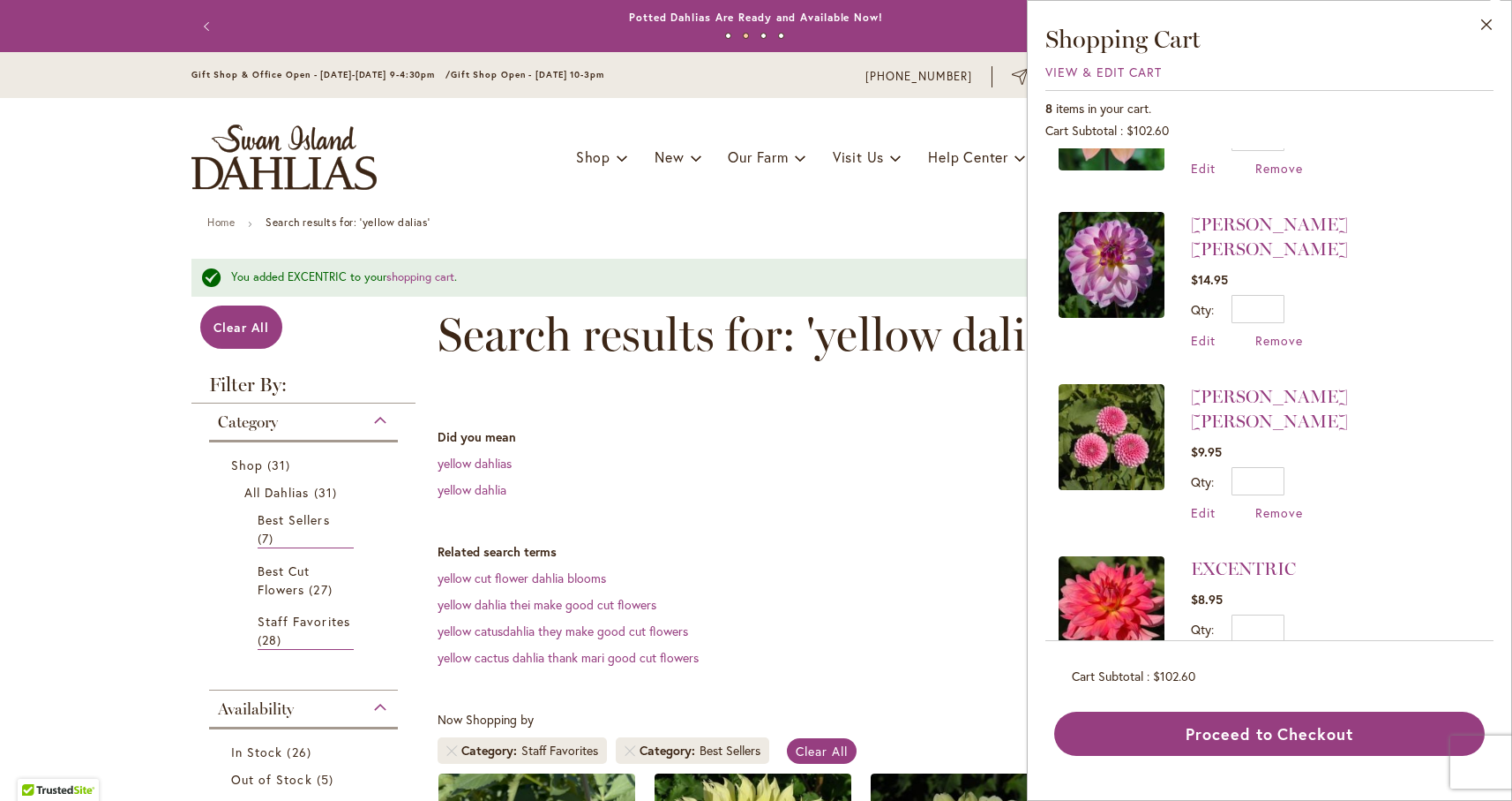
click at [1207, 651] on span "Edit" at bounding box center [1203, 659] width 24 height 17
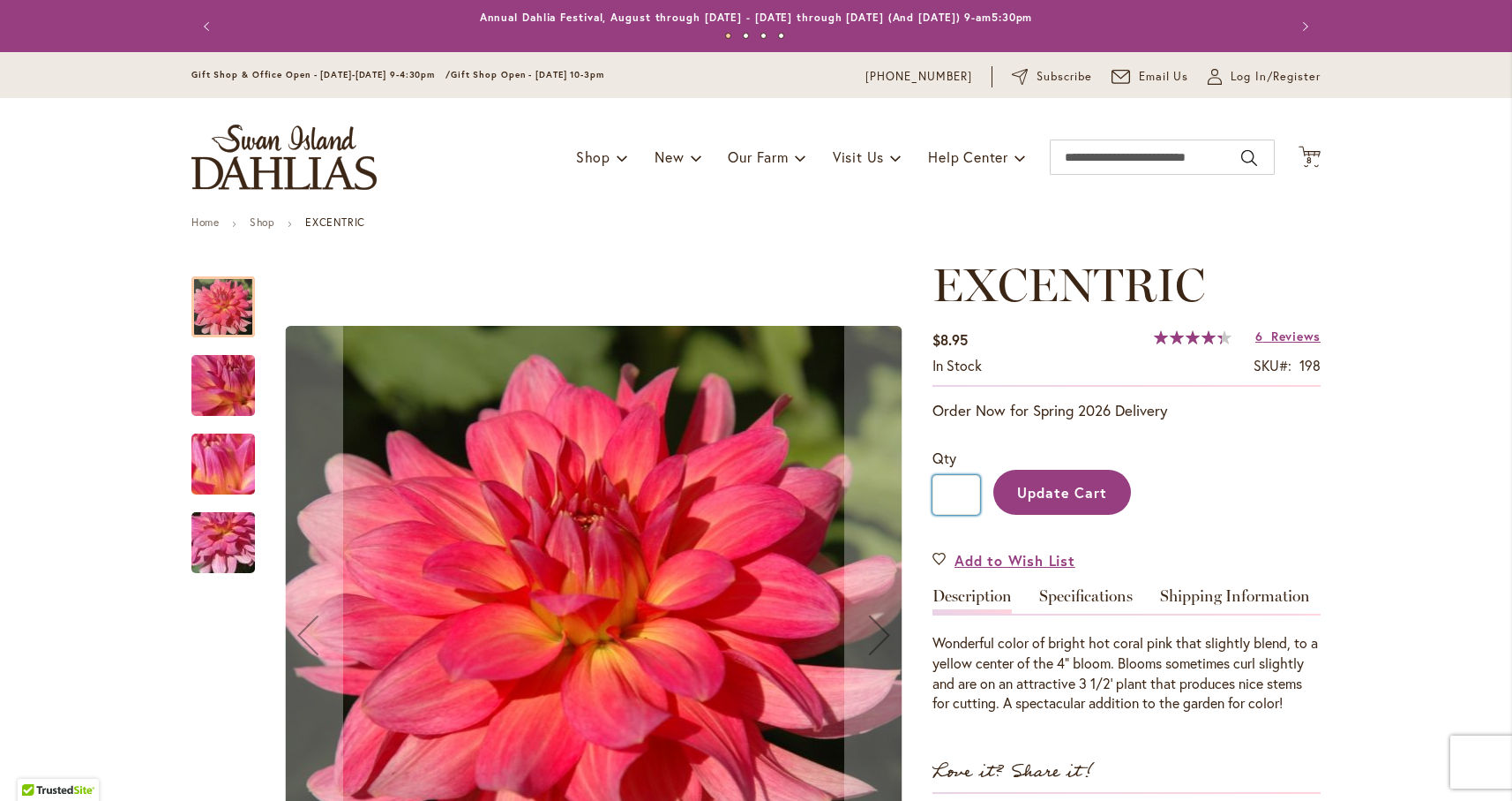
drag, startPoint x: 965, startPoint y: 494, endPoint x: 942, endPoint y: 493, distance: 23.0
click at [942, 493] on input "*" at bounding box center [956, 495] width 48 height 40
type input "*"
click at [1083, 496] on span "Update Cart" at bounding box center [1062, 492] width 91 height 19
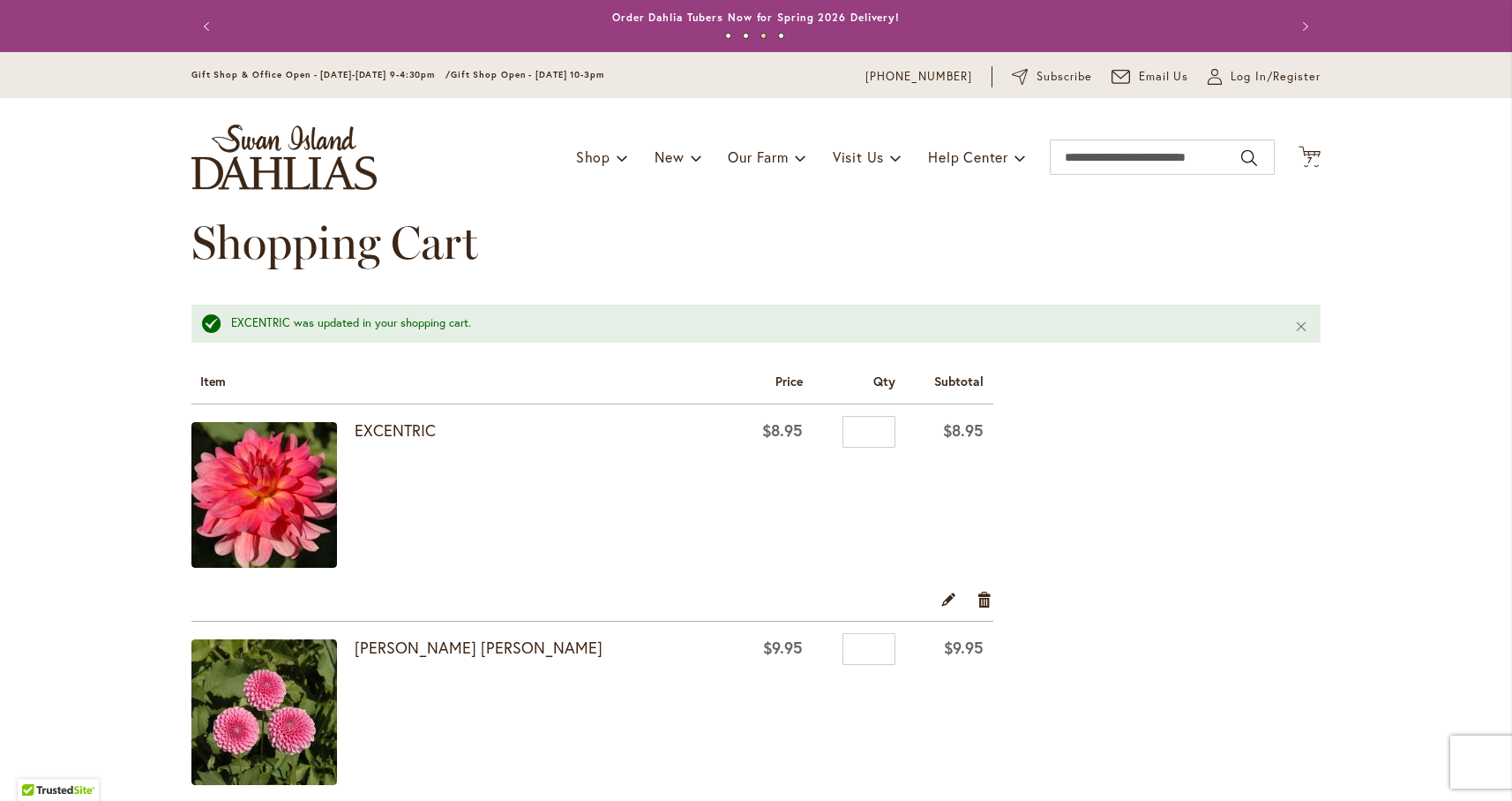
click at [0, 800] on div at bounding box center [0, 801] width 0 height 0
click at [708, 207] on span "New & Exclusive" at bounding box center [737, 203] width 106 height 18
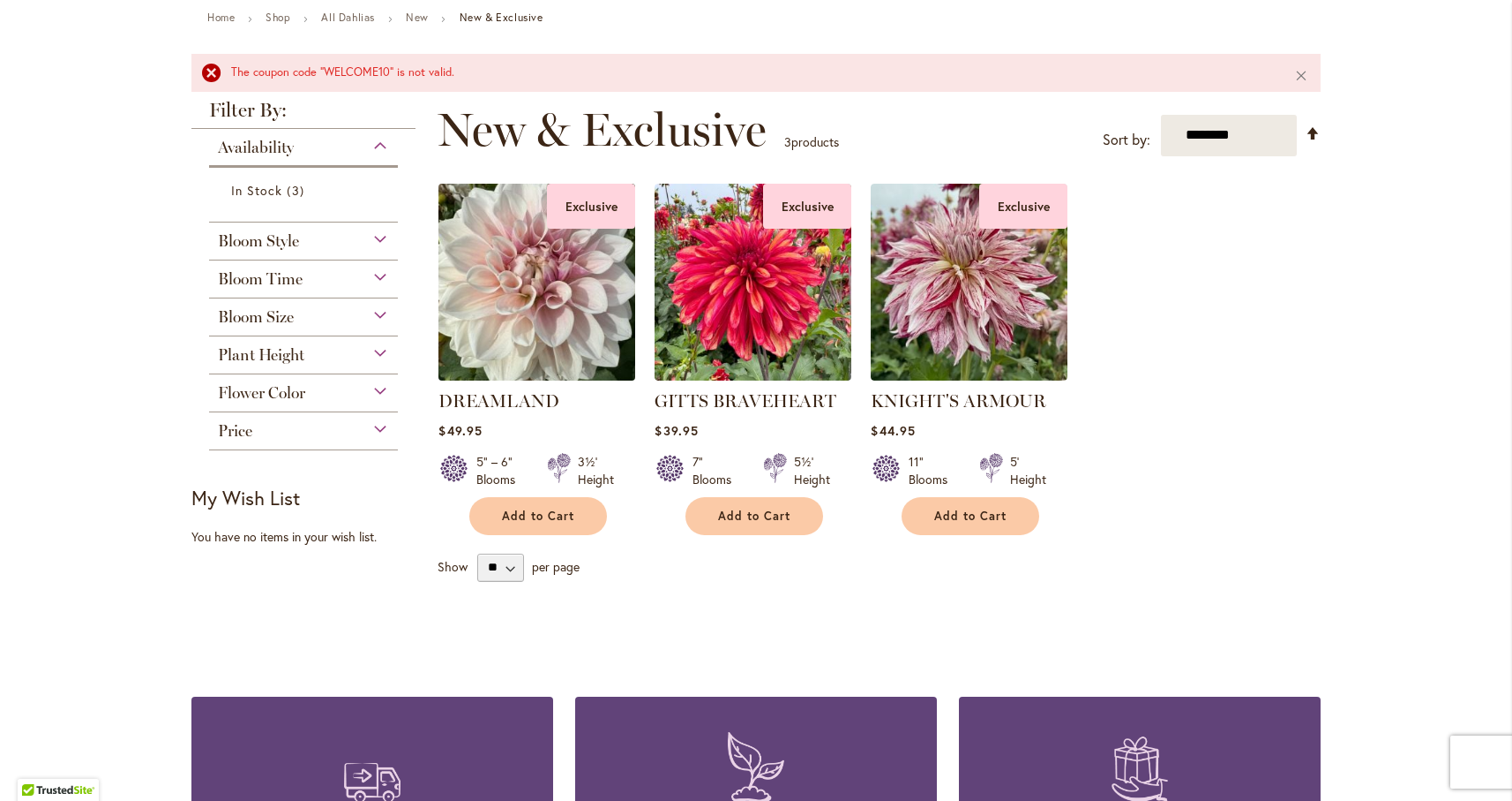
scroll to position [207, 0]
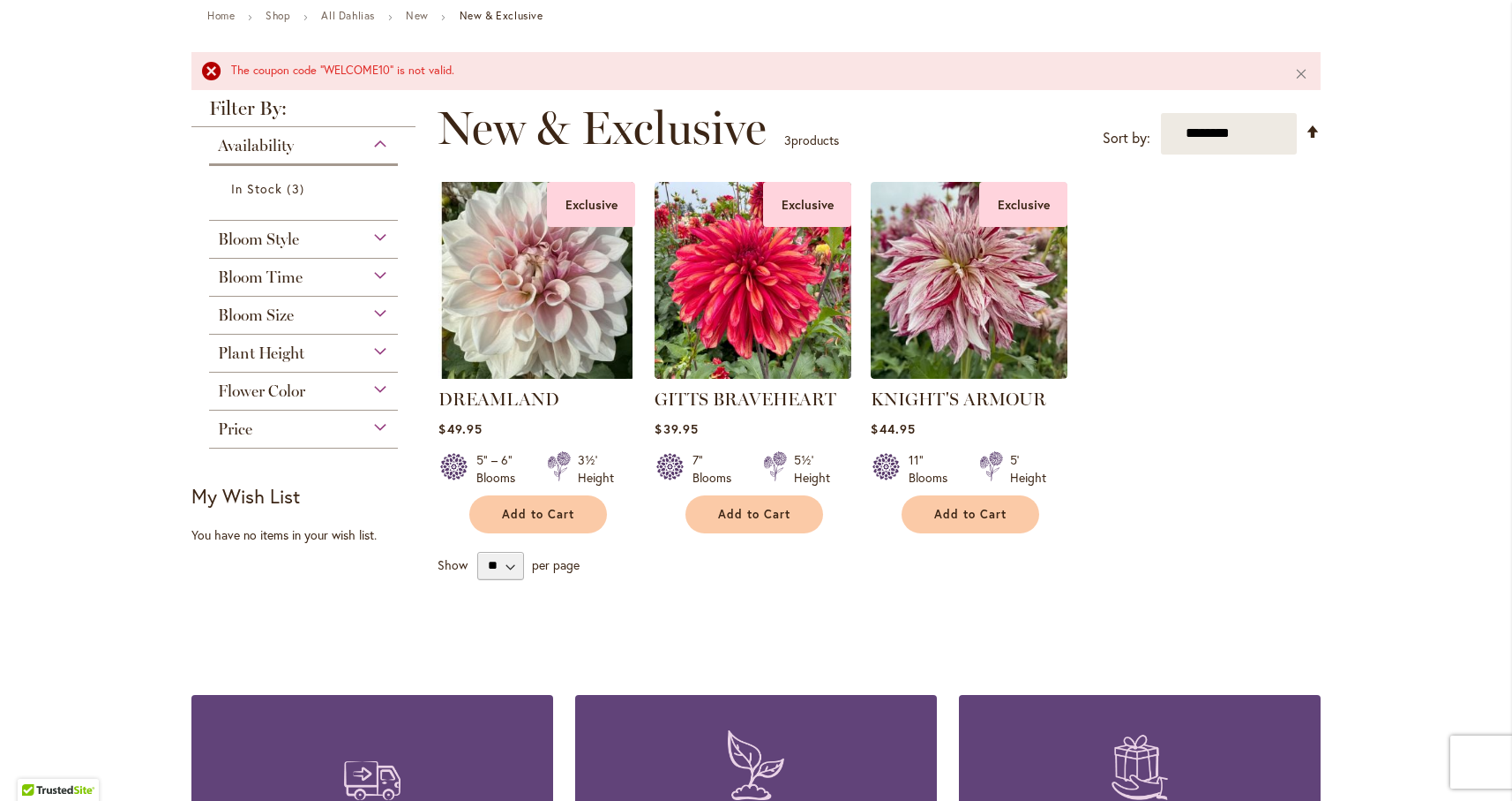
click at [267, 351] on span "Plant Height" at bounding box center [261, 354] width 87 height 20
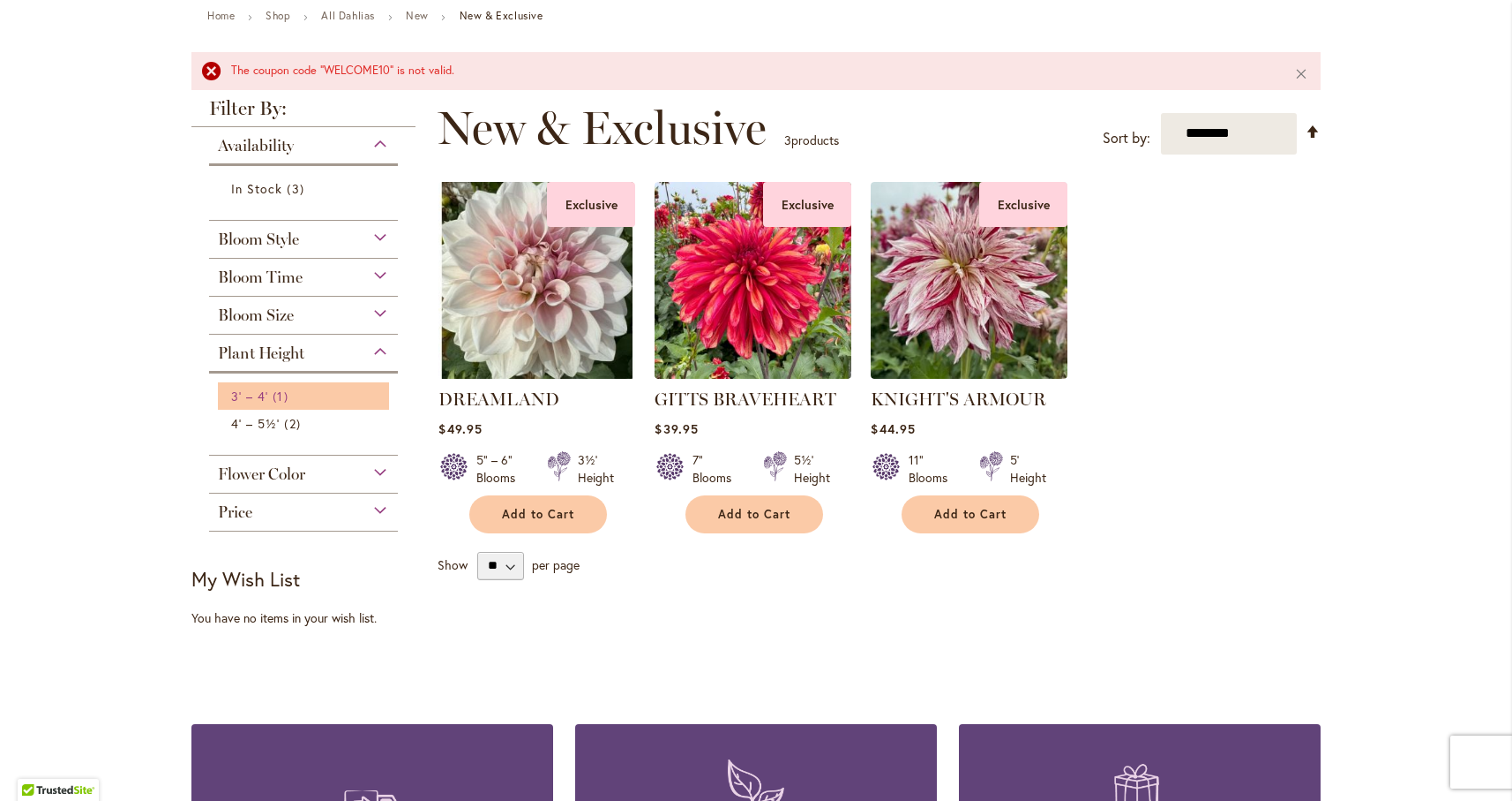
click at [264, 394] on span "3' – 4'" at bounding box center [249, 396] width 37 height 17
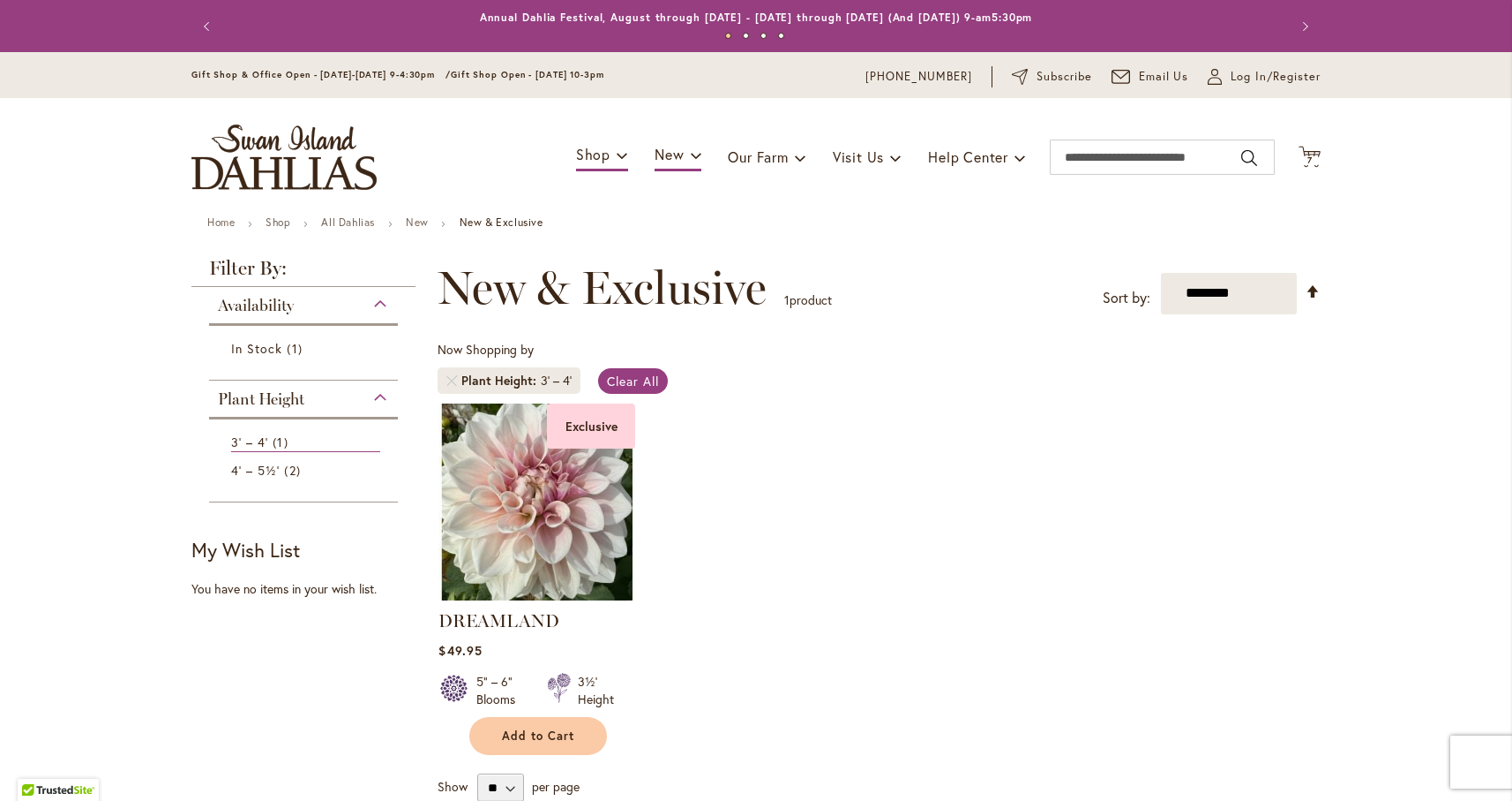
click at [280, 299] on span "Availability" at bounding box center [256, 306] width 76 height 20
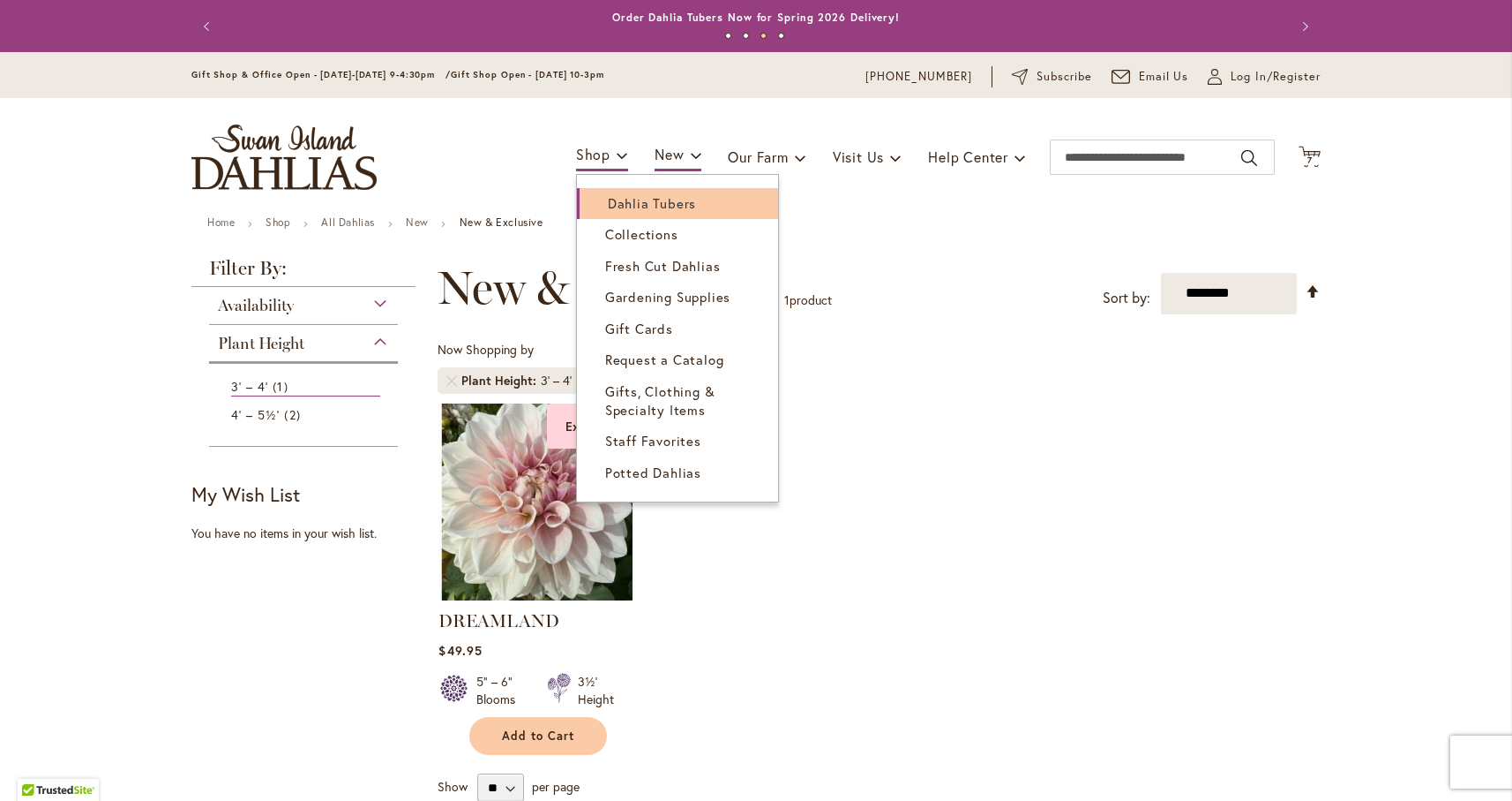
click at [632, 201] on span "Dahlia Tubers" at bounding box center [652, 203] width 88 height 18
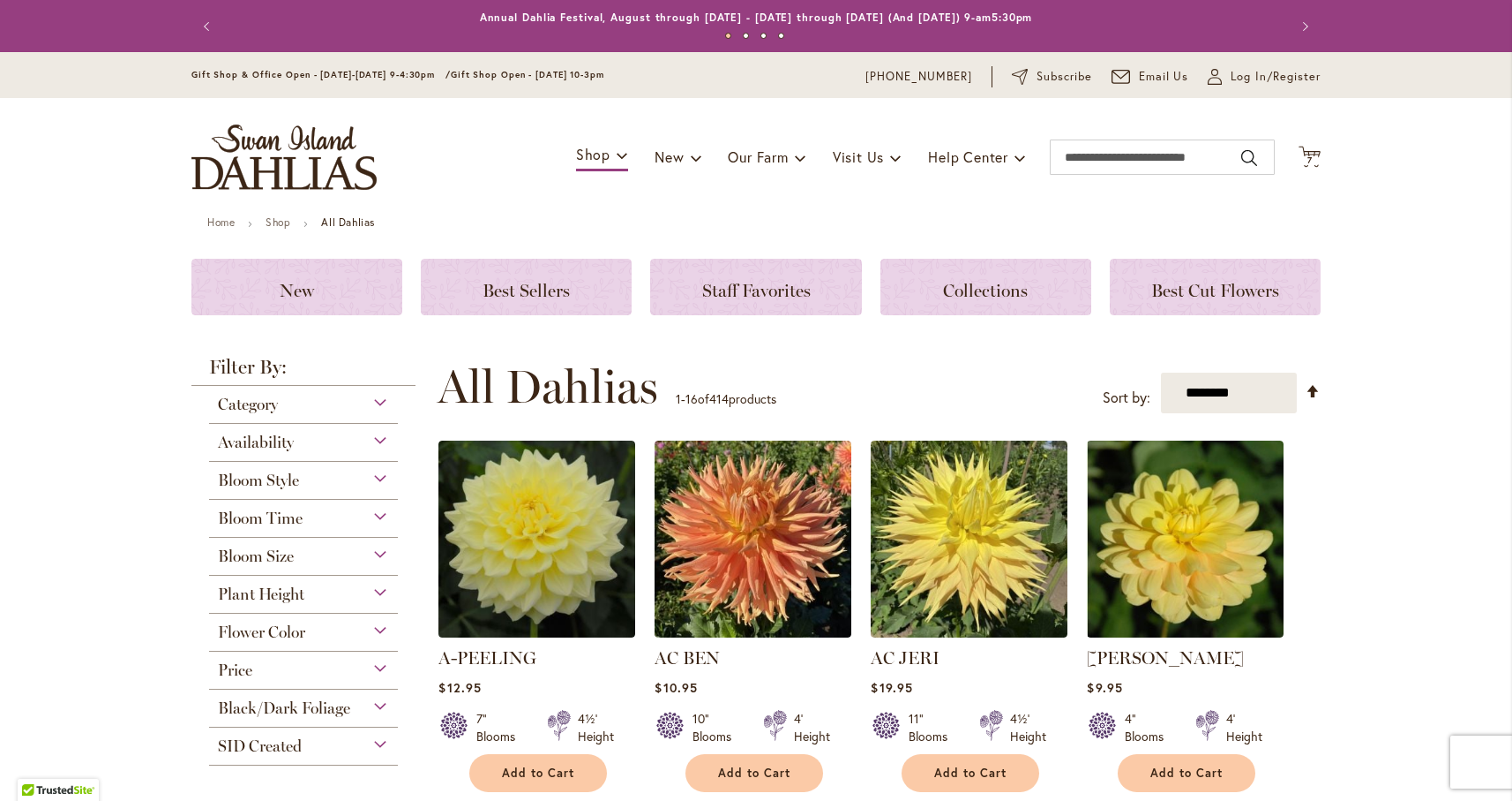
click at [292, 595] on span "Plant Height" at bounding box center [261, 594] width 87 height 20
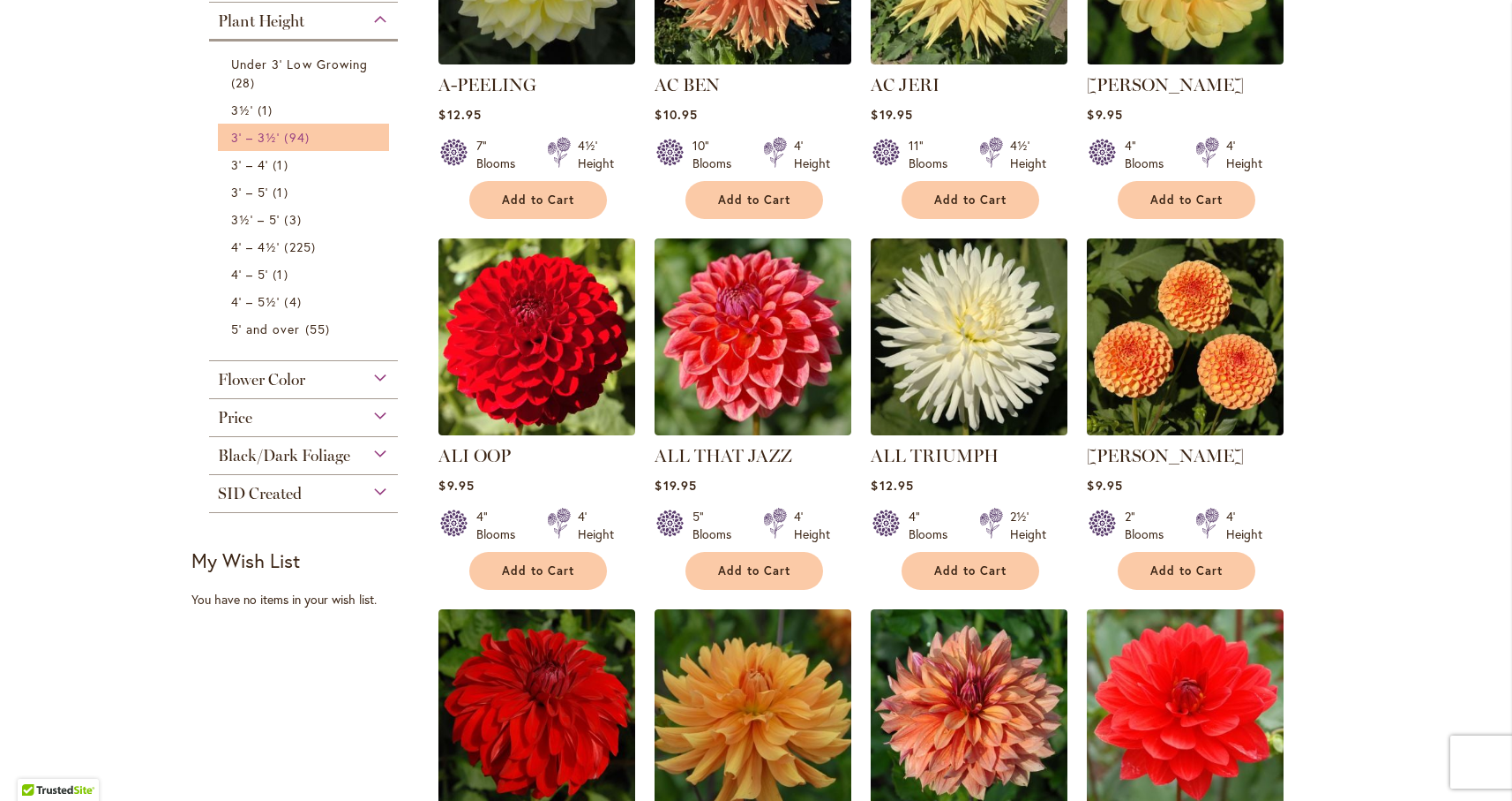
click at [276, 133] on span "3' – 3½'" at bounding box center [255, 137] width 49 height 17
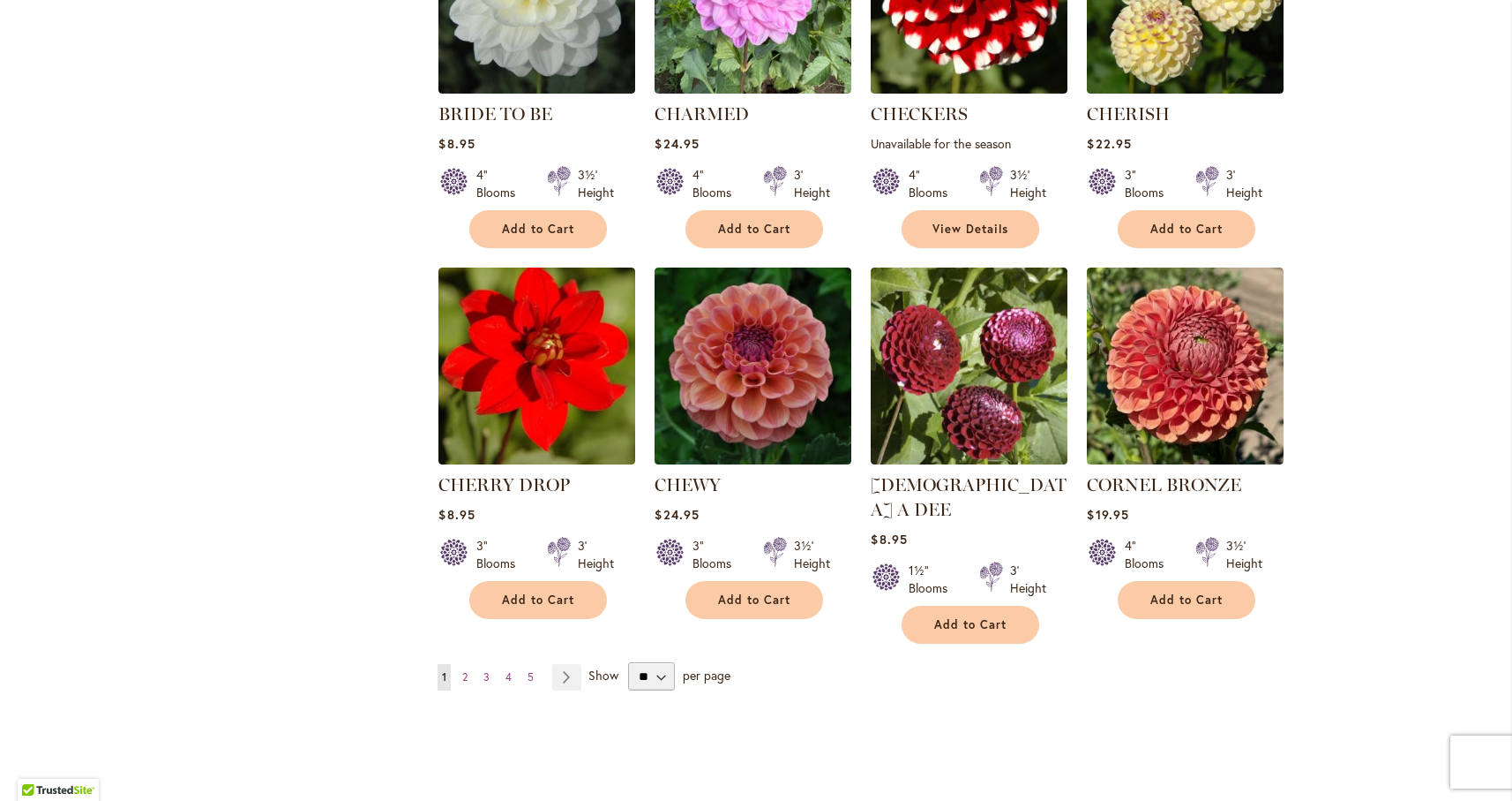
scroll to position [1275, 0]
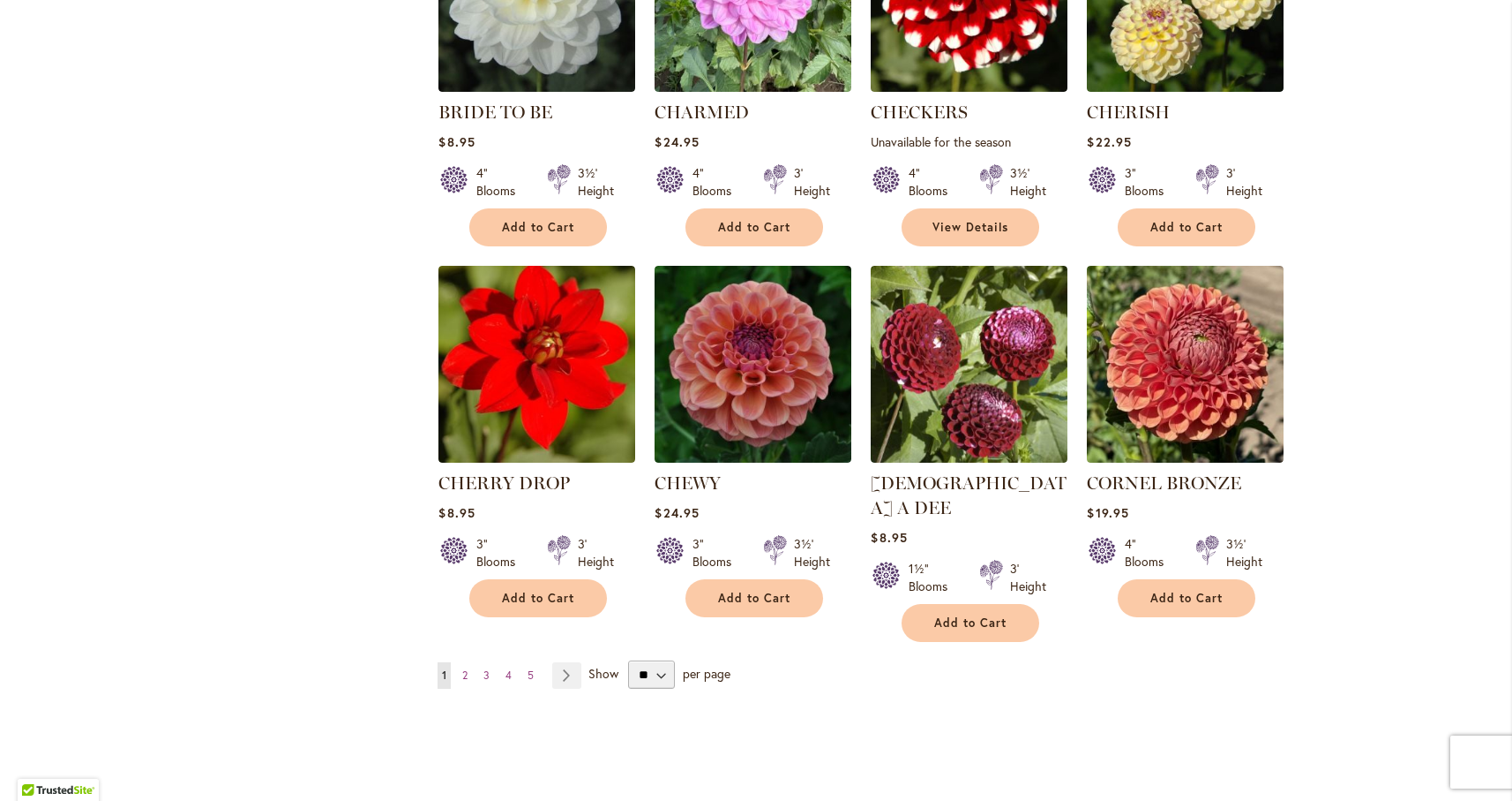
click at [696, 665] on span "per page" at bounding box center [706, 673] width 48 height 17
click at [664, 660] on select "** ** ** **" at bounding box center [652, 674] width 47 height 28
select select "**"
click at [628, 660] on select "** ** ** **" at bounding box center [652, 674] width 47 height 28
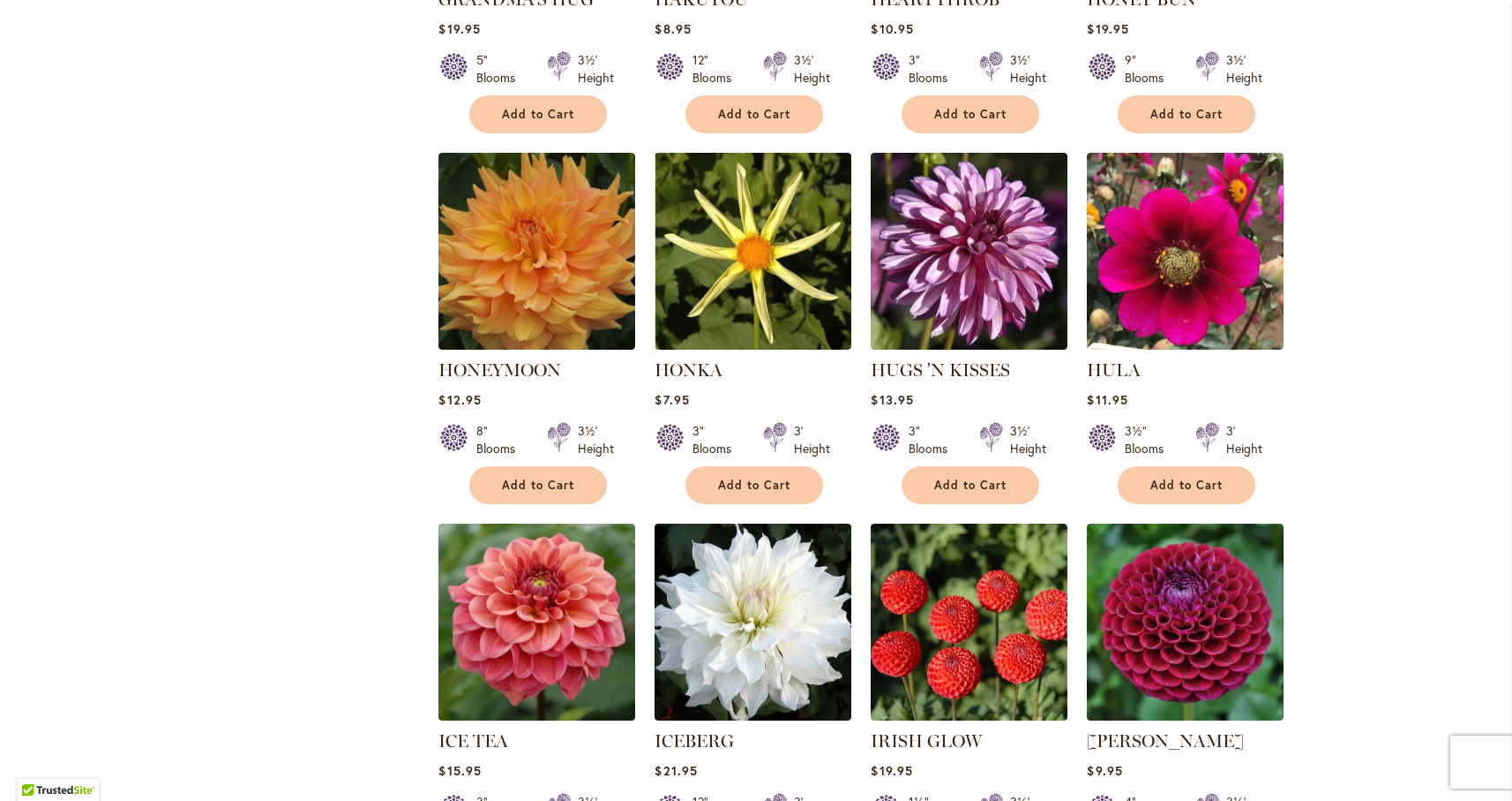
scroll to position [3690, 0]
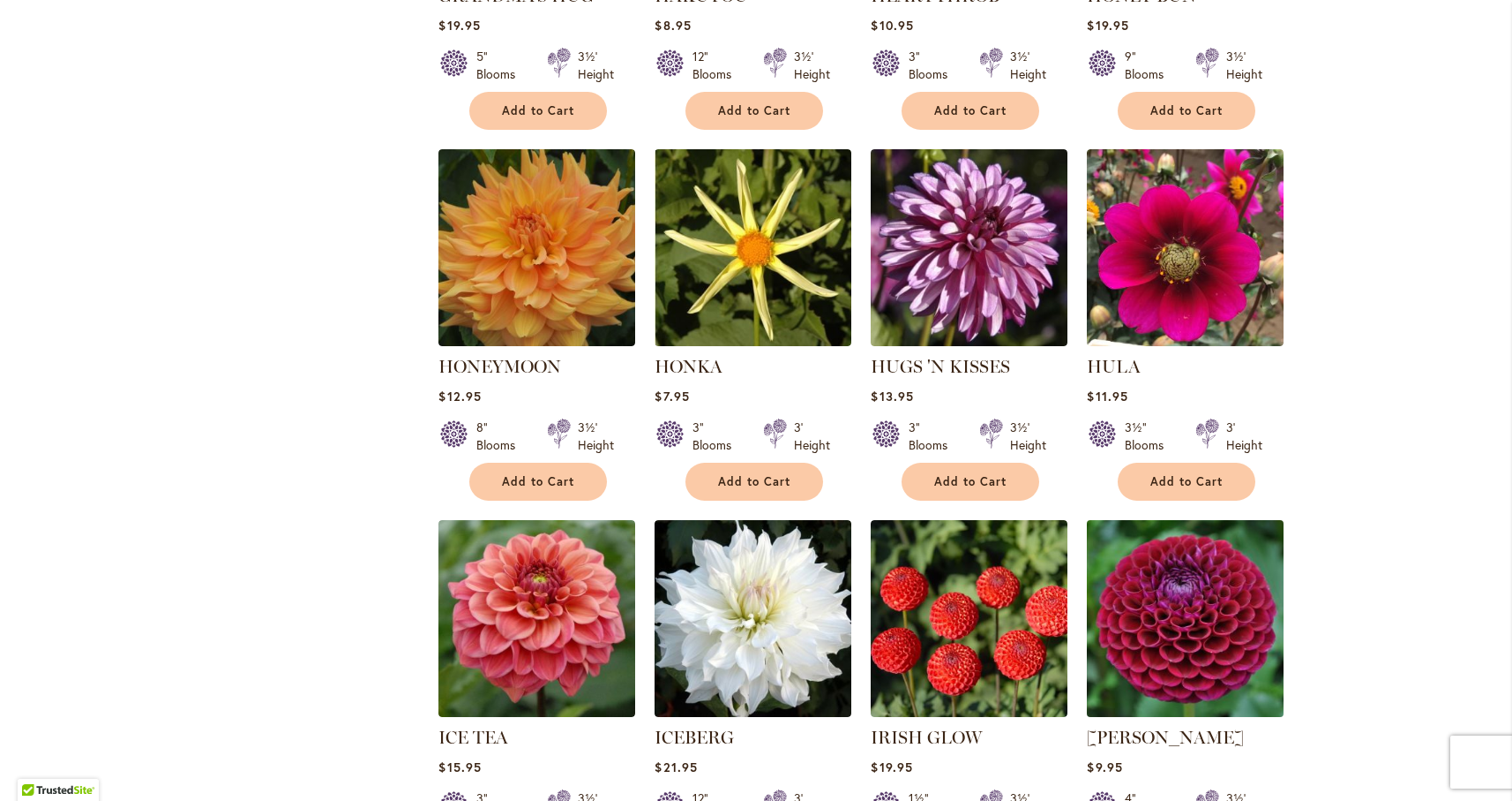
click at [1197, 591] on img at bounding box center [1186, 618] width 206 height 207
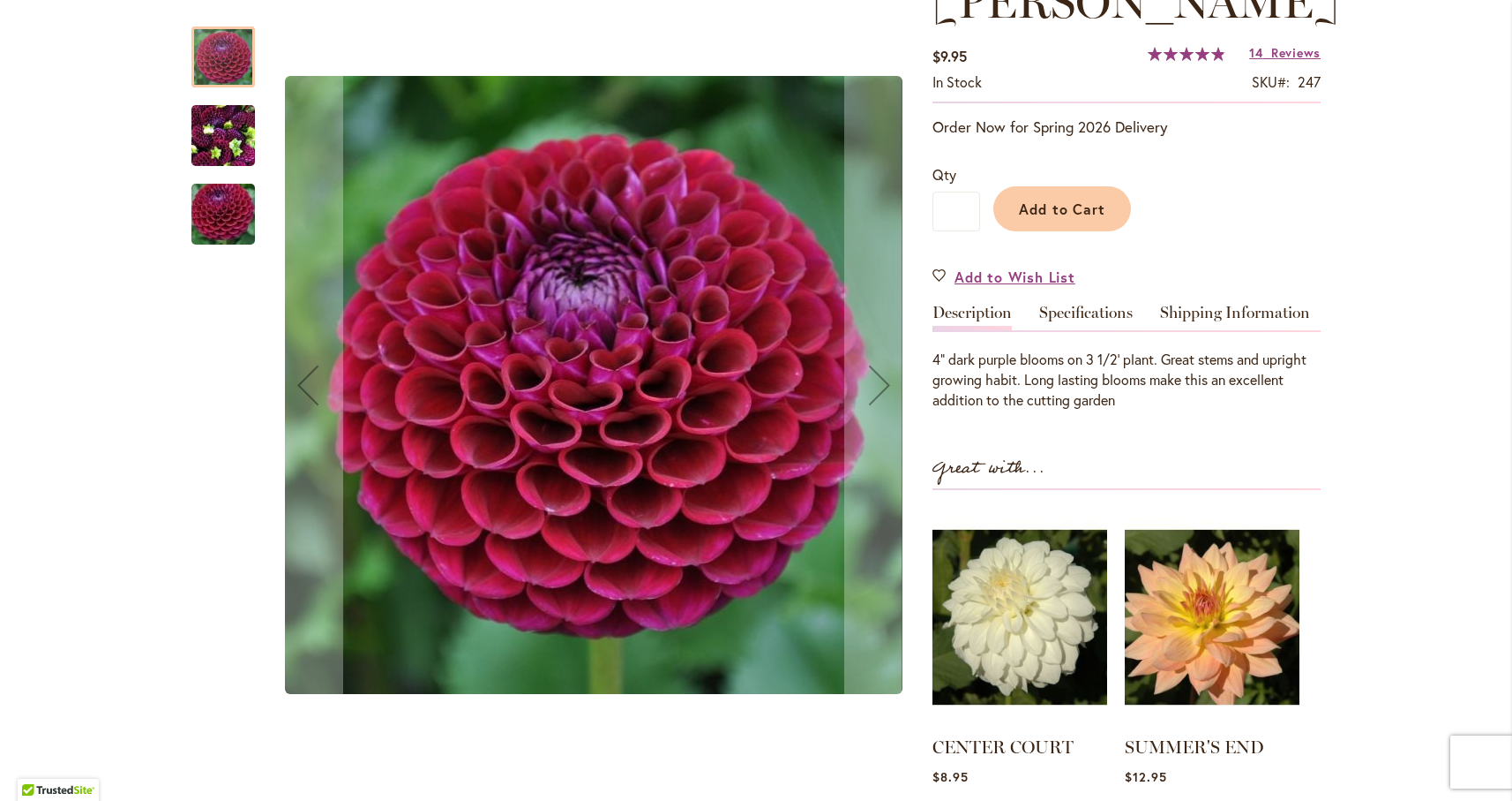
scroll to position [256, 0]
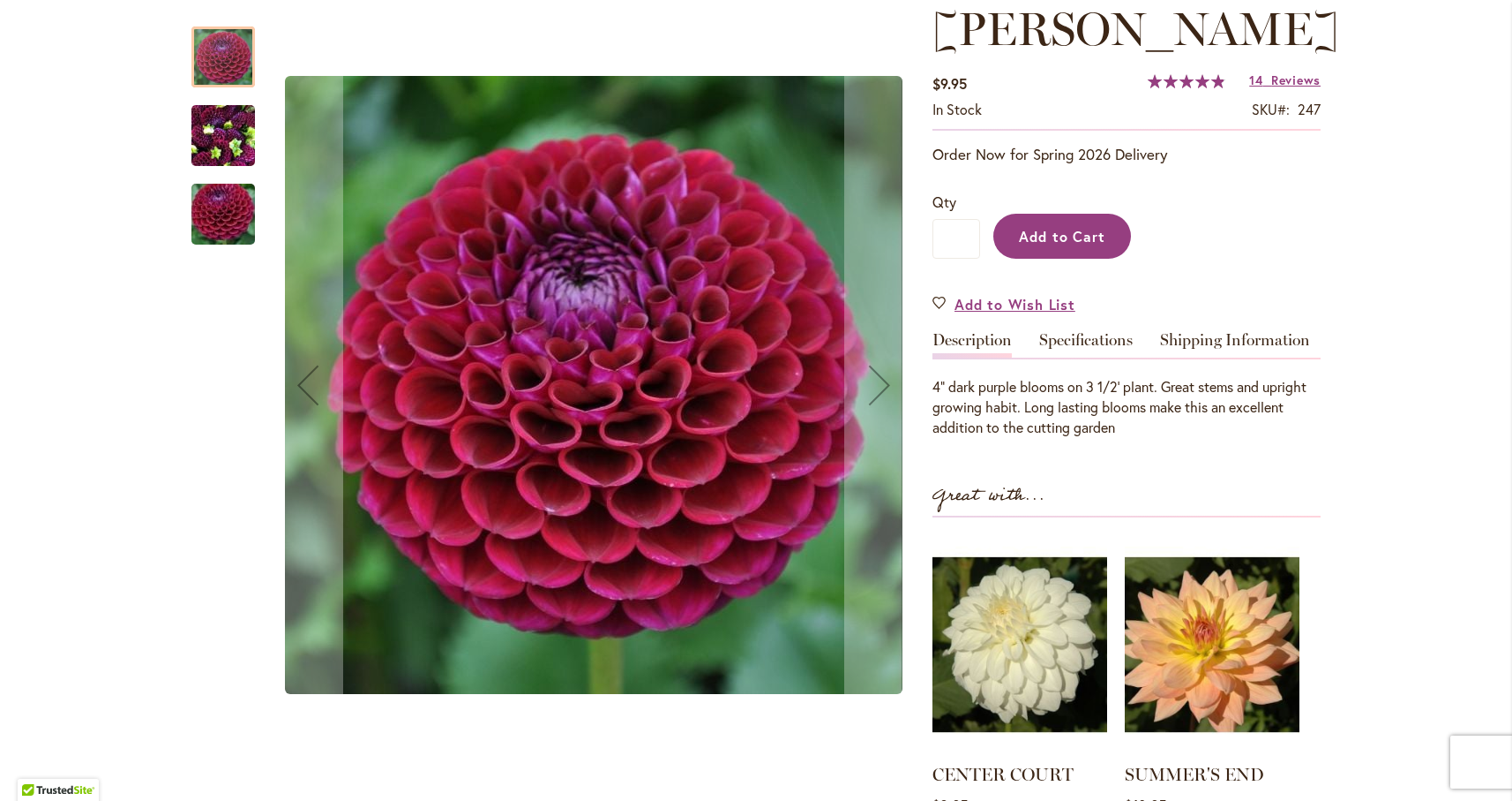
click at [1045, 242] on span "Add to Cart" at bounding box center [1062, 236] width 87 height 19
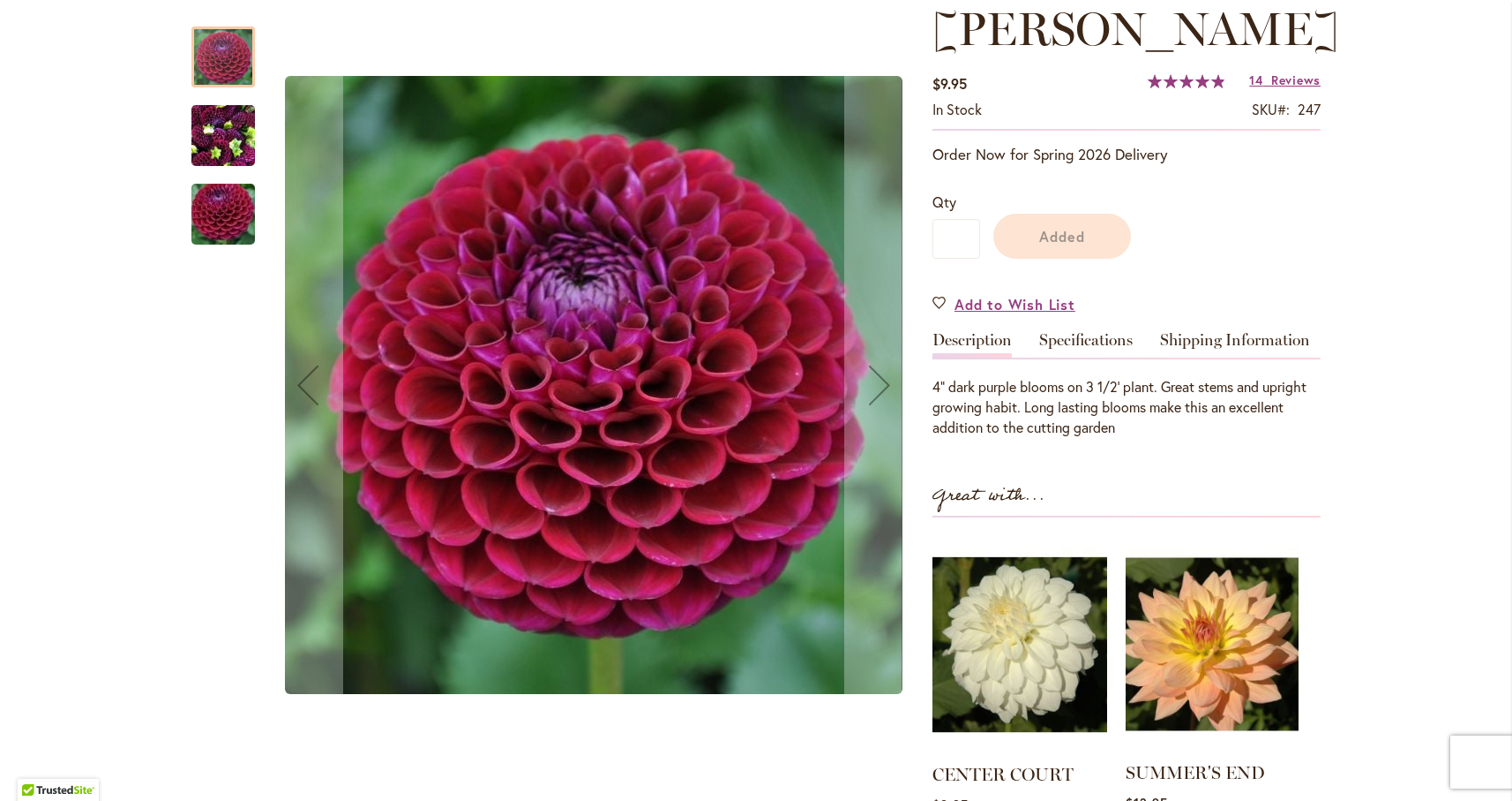
click at [1193, 660] on img at bounding box center [1213, 644] width 173 height 216
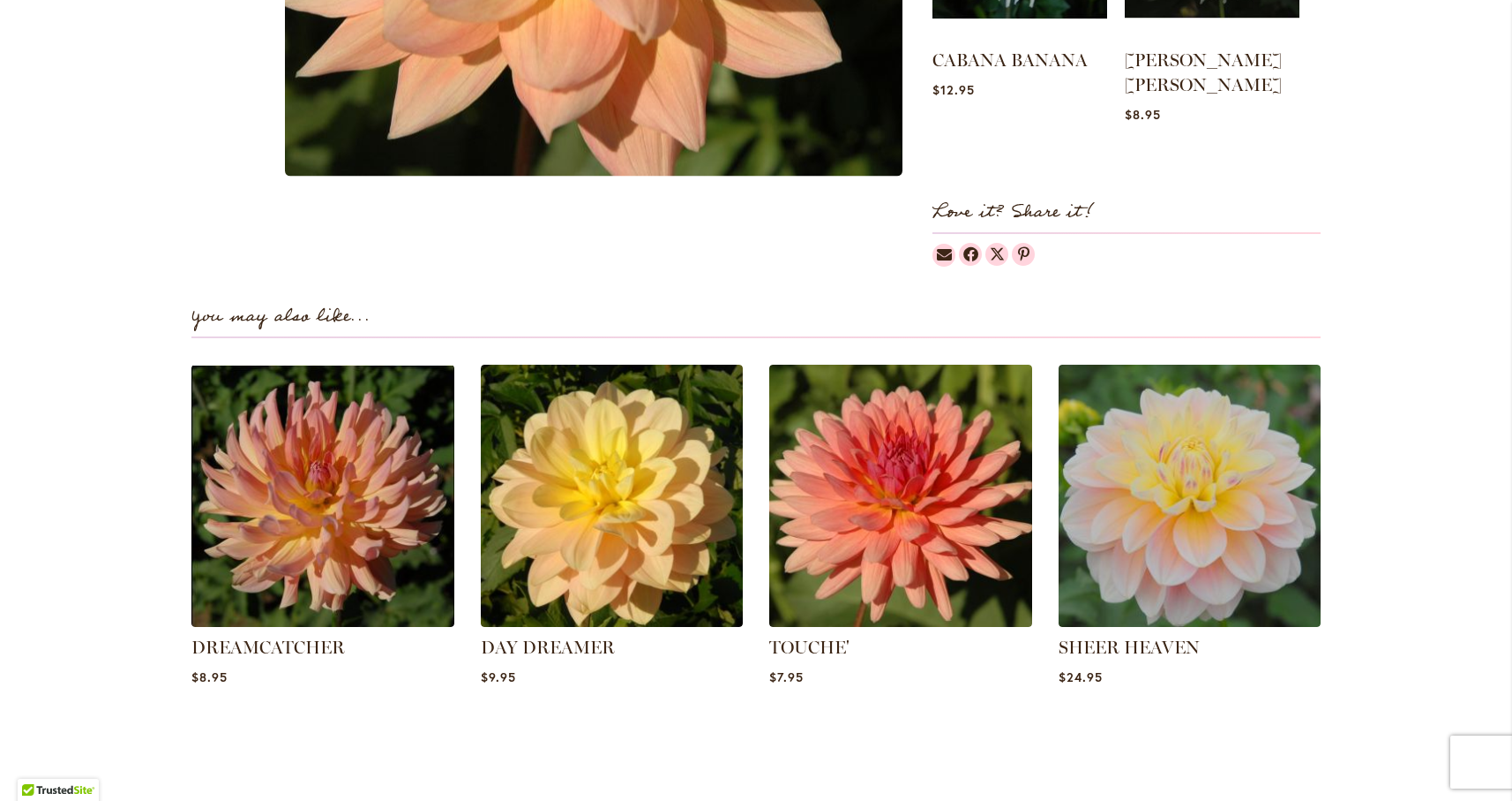
scroll to position [1133, 0]
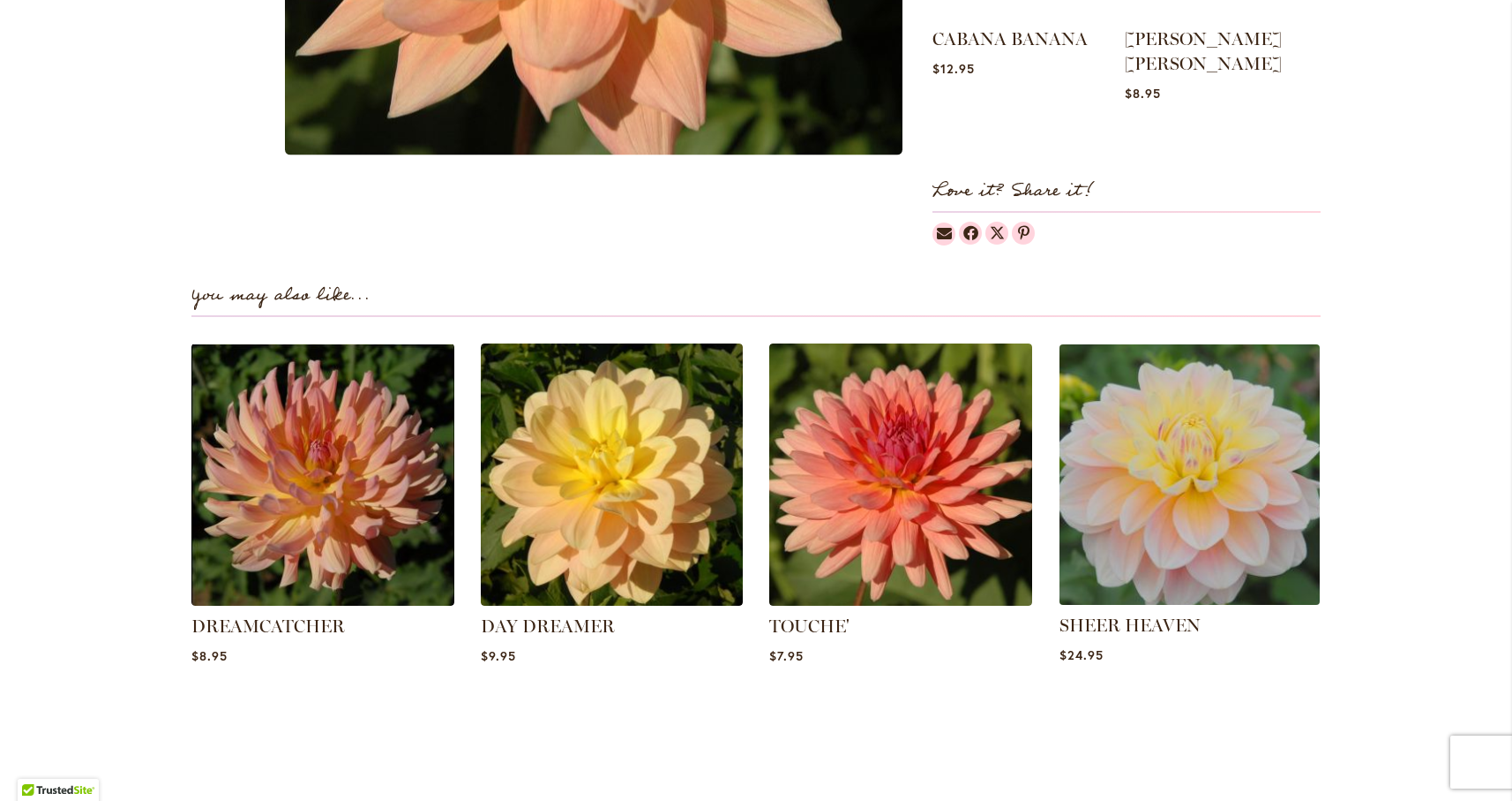
click at [1163, 527] on img at bounding box center [1189, 474] width 273 height 273
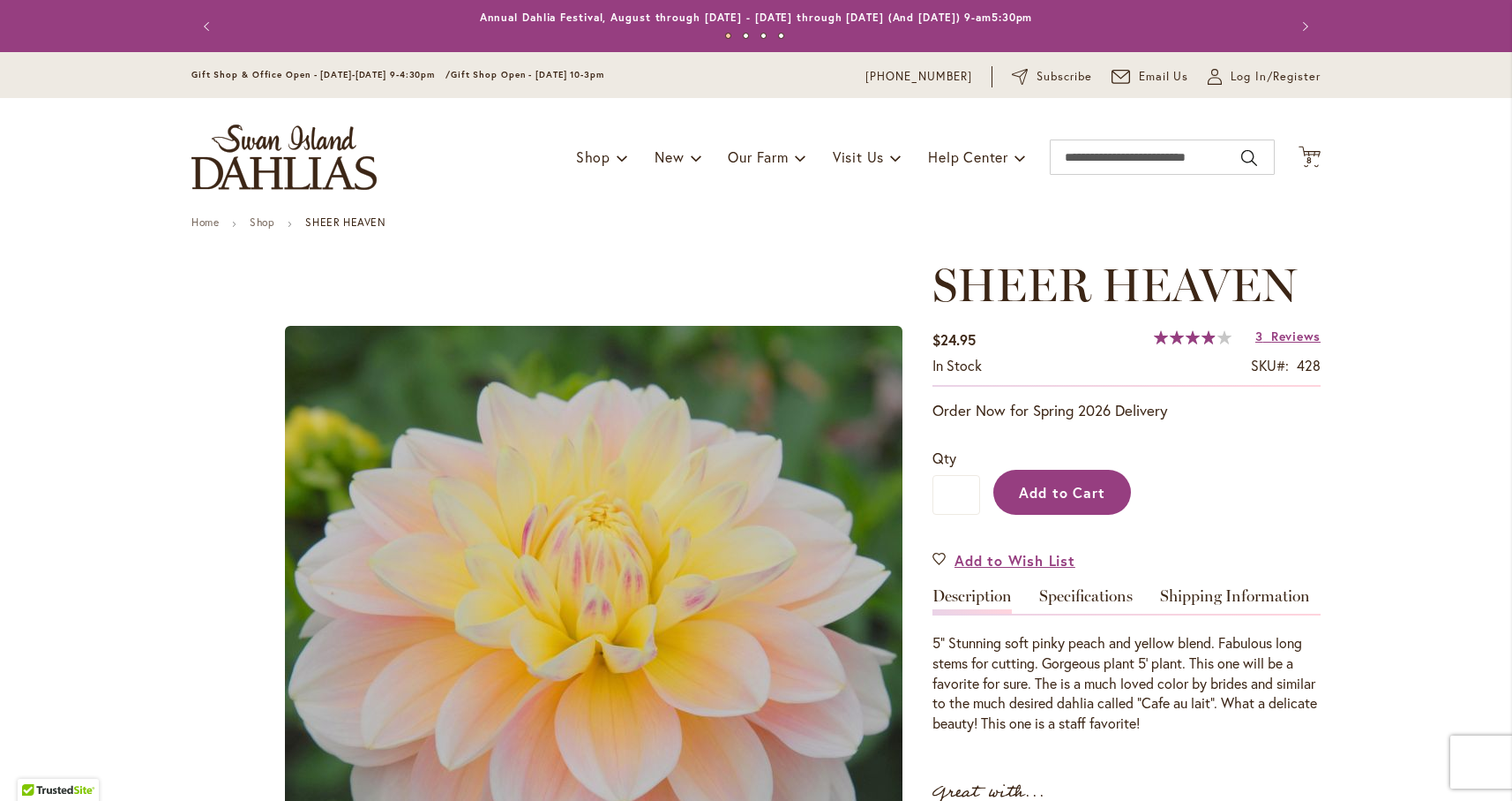
click at [1084, 502] on button "Add to Cart" at bounding box center [1062, 493] width 138 height 45
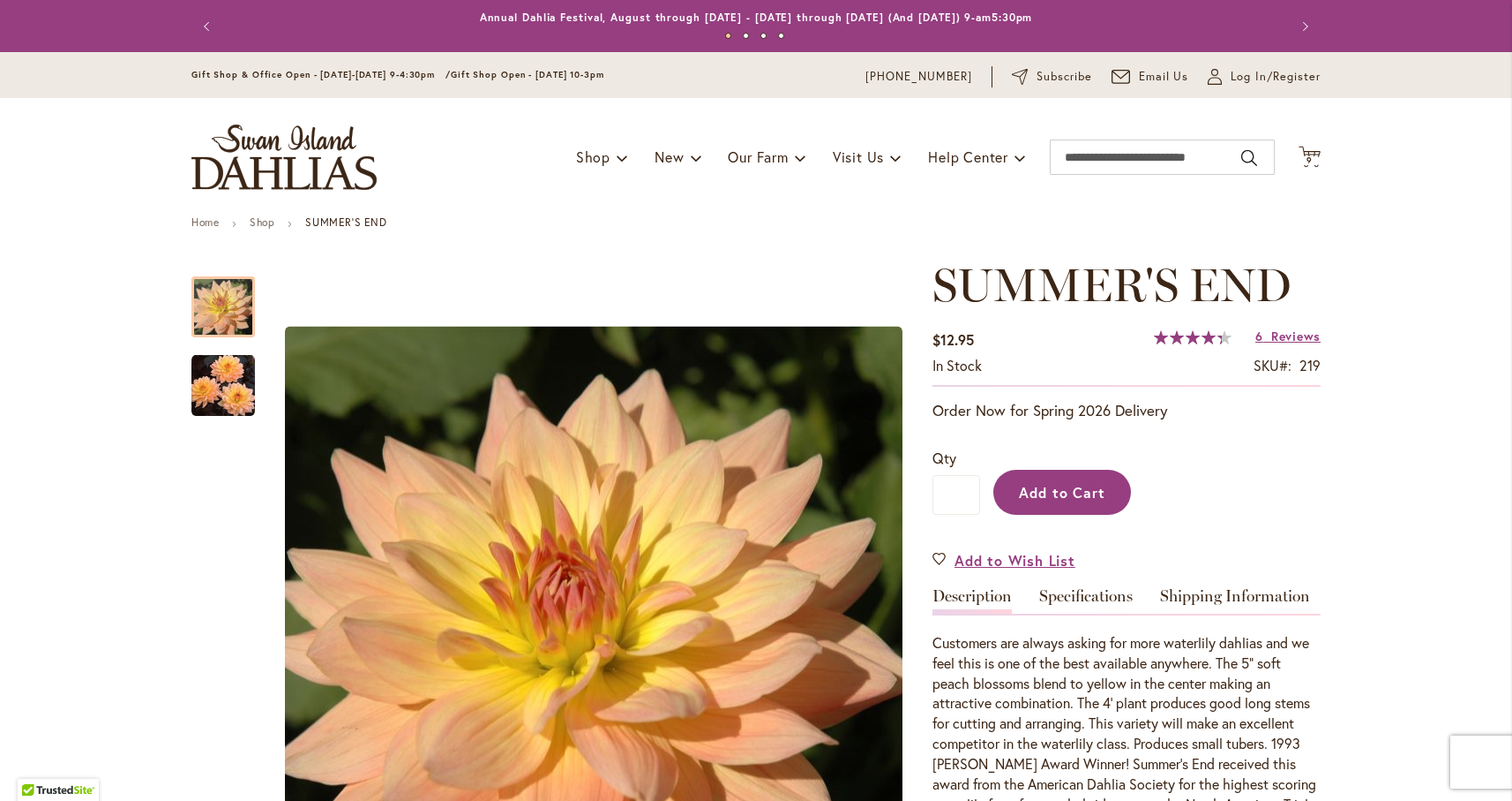
click at [1048, 493] on span "Add to Cart" at bounding box center [1062, 492] width 87 height 19
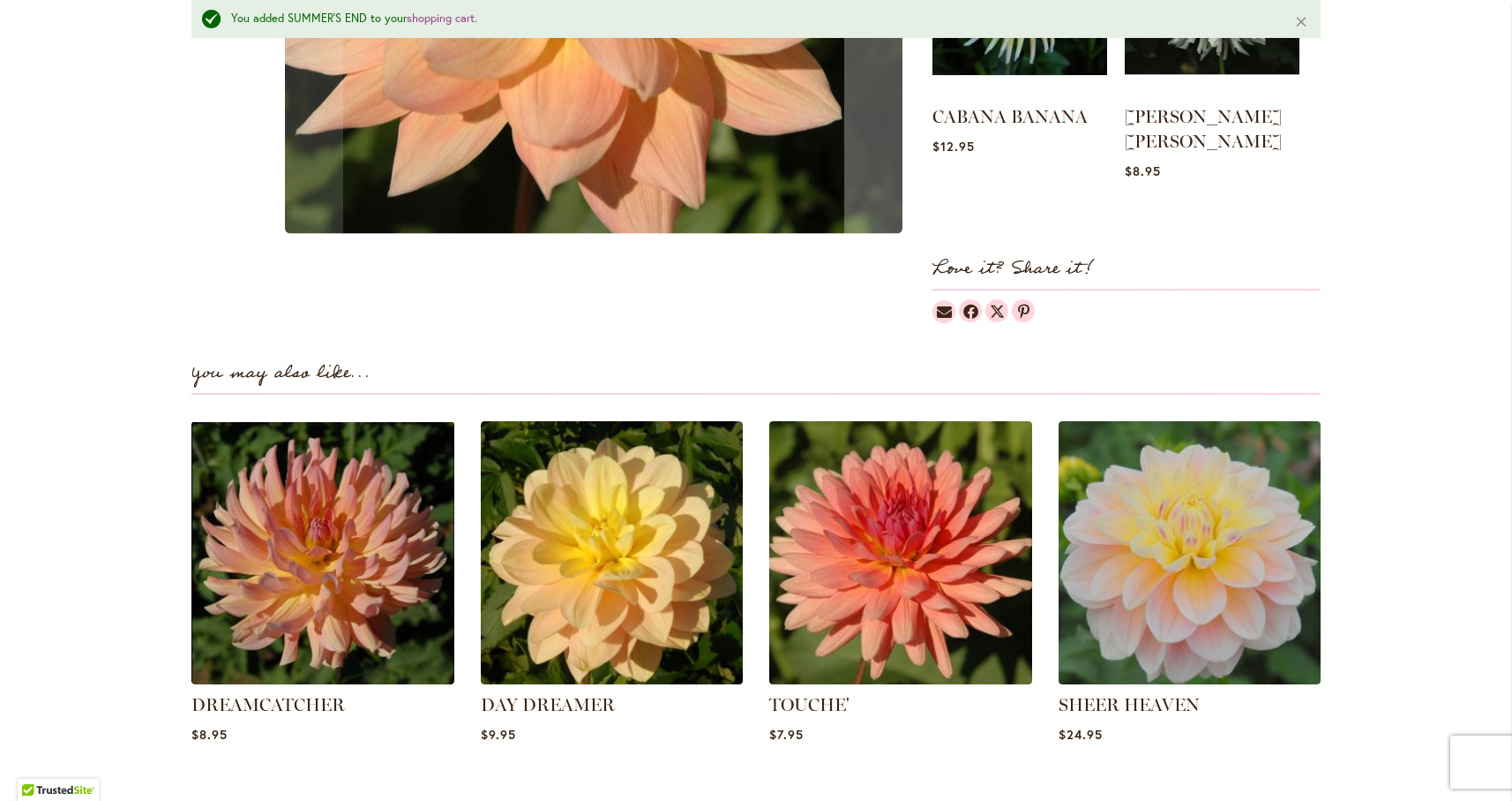
scroll to position [1101, 0]
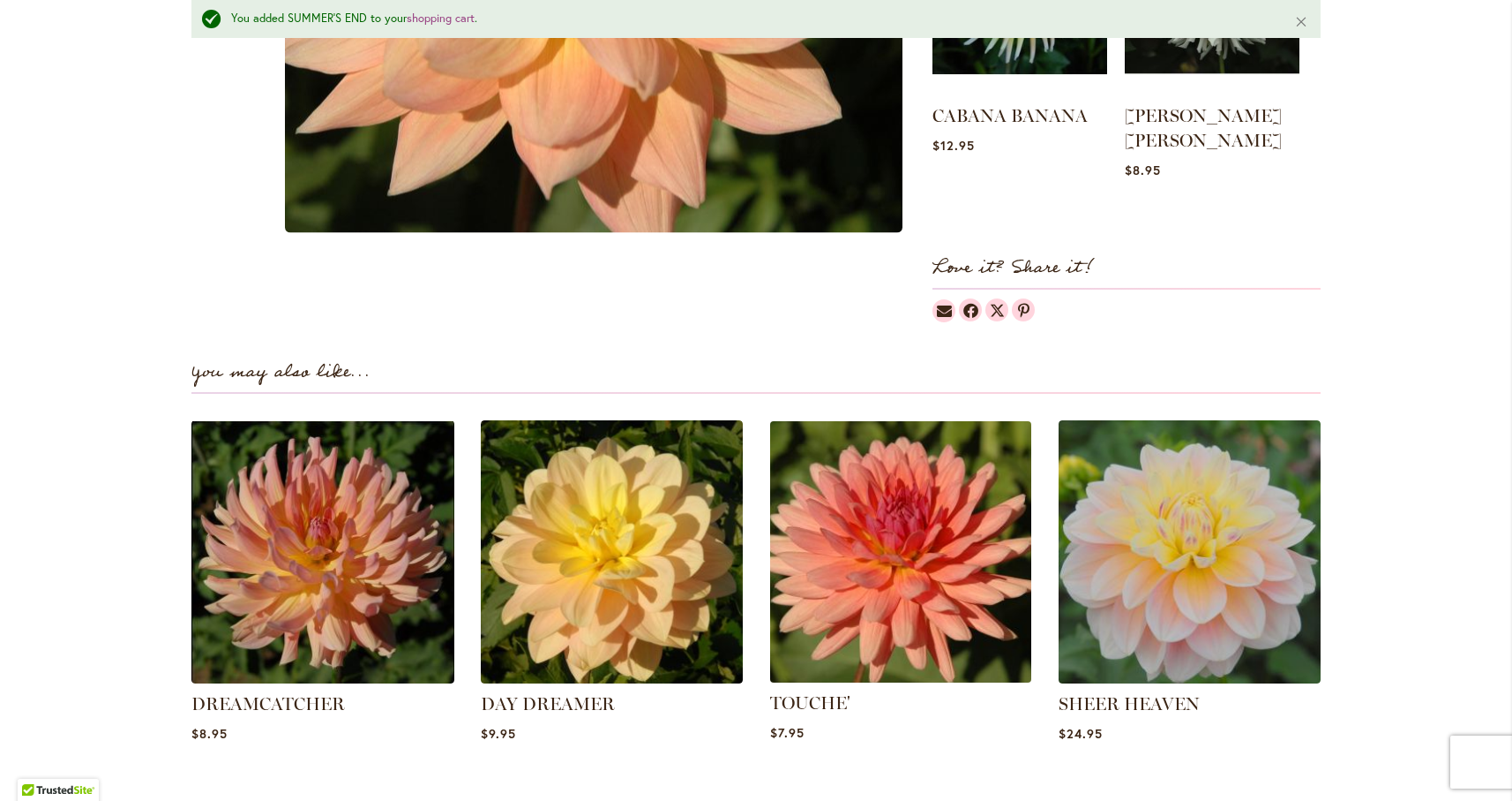
click at [913, 537] on img at bounding box center [900, 551] width 273 height 273
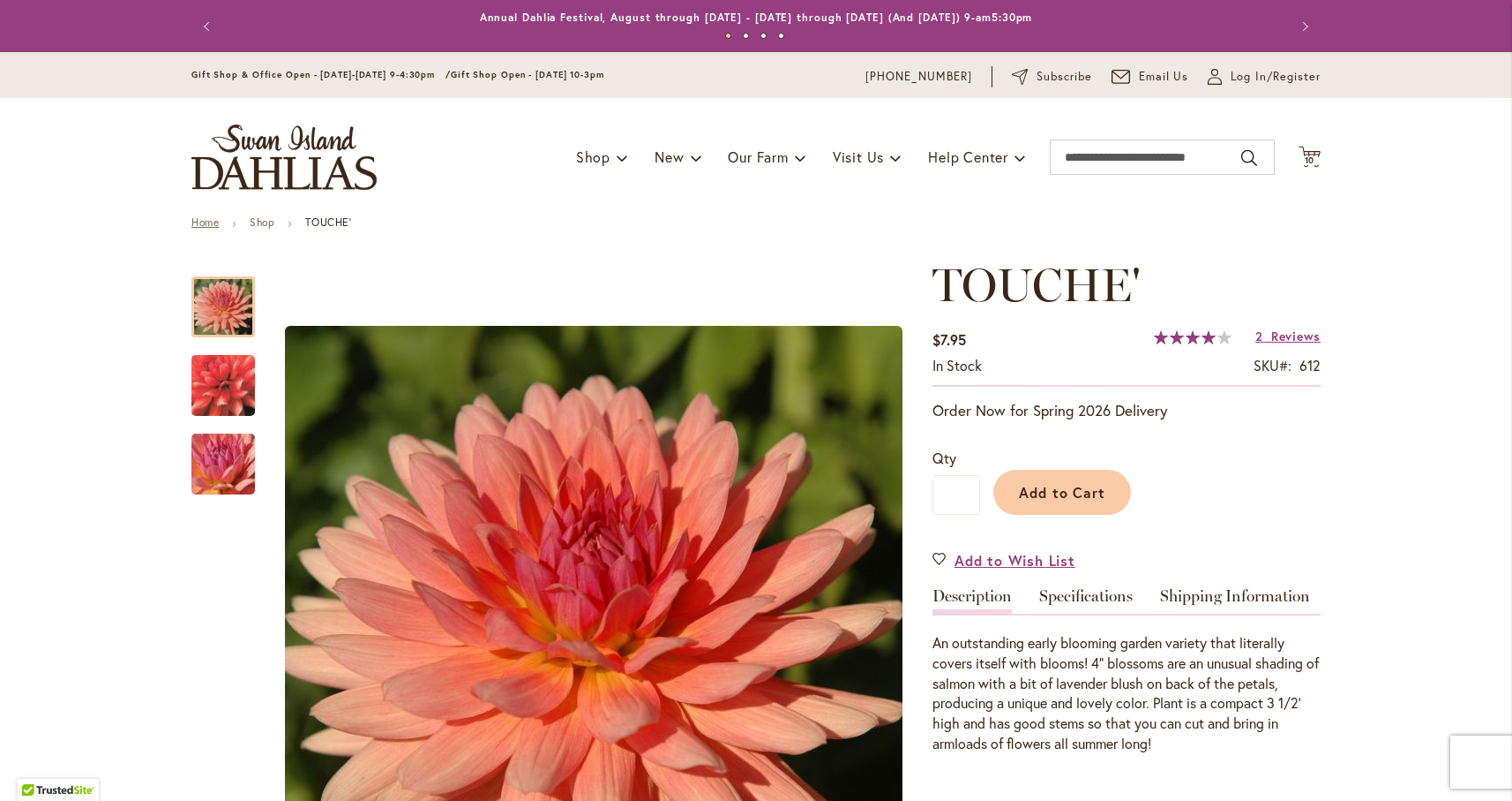
click at [203, 226] on link "Home" at bounding box center [205, 222] width 27 height 14
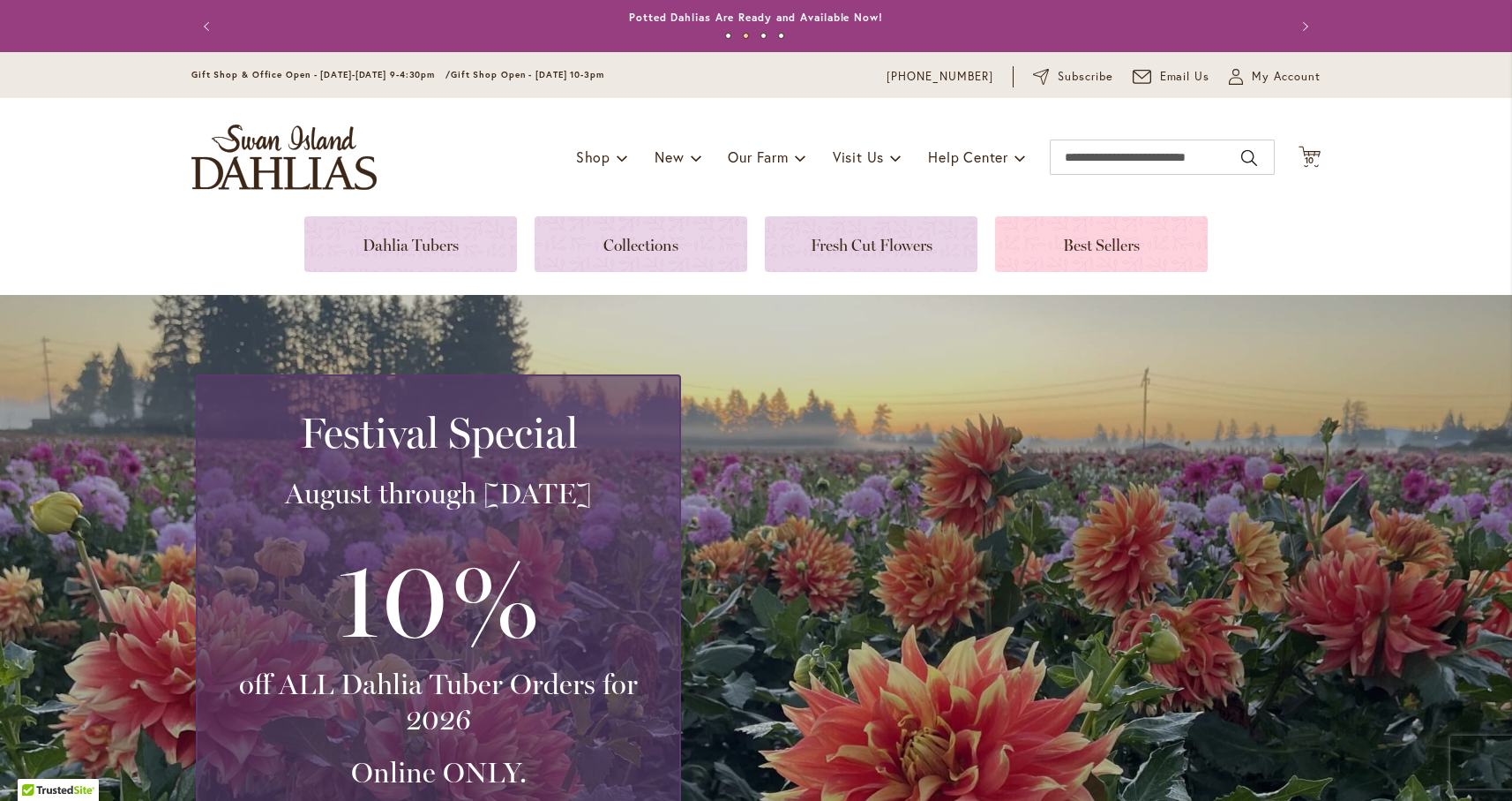
click at [1082, 244] on link at bounding box center [1102, 244] width 213 height 56
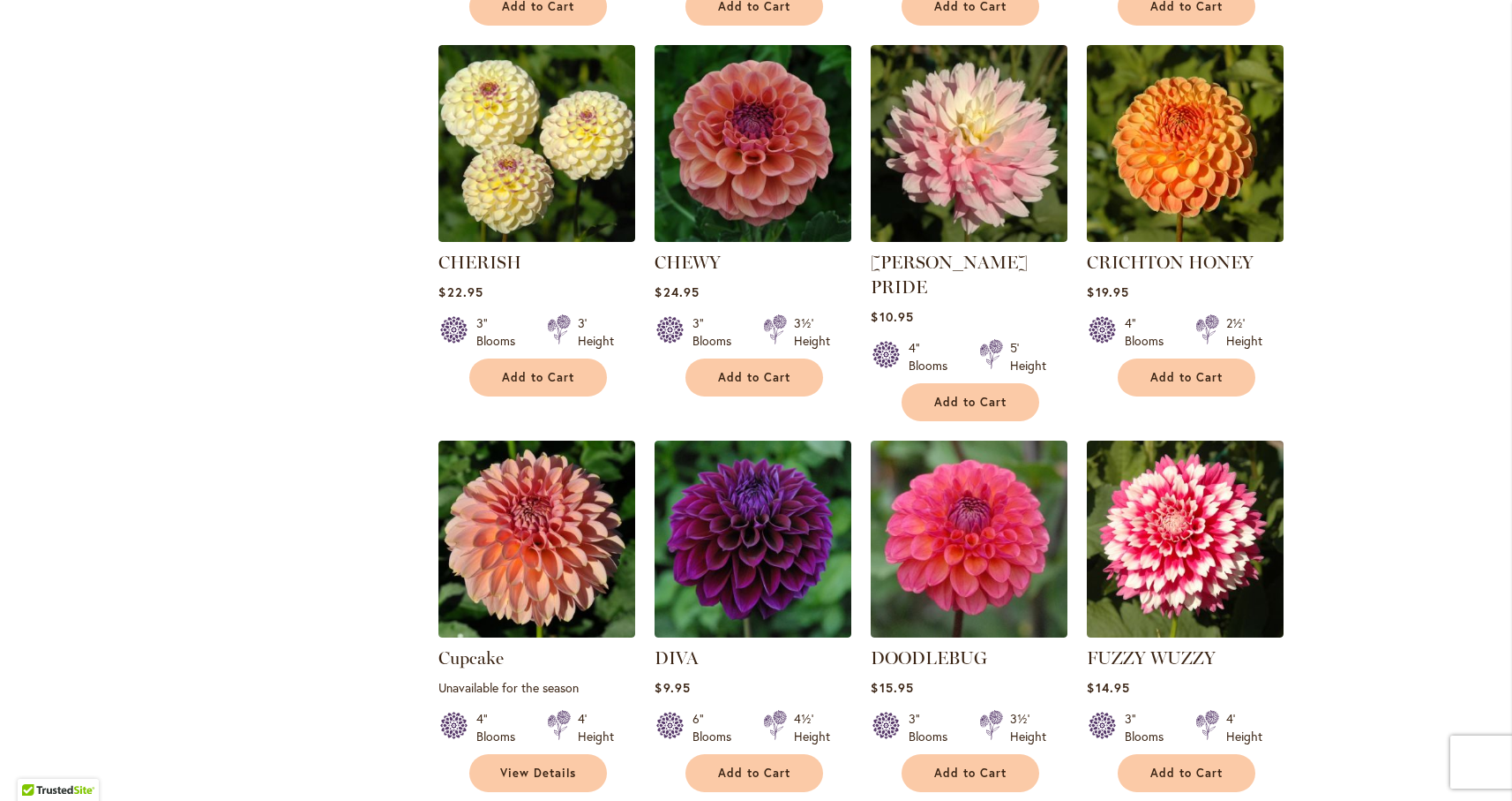
scroll to position [1104, 0]
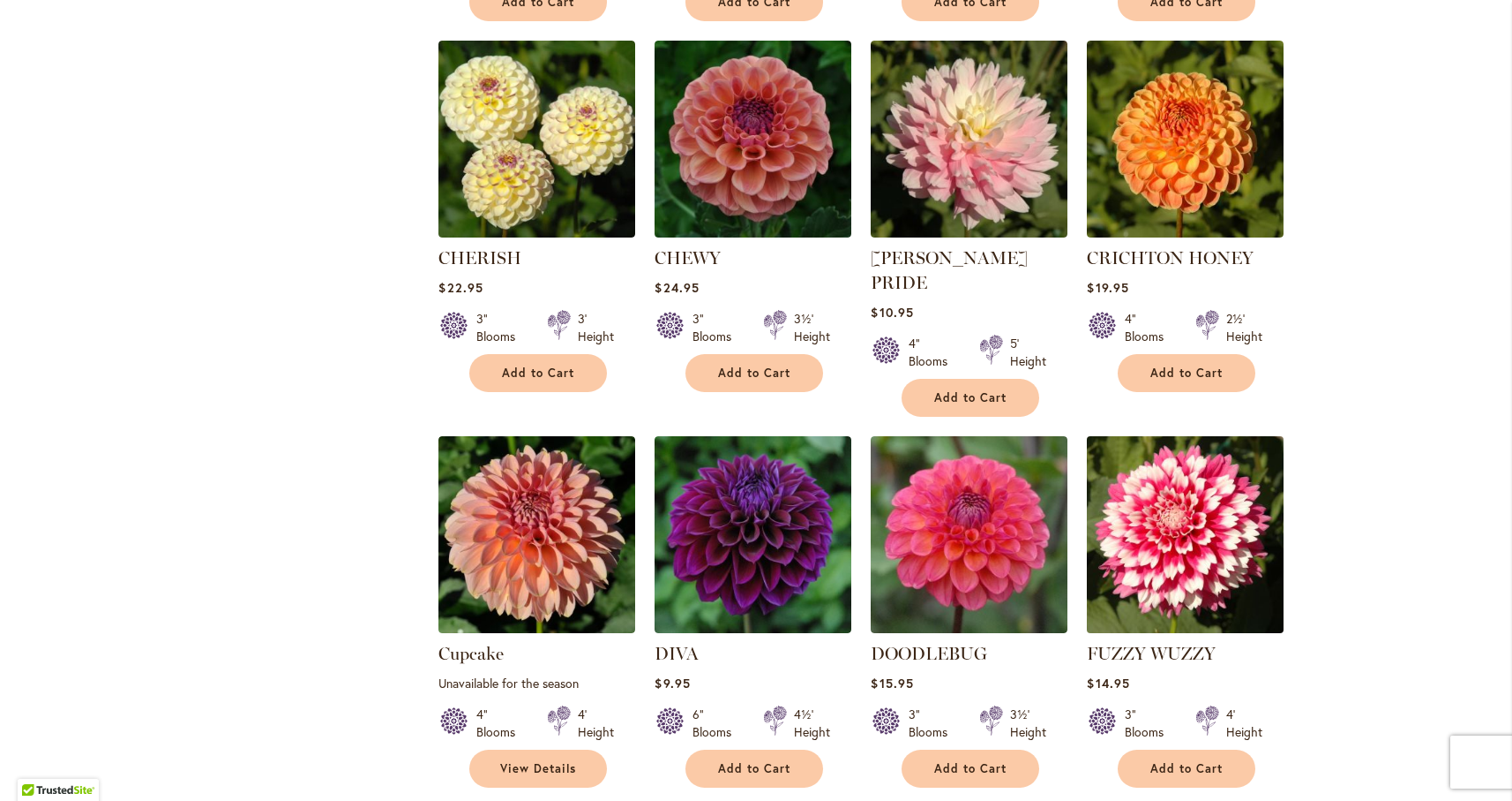
click at [1213, 510] on img at bounding box center [1186, 534] width 206 height 207
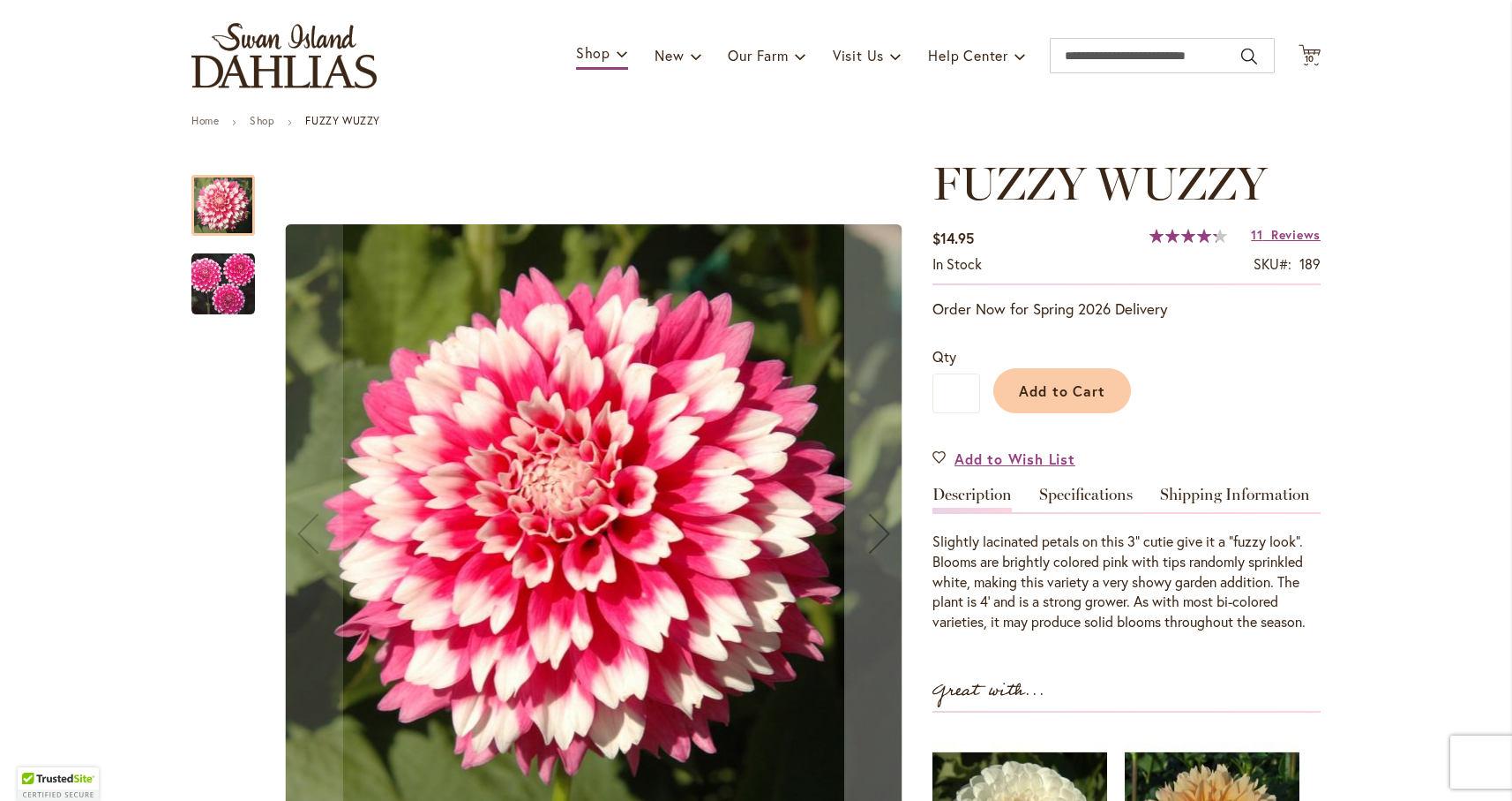
scroll to position [144, 0]
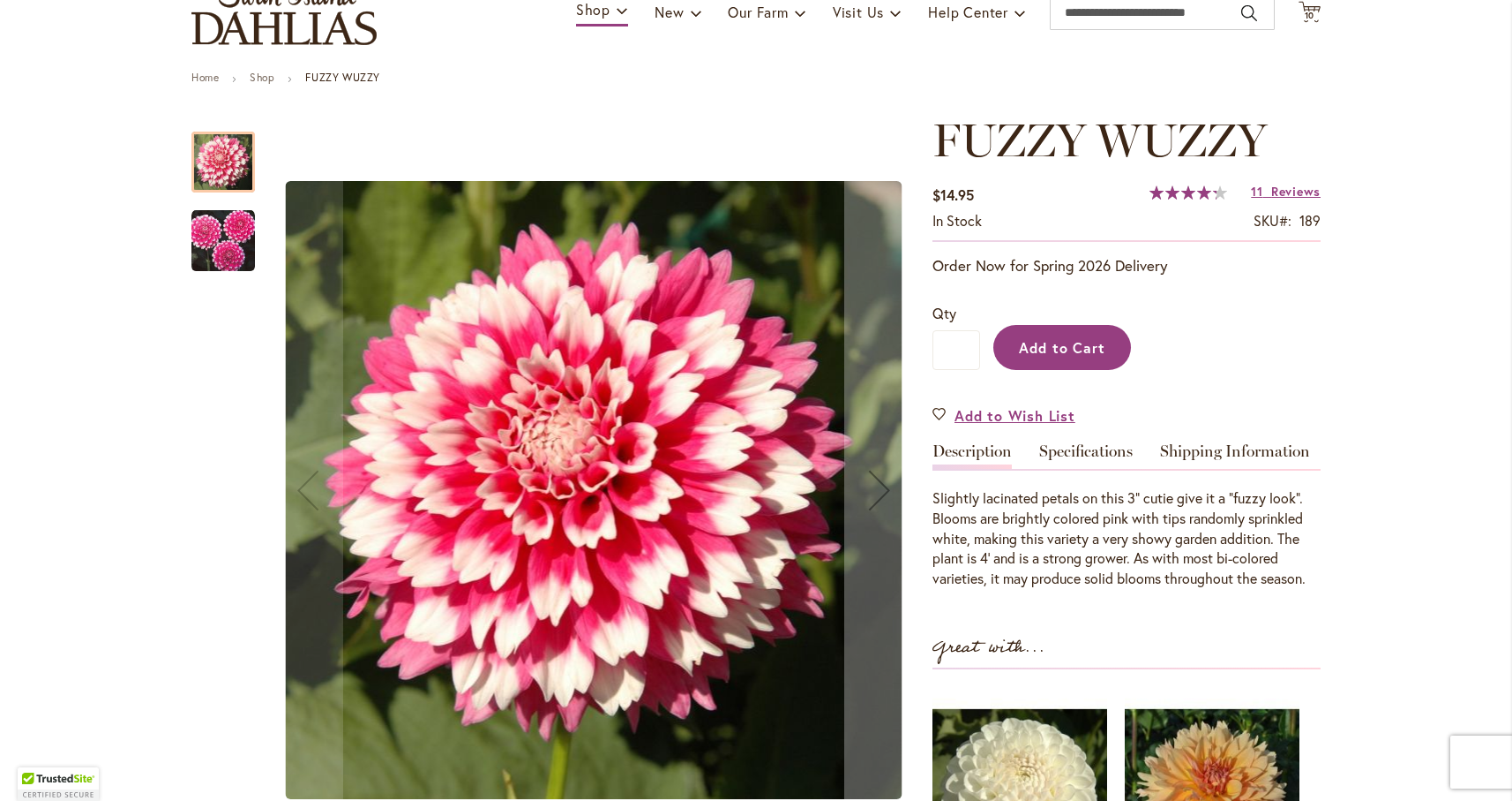
click at [1059, 340] on span "Add to Cart" at bounding box center [1062, 347] width 87 height 19
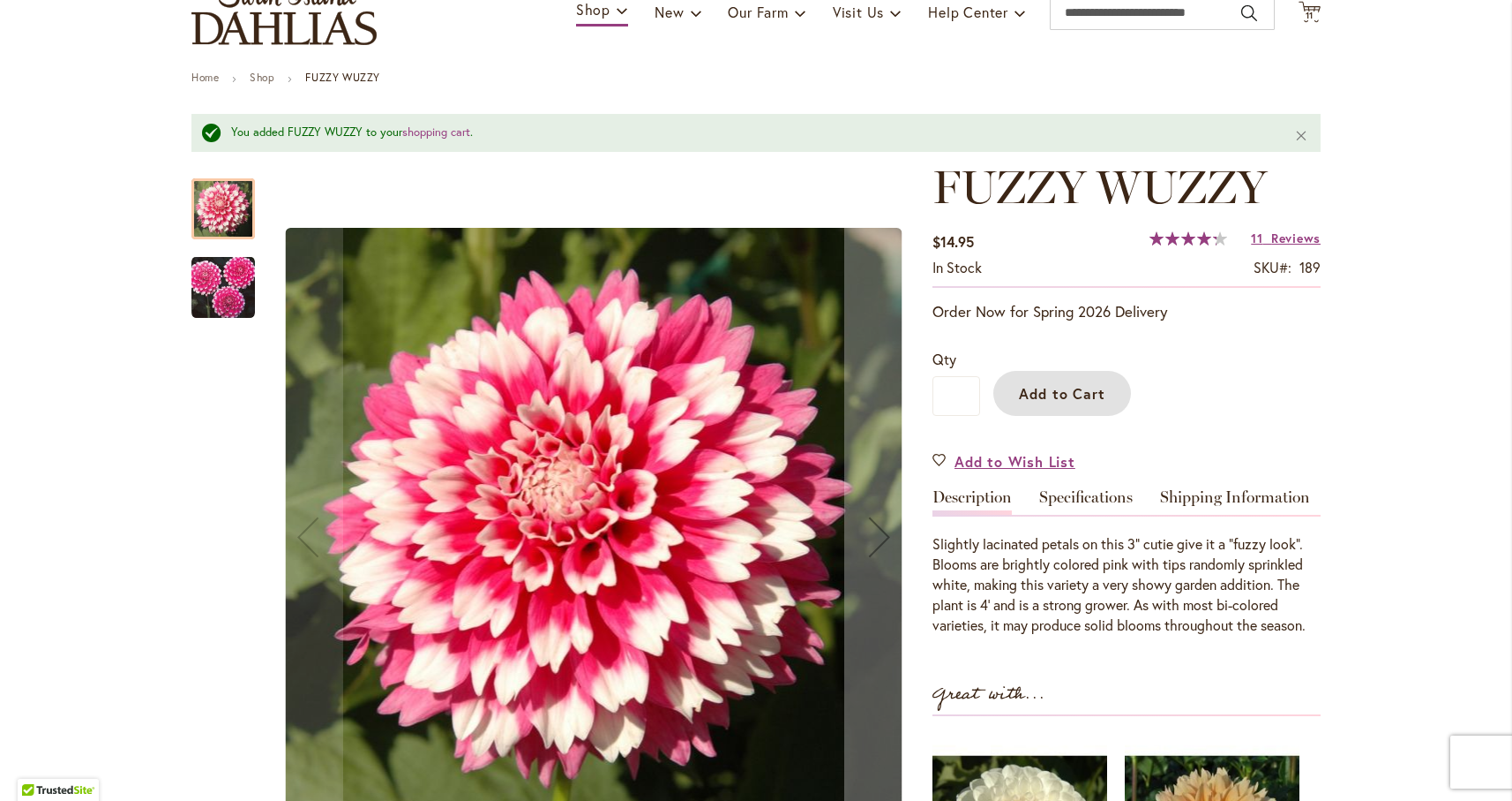
scroll to position [0, 0]
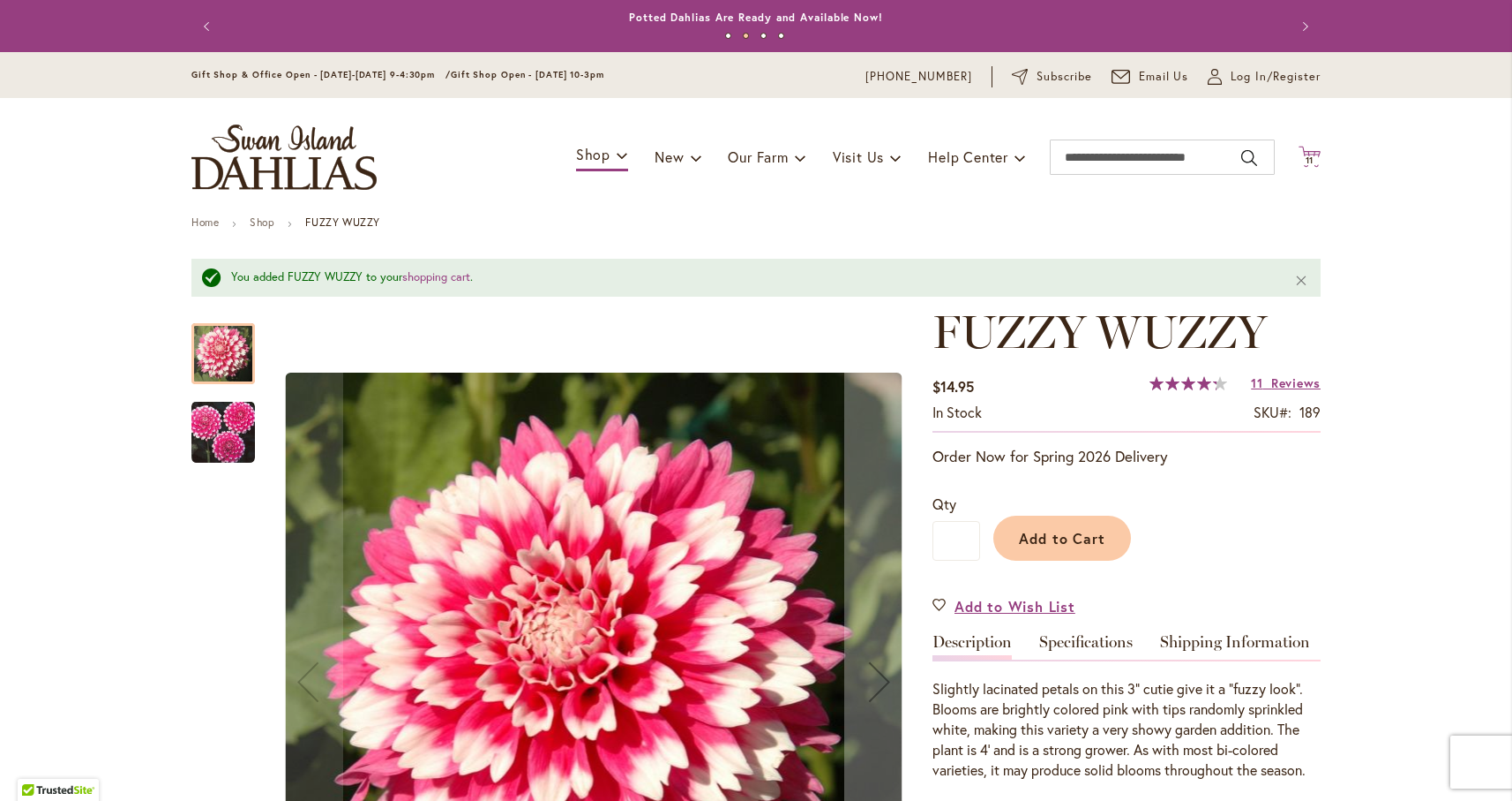
click at [1308, 155] on span "11" at bounding box center [1310, 160] width 9 height 12
